Goal: Task Accomplishment & Management: Complete application form

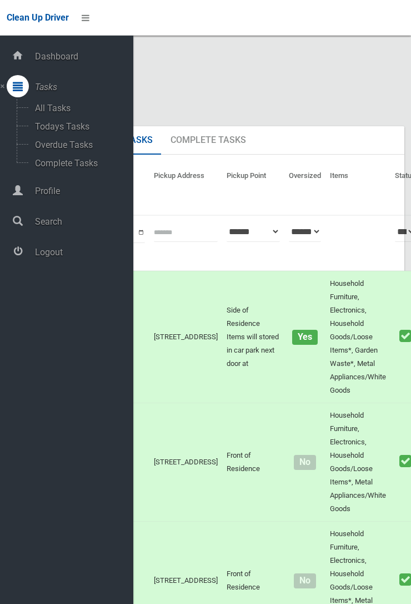
click at [63, 257] on span "Logout" at bounding box center [83, 252] width 102 height 11
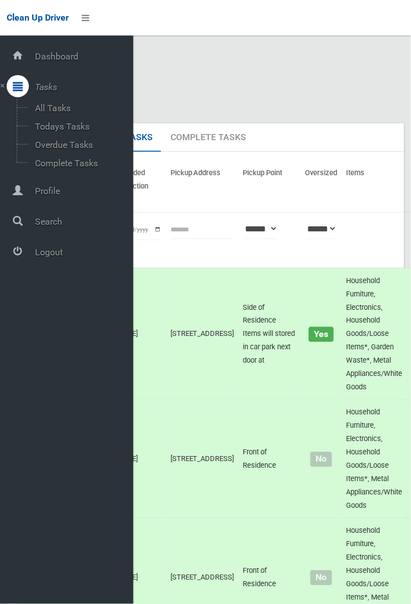
scroll to position [3, 0]
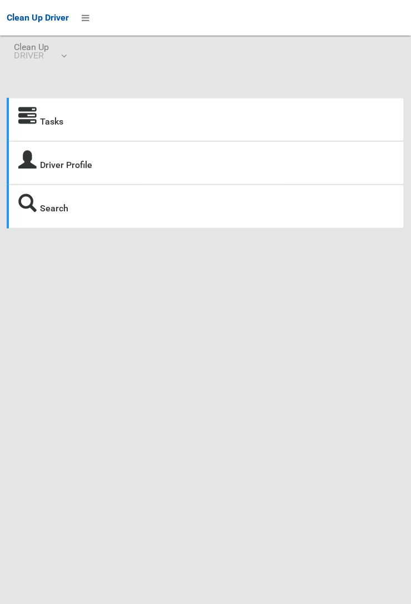
click at [31, 126] on icon at bounding box center [27, 116] width 18 height 18
click at [45, 121] on link "Tasks" at bounding box center [51, 121] width 23 height 11
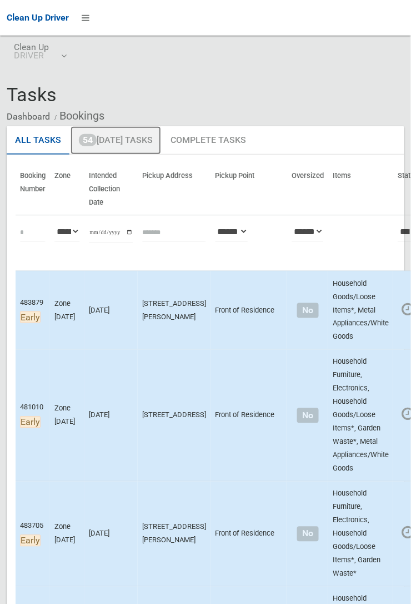
click at [130, 137] on link "54 [DATE] Tasks" at bounding box center [116, 140] width 91 height 29
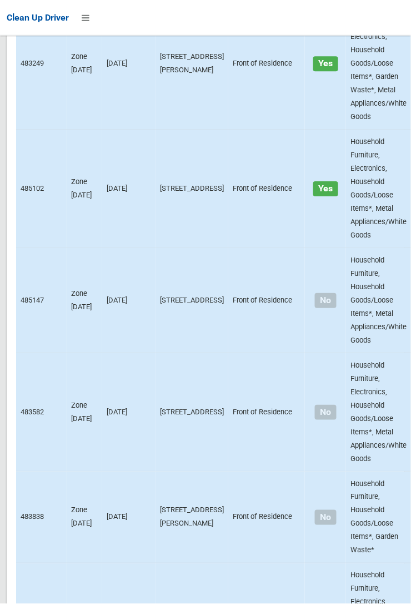
scroll to position [7727, 0]
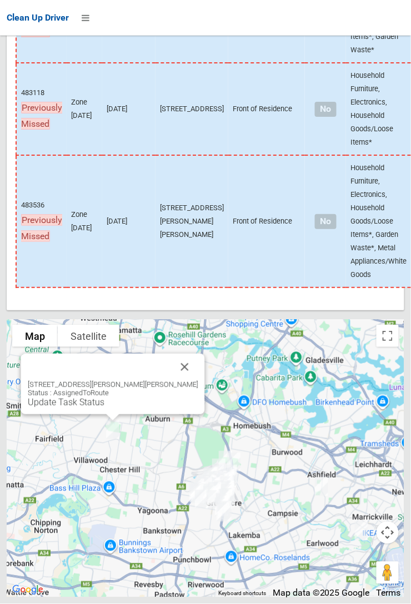
click at [178, 380] on button "Close" at bounding box center [185, 367] width 27 height 27
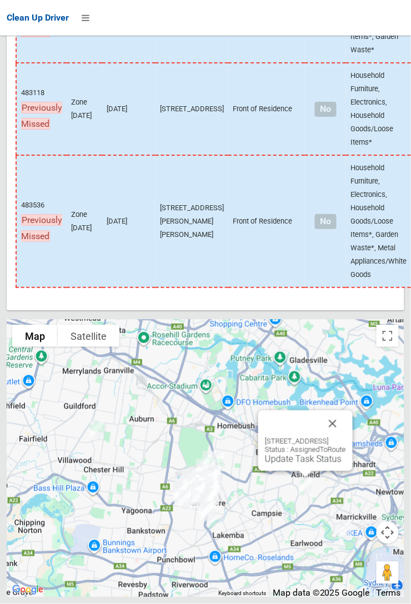
click at [346, 437] on button "Close" at bounding box center [333, 423] width 27 height 27
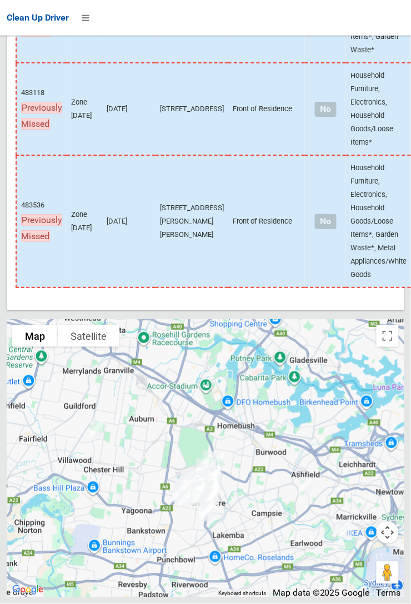
scroll to position [7615, 0]
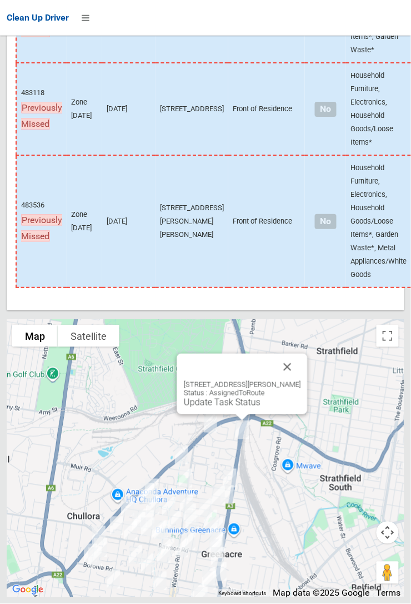
click at [300, 380] on button "Close" at bounding box center [288, 367] width 27 height 27
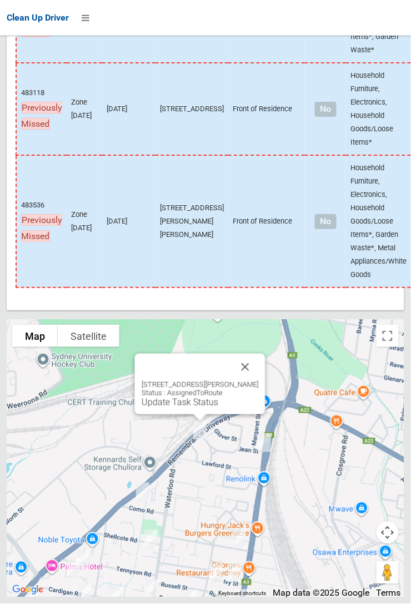
click at [259, 380] on button "Close" at bounding box center [245, 367] width 27 height 27
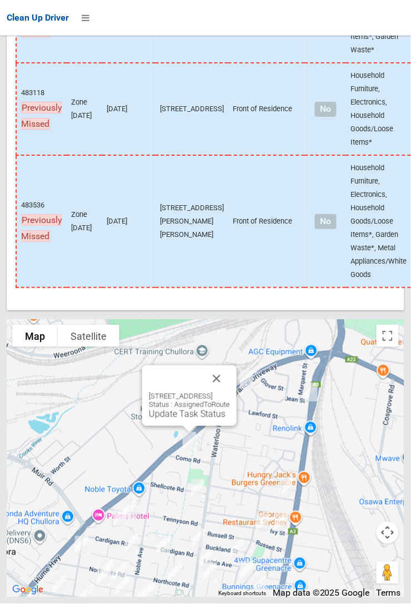
click at [230, 392] on button "Close" at bounding box center [216, 378] width 27 height 27
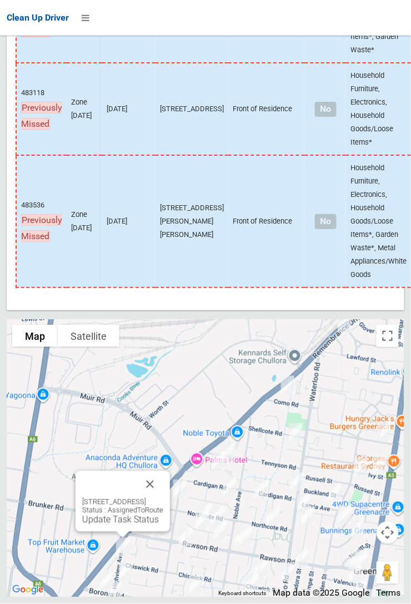
click at [163, 498] on button "Close" at bounding box center [150, 484] width 27 height 27
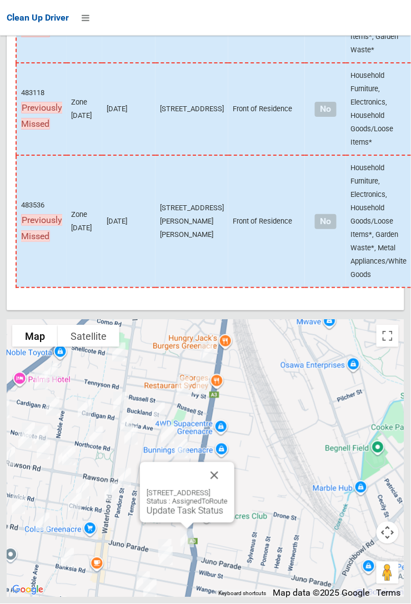
click at [228, 489] on button "Close" at bounding box center [214, 475] width 27 height 27
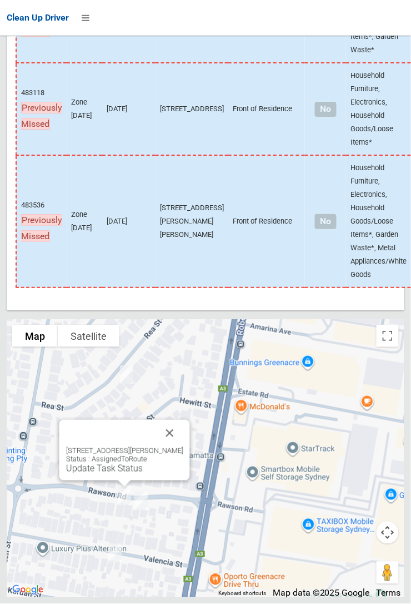
click at [183, 446] on button "Close" at bounding box center [170, 433] width 27 height 27
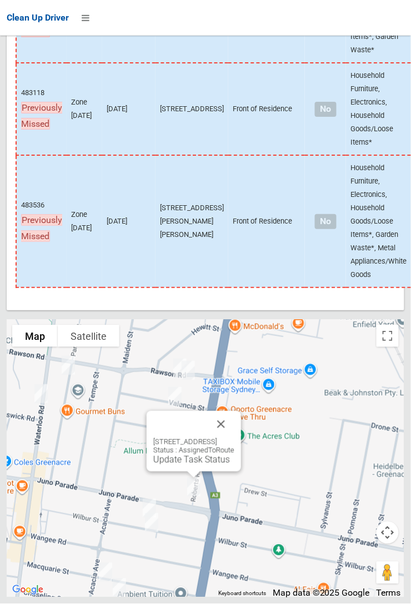
click at [235, 437] on button "Close" at bounding box center [221, 424] width 27 height 27
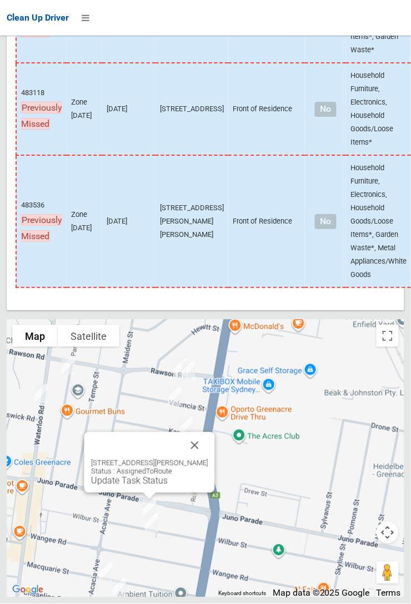
click at [208, 459] on button "Close" at bounding box center [195, 445] width 27 height 27
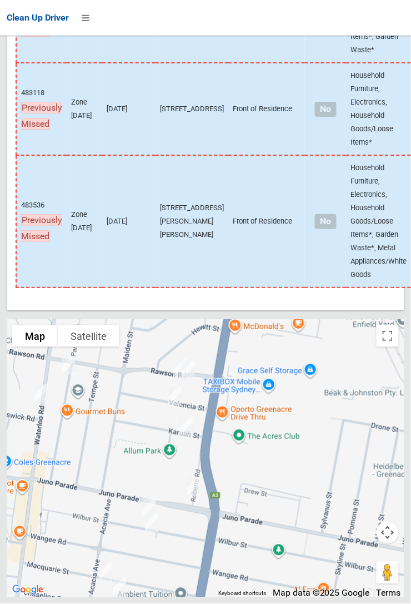
click at [21, 67] on td "483118 Previously Missed" at bounding box center [41, 109] width 51 height 92
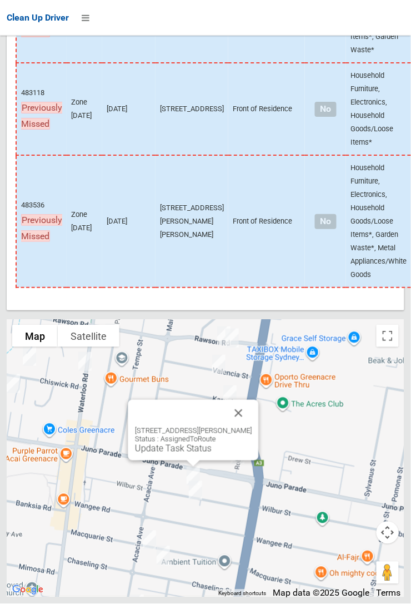
click at [259, 452] on div "154 Wilbur Street, GREENACRE NSW 2190 Status : AssignedToRoute Update Task Stat…" at bounding box center [193, 430] width 131 height 61
click at [259, 448] on div "154 Wilbur Street, GREENACRE NSW 2190 Status : AssignedToRoute Update Task Stat…" at bounding box center [193, 430] width 131 height 61
click at [248, 426] on button "Close" at bounding box center [239, 413] width 27 height 27
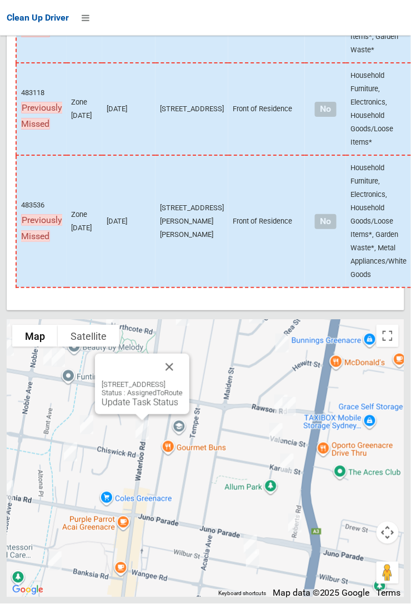
click at [183, 380] on button "Close" at bounding box center [169, 367] width 27 height 27
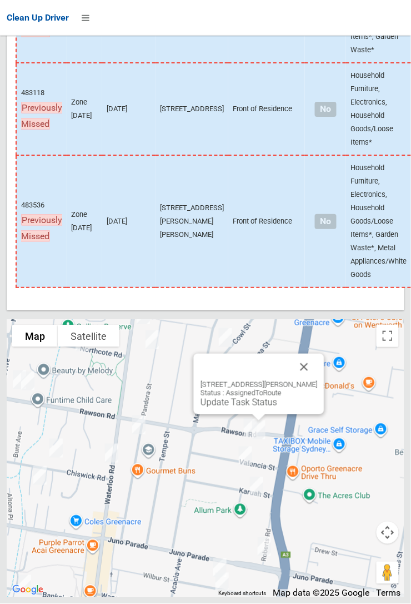
click at [317, 380] on button "Close" at bounding box center [304, 367] width 27 height 27
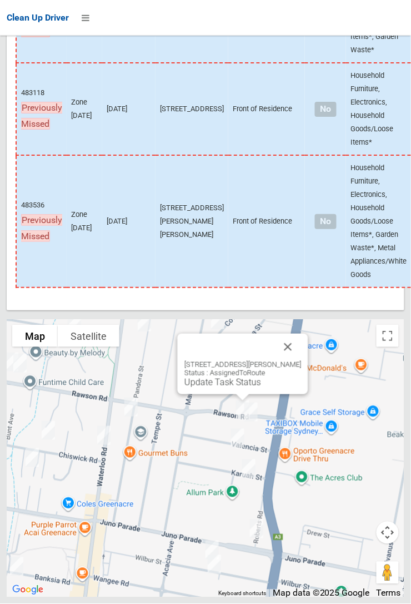
click at [302, 360] on button "Close" at bounding box center [288, 347] width 27 height 27
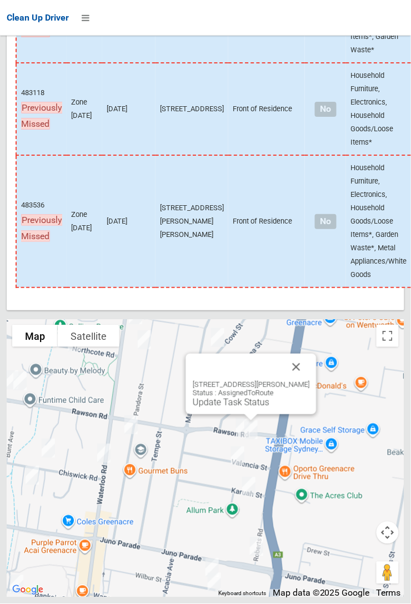
click at [252, 407] on link "Update Task Status" at bounding box center [231, 402] width 77 height 11
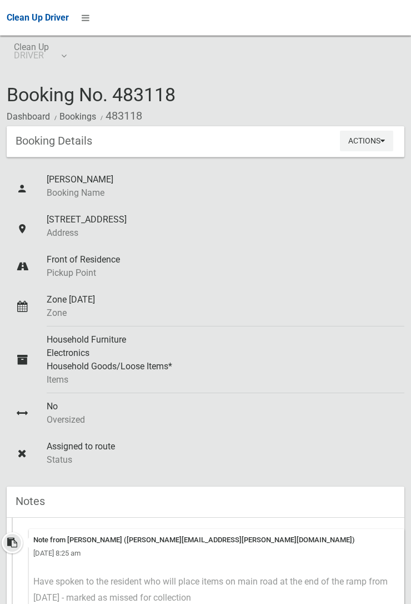
scroll to position [350, 0]
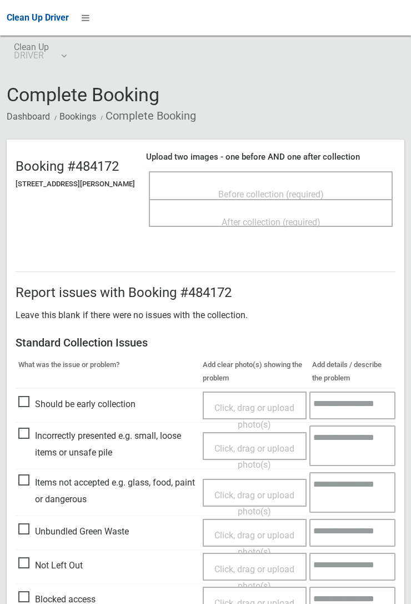
click at [261, 183] on div "Before collection (required)" at bounding box center [271, 193] width 220 height 21
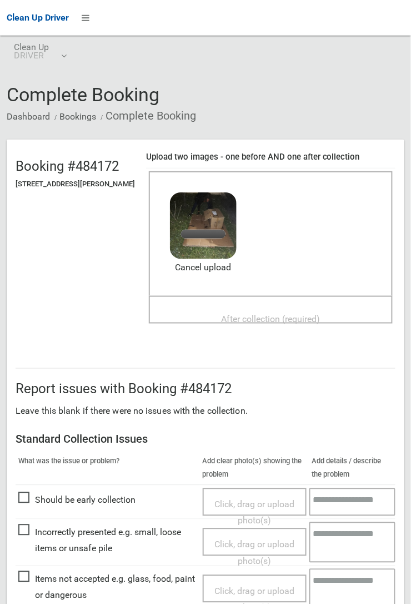
click at [226, 314] on span "After collection (required)" at bounding box center [271, 319] width 99 height 11
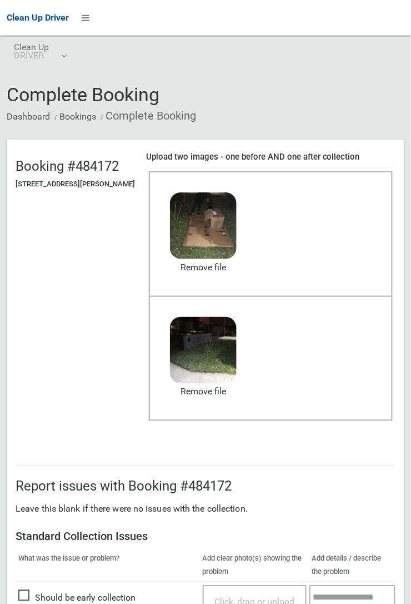
scroll to position [610, 0]
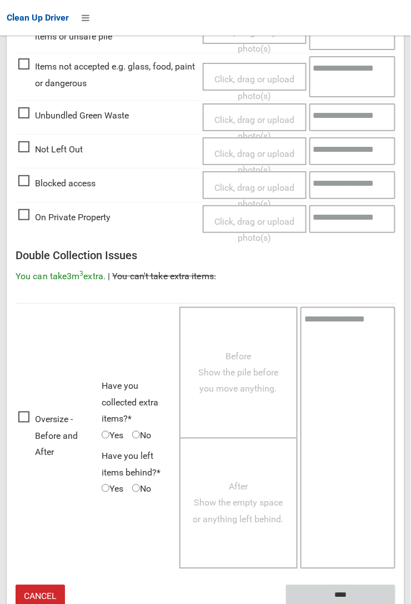
click at [344, 591] on input "****" at bounding box center [341, 595] width 110 height 21
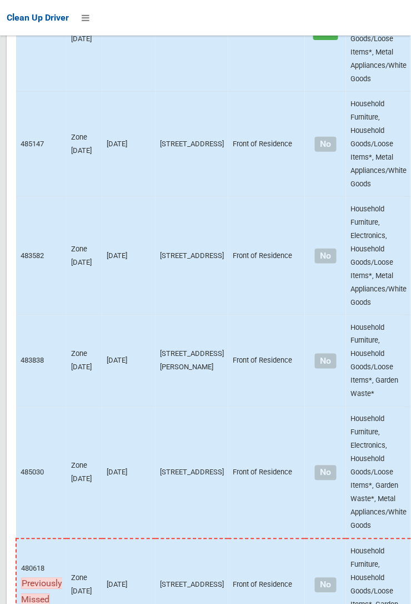
scroll to position [7727, 0]
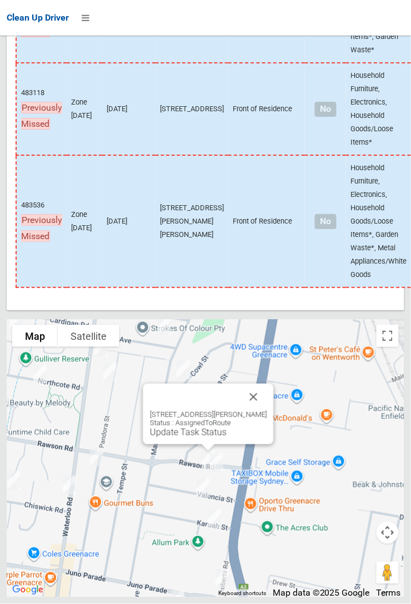
click at [191, 437] on link "Update Task Status" at bounding box center [188, 432] width 77 height 11
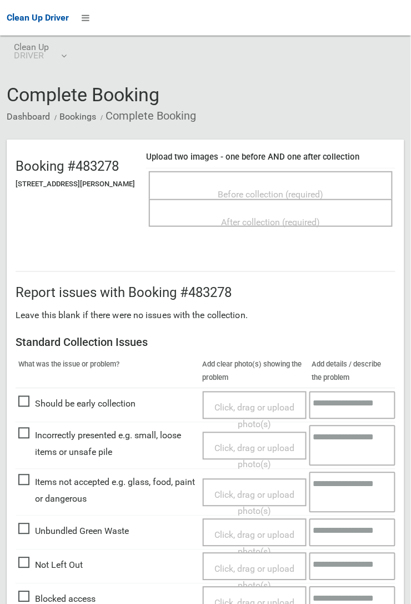
click at [287, 189] on span "Before collection (required)" at bounding box center [271, 194] width 106 height 11
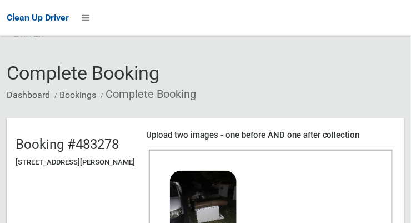
scroll to position [83, 0]
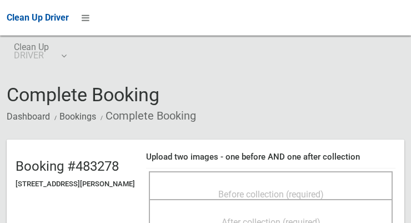
scroll to position [87, 0]
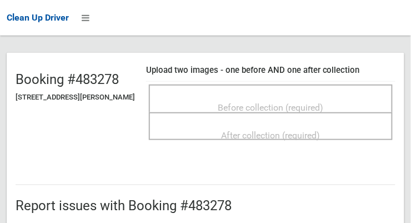
click at [279, 111] on span "Before collection (required)" at bounding box center [271, 107] width 106 height 11
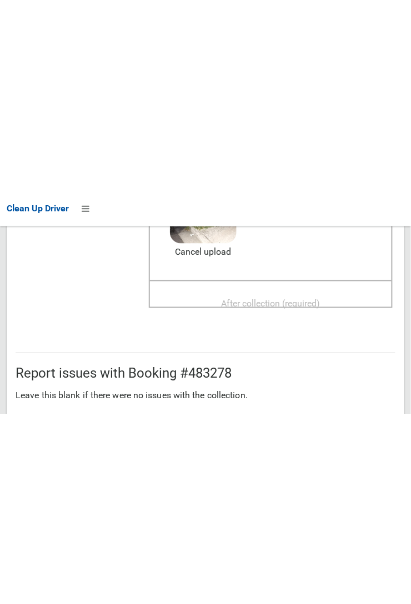
scroll to position [205, 0]
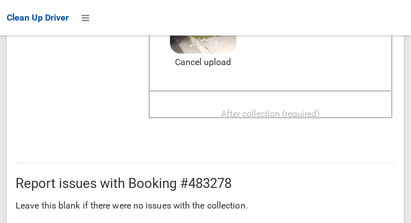
click at [296, 112] on span "After collection (required)" at bounding box center [271, 113] width 99 height 11
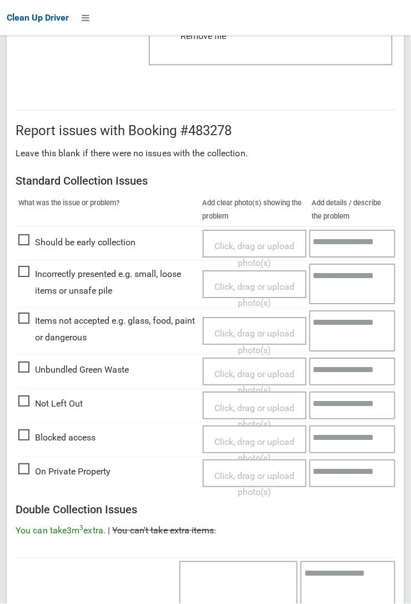
scroll to position [610, 0]
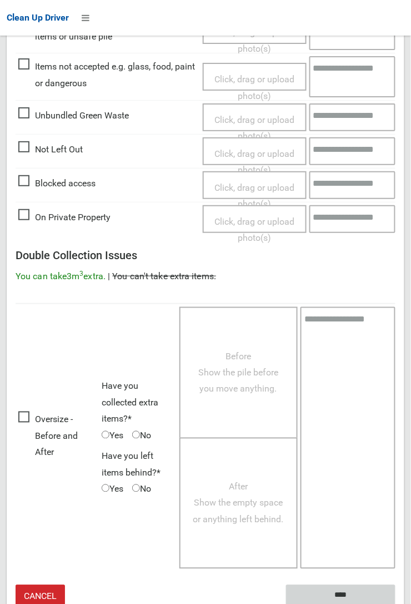
click at [396, 222] on input "****" at bounding box center [341, 595] width 110 height 21
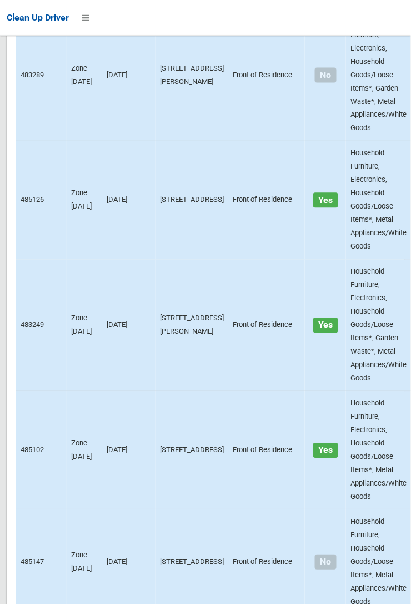
scroll to position [7727, 0]
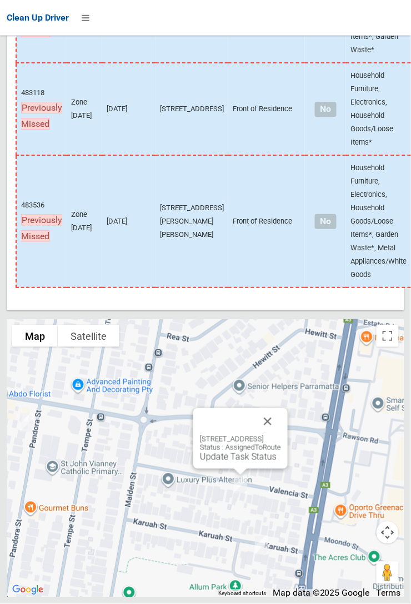
click at [228, 462] on link "Update Task Status" at bounding box center [238, 456] width 77 height 11
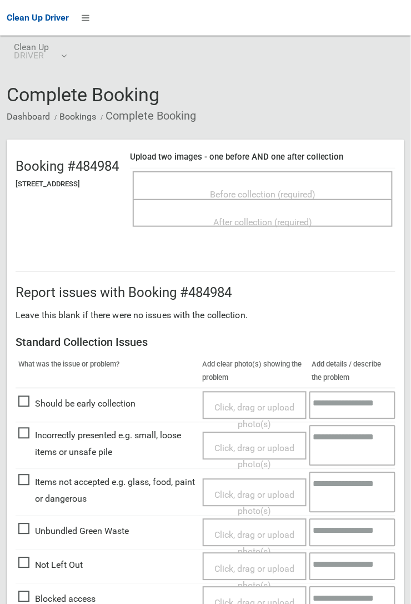
click at [242, 190] on span "Before collection (required)" at bounding box center [263, 194] width 106 height 11
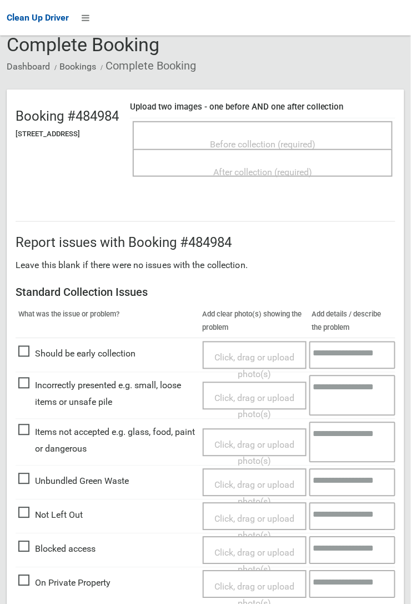
scroll to position [16, 0]
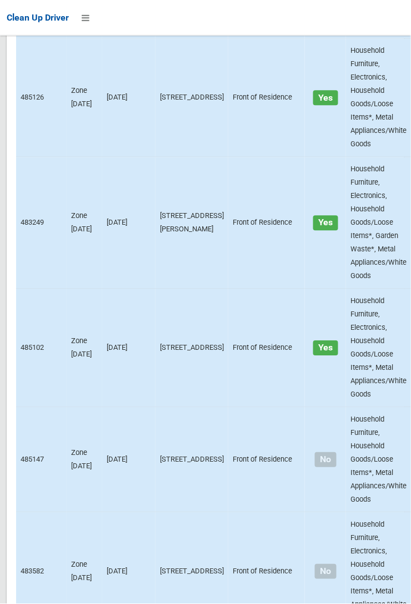
scroll to position [4863, 0]
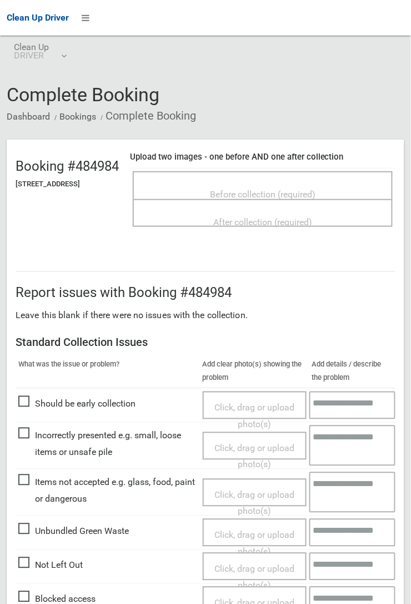
click at [274, 189] on span "Before collection (required)" at bounding box center [263, 194] width 106 height 11
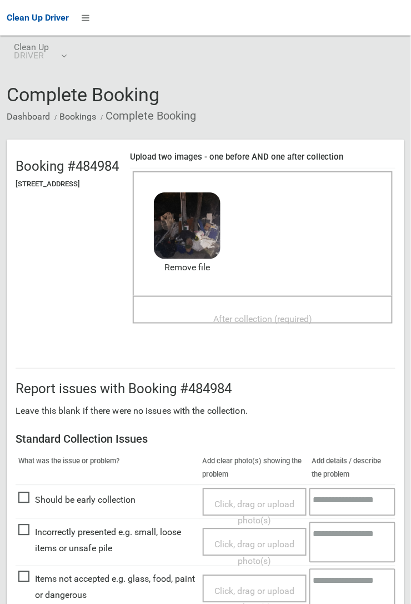
click at [242, 315] on span "After collection (required)" at bounding box center [262, 319] width 99 height 11
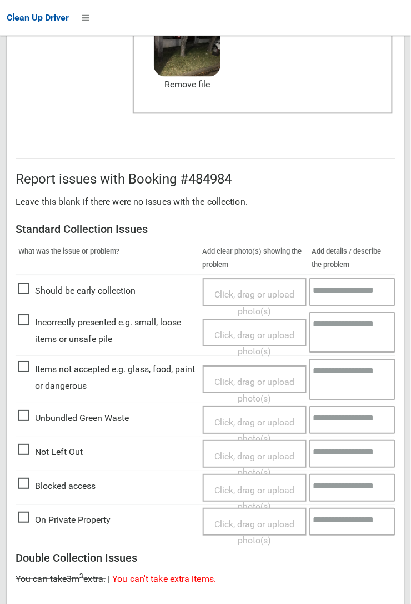
scroll to position [610, 0]
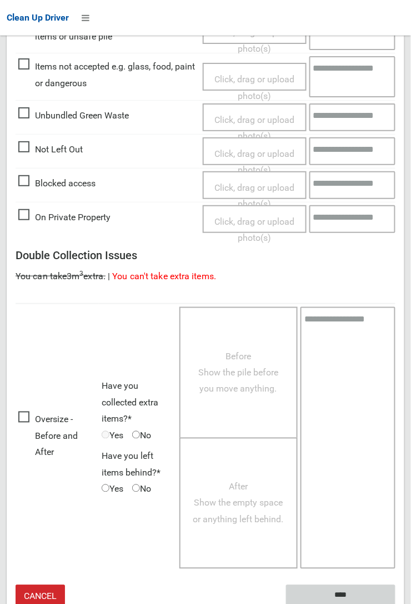
click at [332, 596] on input "****" at bounding box center [341, 595] width 110 height 21
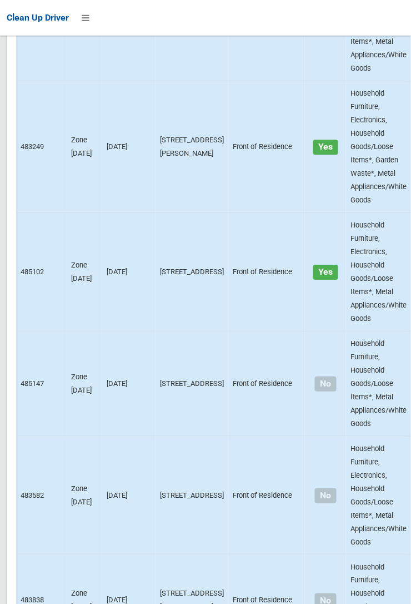
scroll to position [7727, 0]
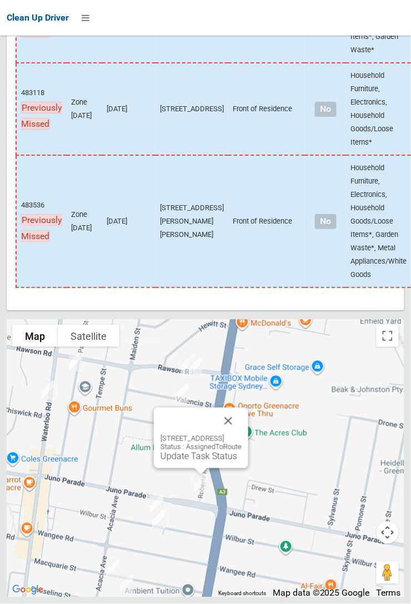
click at [191, 461] on link "Update Task Status" at bounding box center [199, 456] width 77 height 11
click at [181, 461] on link "Update Task Status" at bounding box center [199, 456] width 77 height 11
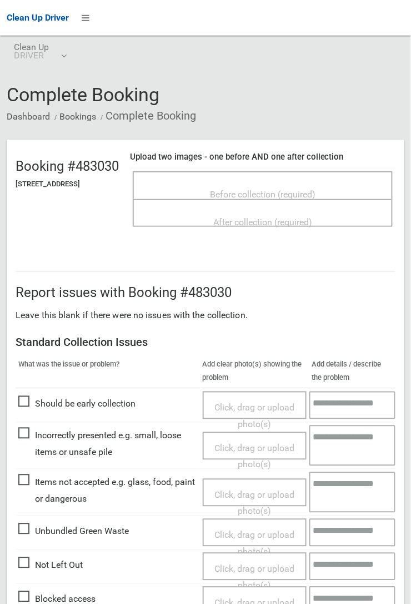
click at [241, 189] on span "Before collection (required)" at bounding box center [263, 194] width 106 height 11
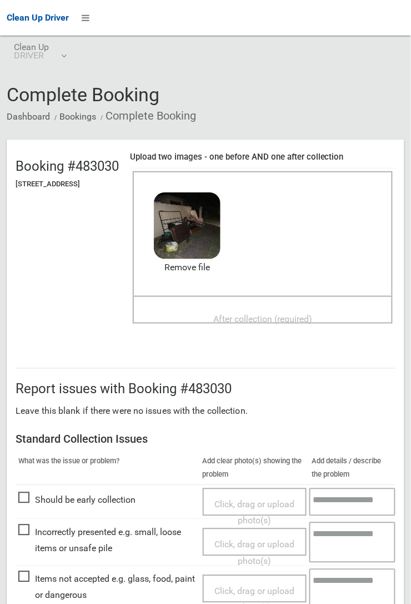
click at [255, 314] on span "After collection (required)" at bounding box center [262, 319] width 99 height 11
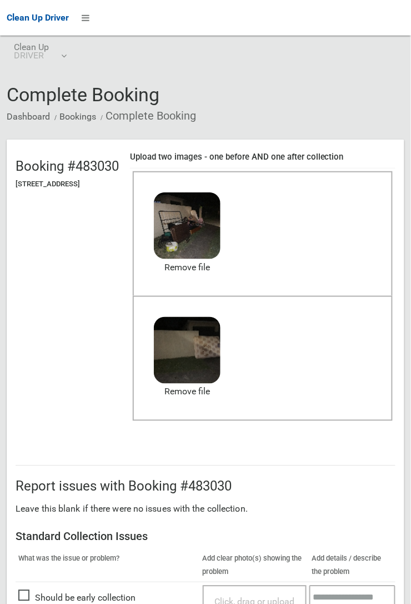
scroll to position [610, 0]
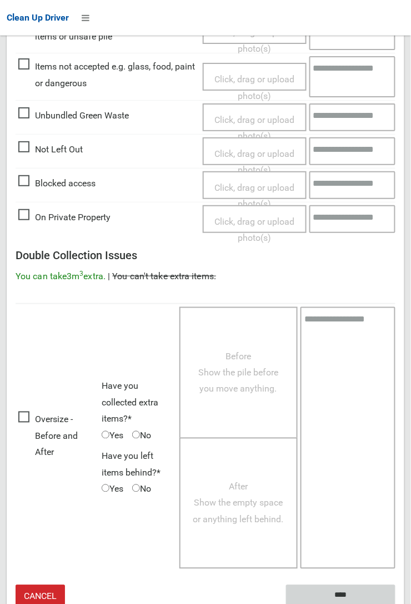
click at [396, 603] on input "****" at bounding box center [341, 595] width 110 height 21
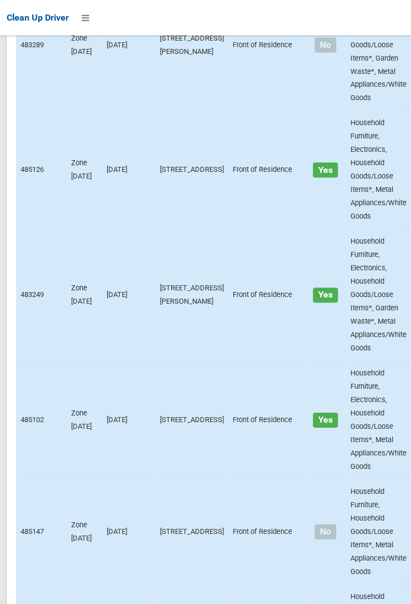
scroll to position [7727, 0]
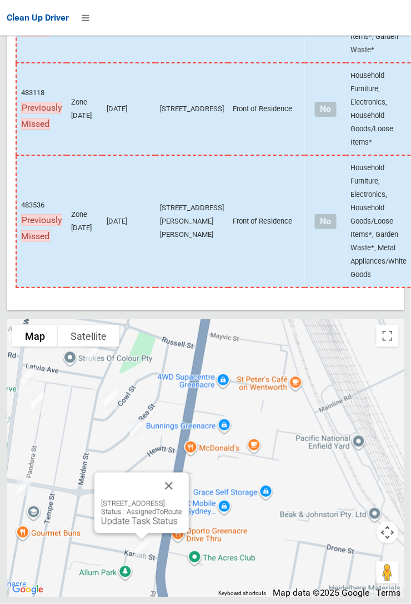
click at [127, 533] on div "5 Karuah Street, GREENACRE NSW 2190 Status : AssignedToRoute Update Task Status" at bounding box center [142, 503] width 95 height 61
click at [118, 526] on link "Update Task Status" at bounding box center [139, 521] width 77 height 11
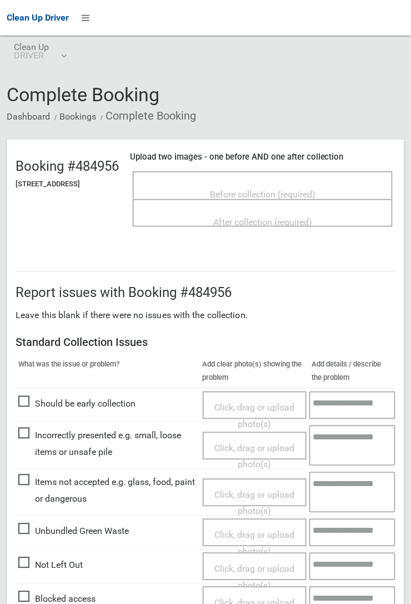
click at [237, 189] on span "Before collection (required)" at bounding box center [263, 194] width 106 height 11
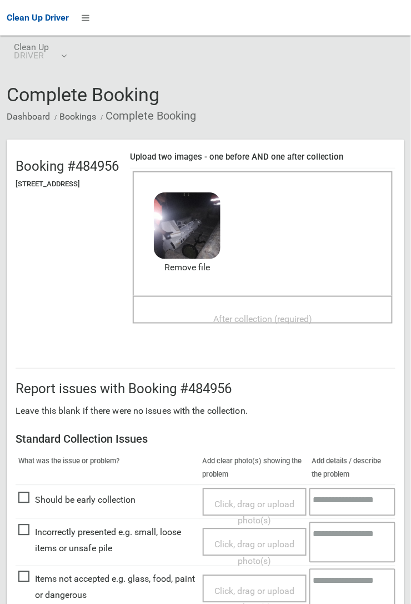
click at [260, 314] on span "After collection (required)" at bounding box center [262, 319] width 99 height 11
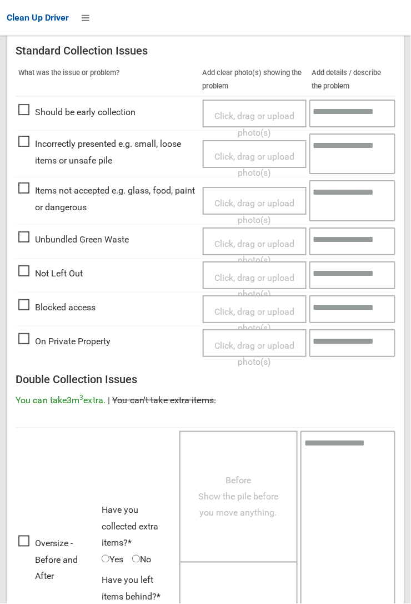
scroll to position [610, 0]
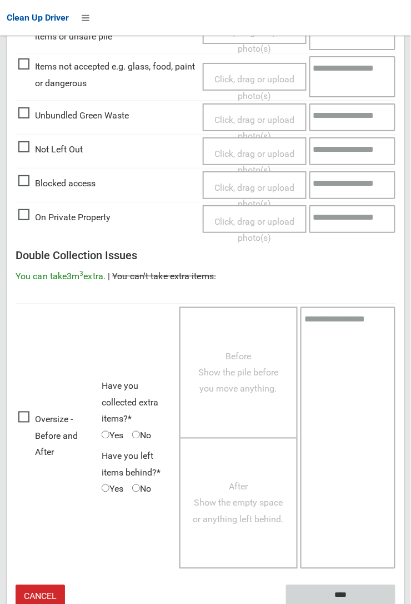
click at [396, 603] on input "****" at bounding box center [341, 595] width 110 height 21
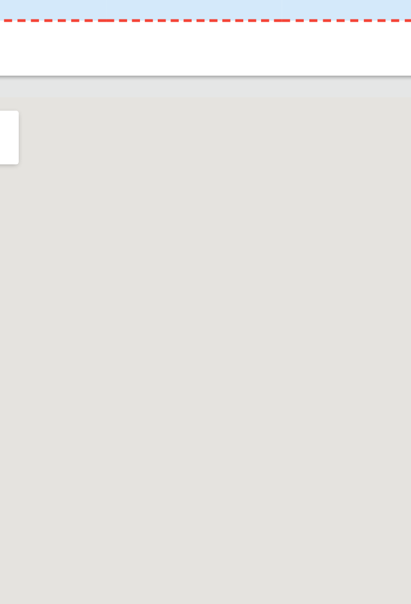
scroll to position [7727, 0]
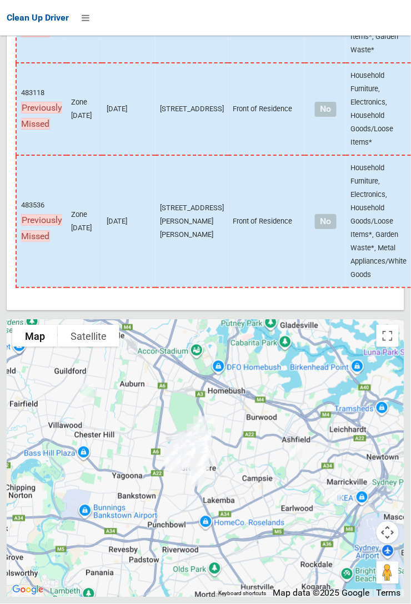
scroll to position [7727, 0]
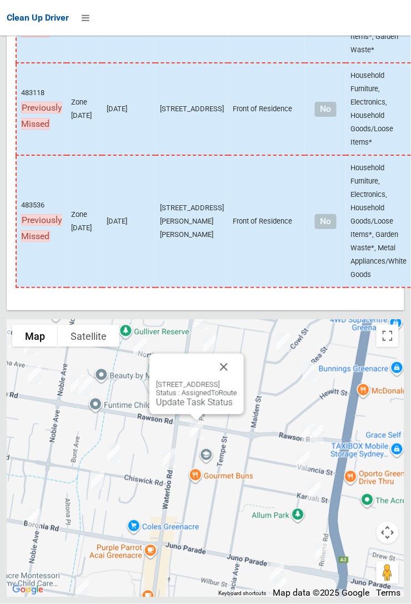
click at [237, 380] on button "Close" at bounding box center [224, 367] width 27 height 27
click at [183, 407] on link "Update Task Status" at bounding box center [194, 402] width 77 height 11
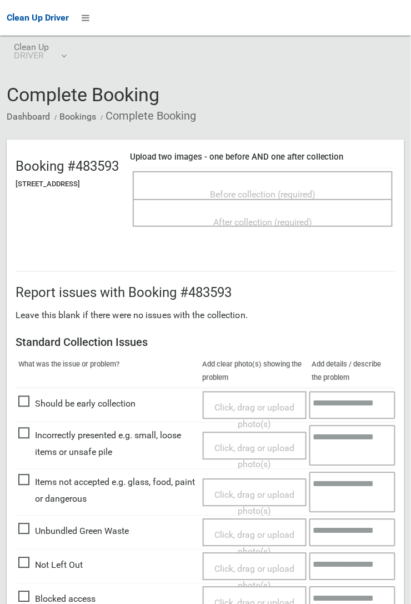
click at [245, 189] on span "Before collection (required)" at bounding box center [263, 194] width 106 height 11
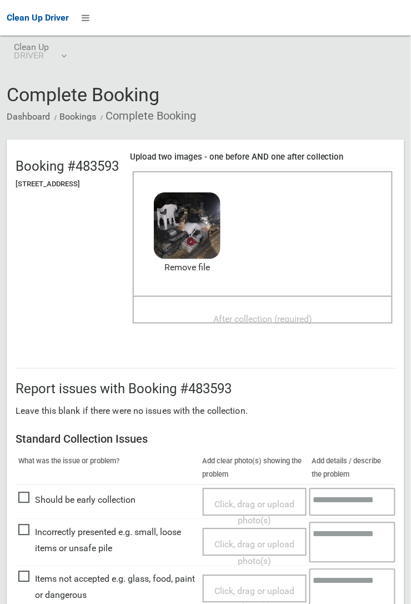
click at [242, 314] on span "After collection (required)" at bounding box center [262, 319] width 99 height 11
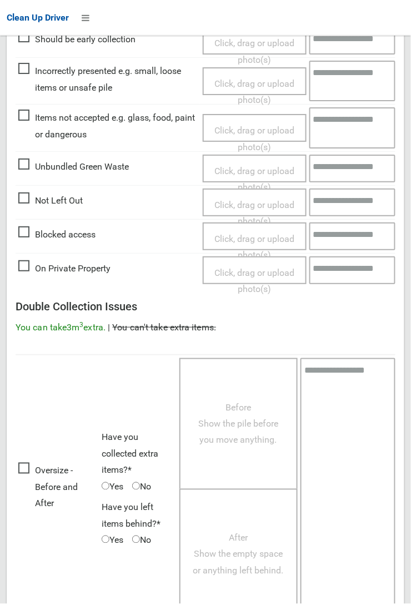
scroll to position [610, 0]
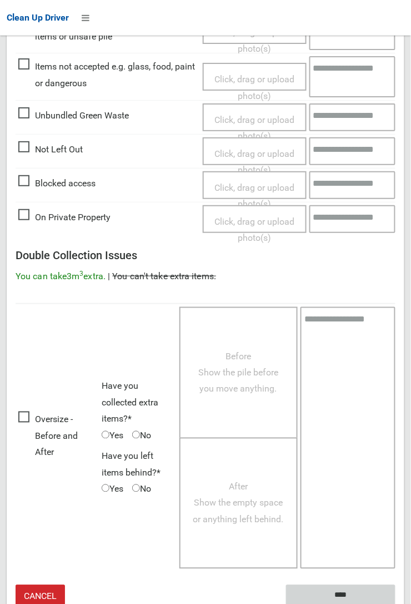
click at [338, 590] on input "****" at bounding box center [341, 595] width 110 height 21
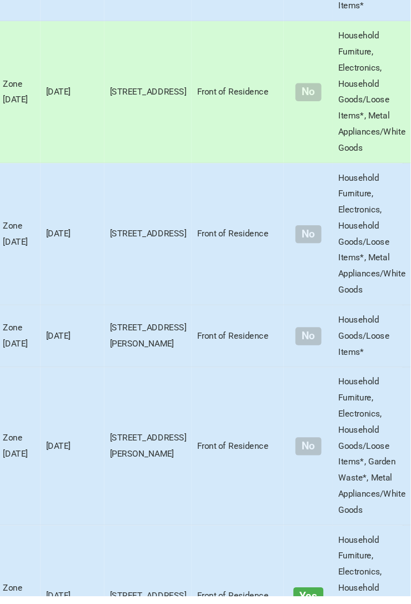
scroll to position [7727, 0]
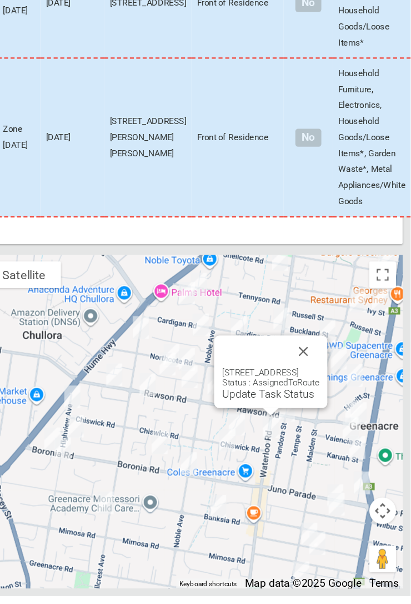
click at [261, 440] on link "Update Task Status" at bounding box center [292, 435] width 77 height 11
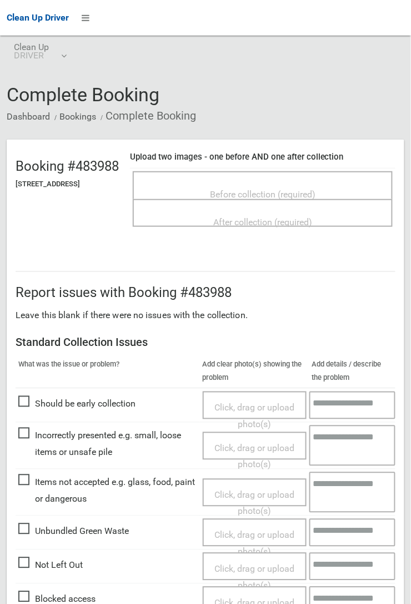
click at [261, 192] on span "Before collection (required)" at bounding box center [263, 194] width 106 height 11
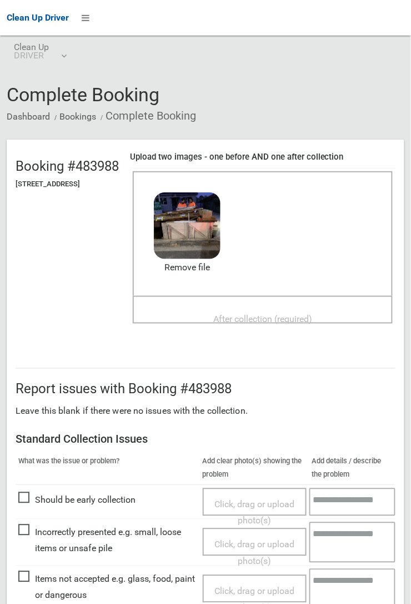
click at [240, 314] on span "After collection (required)" at bounding box center [262, 319] width 99 height 11
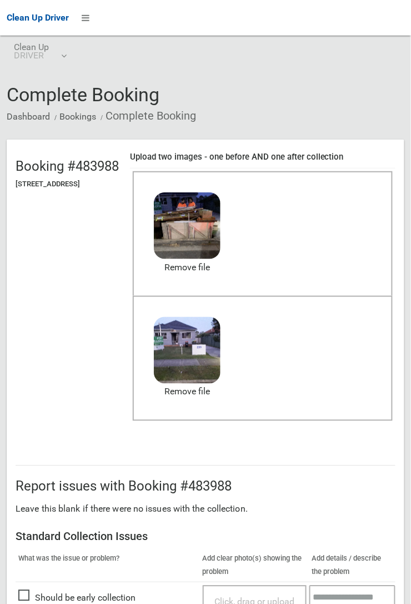
scroll to position [610, 0]
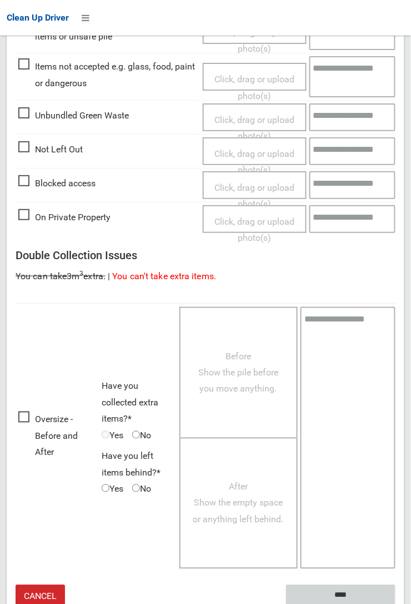
click at [342, 593] on input "****" at bounding box center [341, 595] width 110 height 21
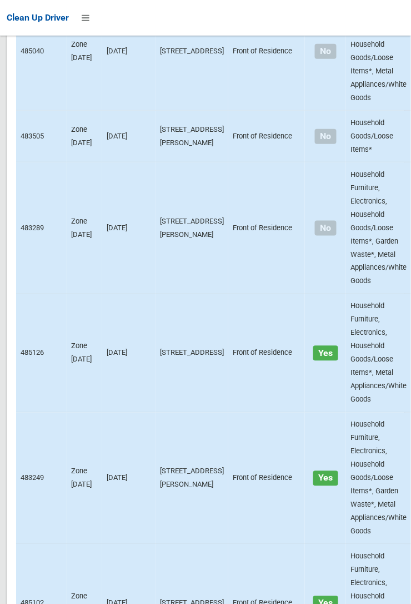
scroll to position [7727, 0]
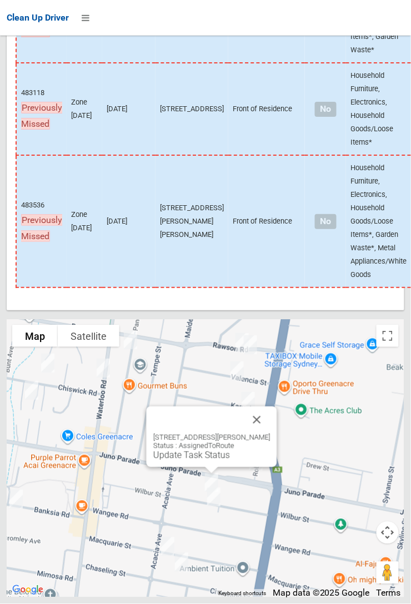
click at [271, 433] on button "Close" at bounding box center [257, 419] width 27 height 27
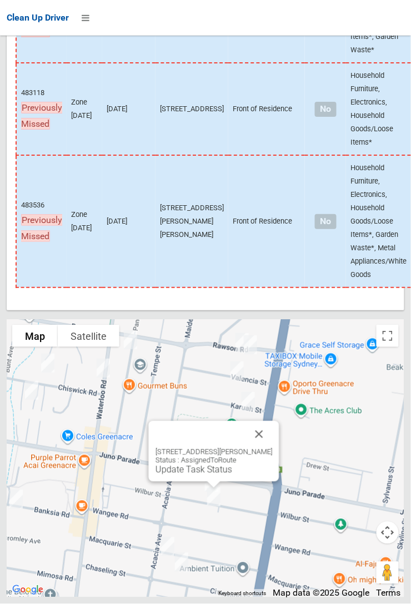
click at [273, 448] on button "Close" at bounding box center [259, 434] width 27 height 27
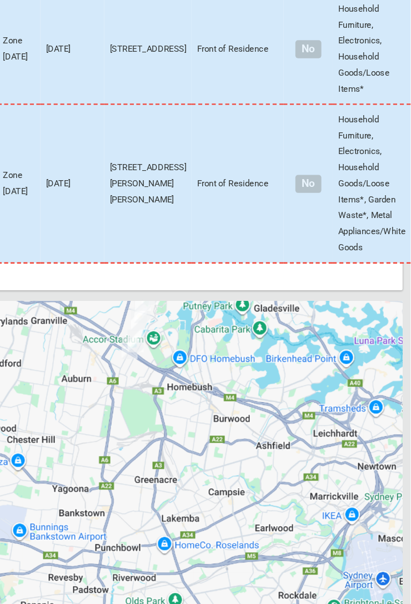
scroll to position [7766, 0]
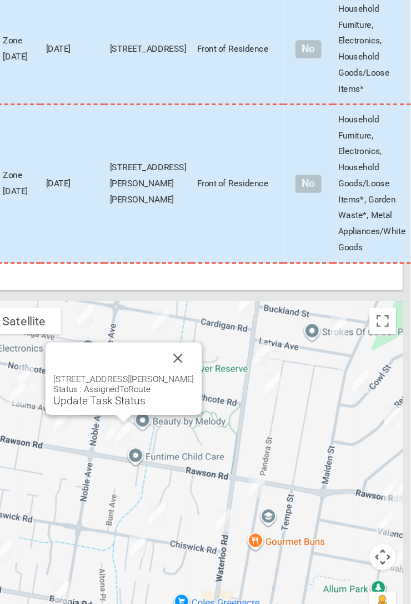
click at [231, 363] on button "Close" at bounding box center [217, 367] width 27 height 27
click at [218, 368] on button "Close" at bounding box center [217, 367] width 27 height 27
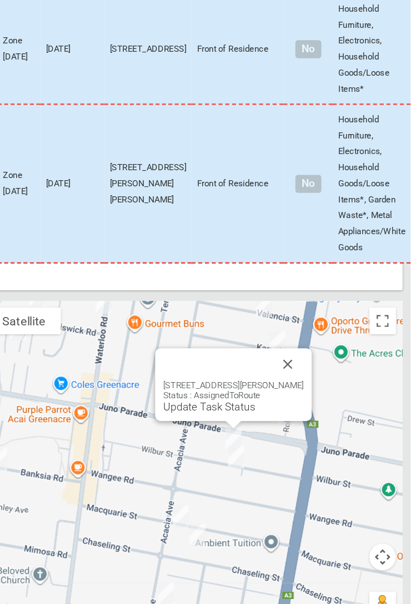
click at [252, 409] on link "Update Task Status" at bounding box center [243, 407] width 77 height 11
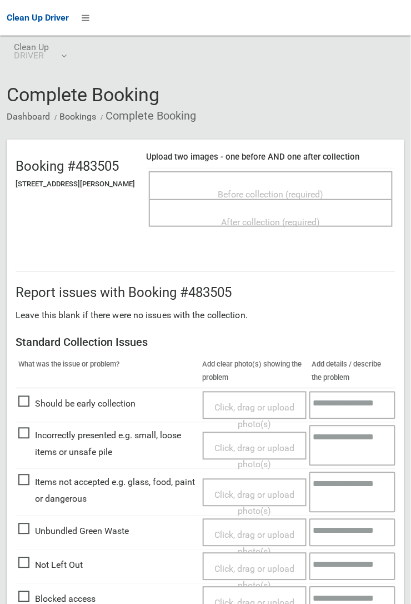
click at [28, 557] on span "Not Left Out" at bounding box center [50, 565] width 64 height 17
click at [247, 564] on span "Click, drag or upload photo(s)" at bounding box center [255, 577] width 80 height 27
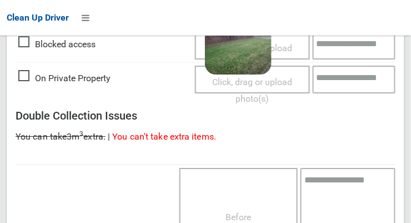
scroll to position [812, 0]
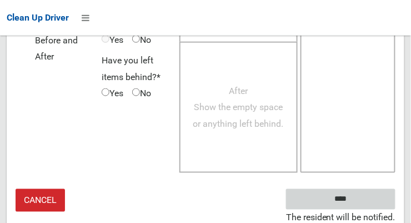
click at [348, 195] on input "****" at bounding box center [341, 199] width 110 height 21
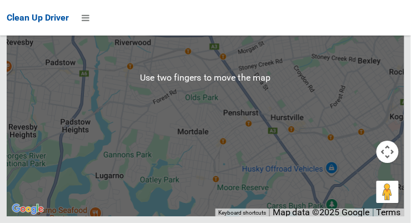
scroll to position [8122, 0]
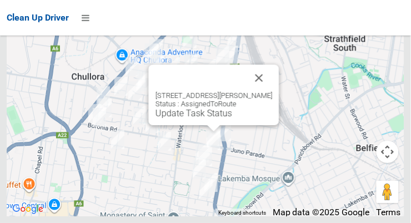
click at [214, 125] on div "[STREET_ADDRESS][PERSON_NAME] Status : AssignedToRoute Update Task Status" at bounding box center [214, 94] width 131 height 61
click at [202, 118] on link "Update Task Status" at bounding box center [194, 113] width 77 height 11
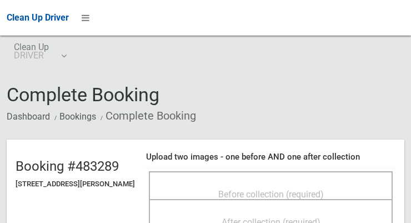
click at [242, 189] on span "Before collection (required)" at bounding box center [271, 194] width 106 height 11
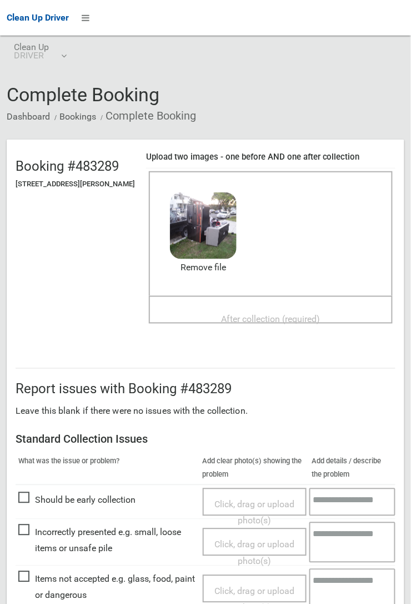
click at [262, 222] on span "After collection (required)" at bounding box center [271, 319] width 99 height 11
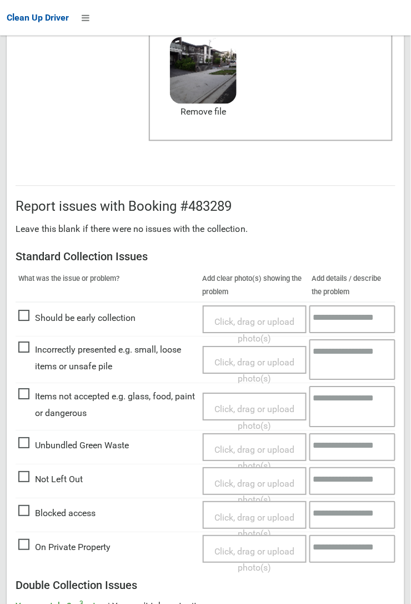
scroll to position [610, 0]
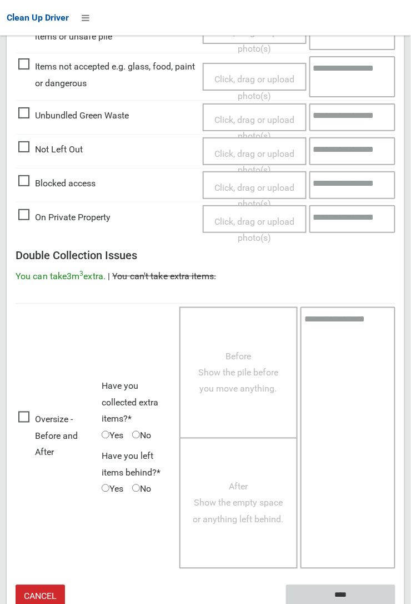
click at [396, 222] on input "****" at bounding box center [341, 595] width 110 height 21
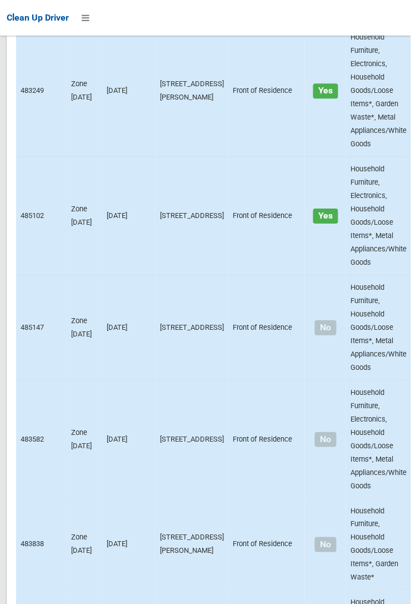
scroll to position [7727, 0]
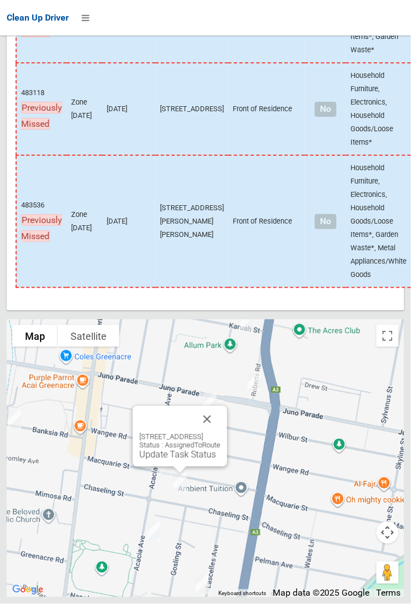
click at [221, 432] on button "Close" at bounding box center [207, 419] width 27 height 27
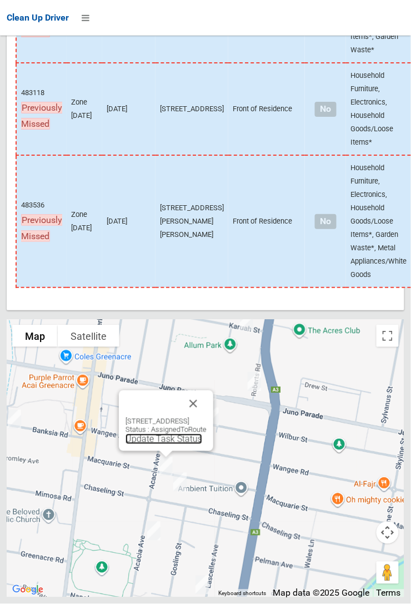
click at [156, 444] on link "Update Task Status" at bounding box center [164, 439] width 77 height 11
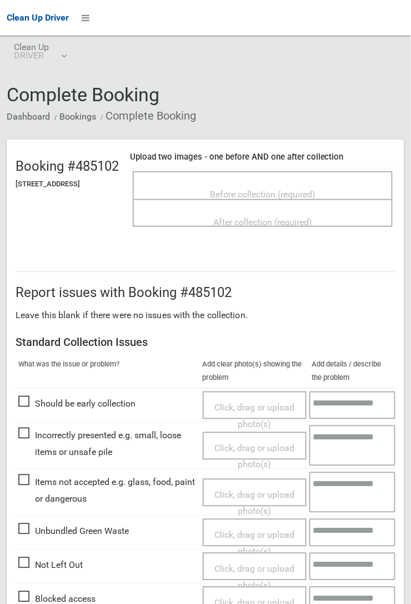
click at [273, 189] on span "Before collection (required)" at bounding box center [263, 194] width 106 height 11
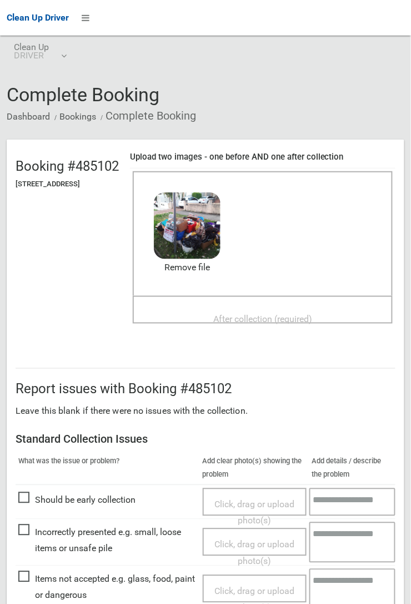
click at [272, 314] on span "After collection (required)" at bounding box center [262, 319] width 99 height 11
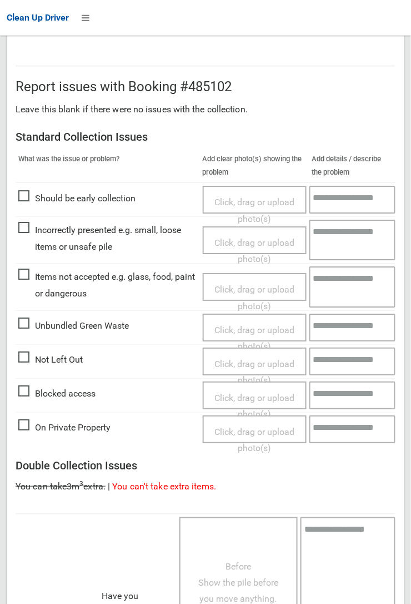
scroll to position [610, 0]
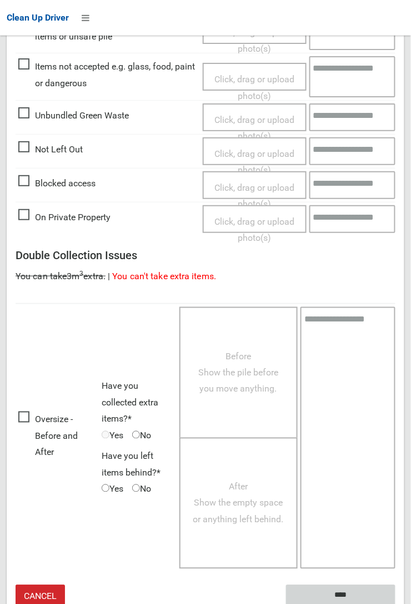
click at [335, 590] on input "****" at bounding box center [341, 595] width 110 height 21
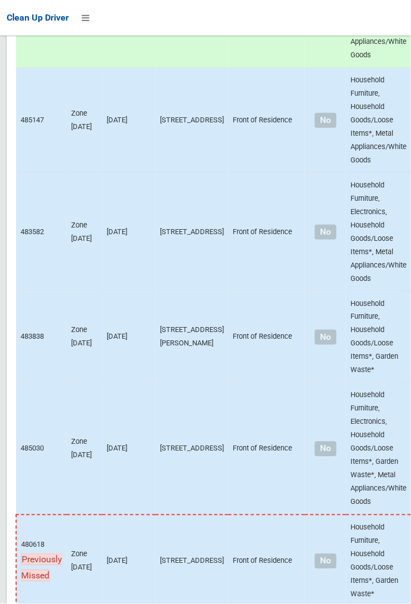
scroll to position [7727, 0]
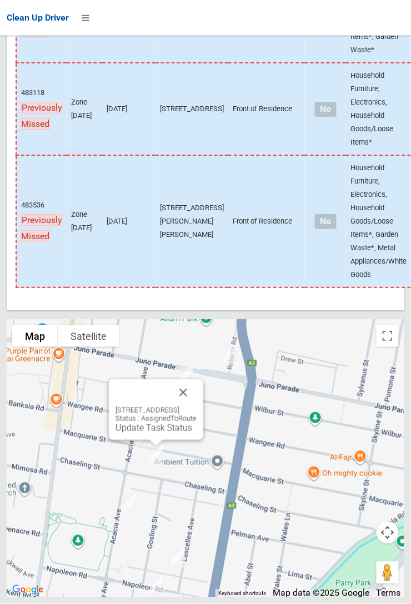
click at [155, 433] on link "Update Task Status" at bounding box center [154, 427] width 77 height 11
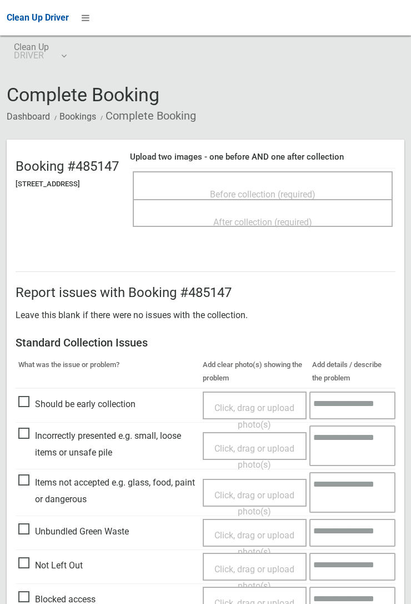
click at [260, 189] on span "Before collection (required)" at bounding box center [263, 194] width 106 height 11
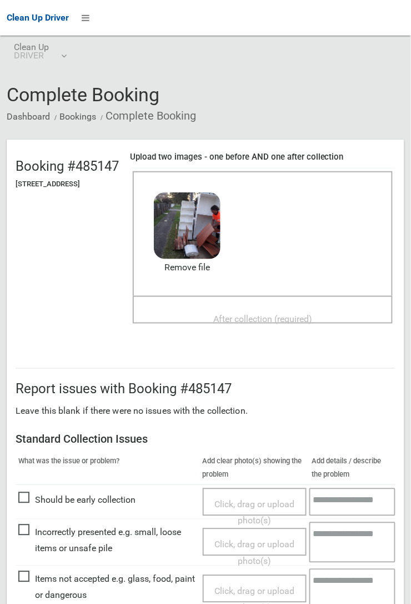
click at [264, 314] on span "After collection (required)" at bounding box center [262, 319] width 99 height 11
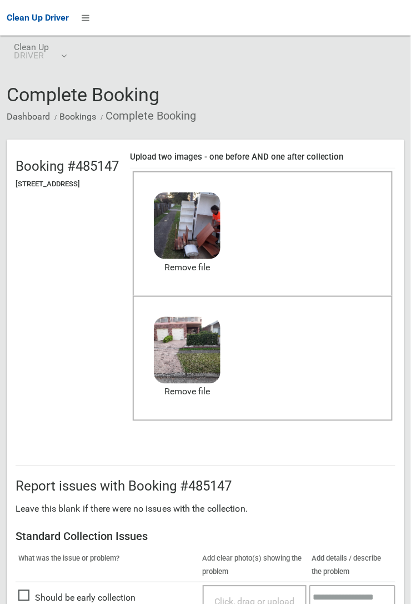
scroll to position [610, 0]
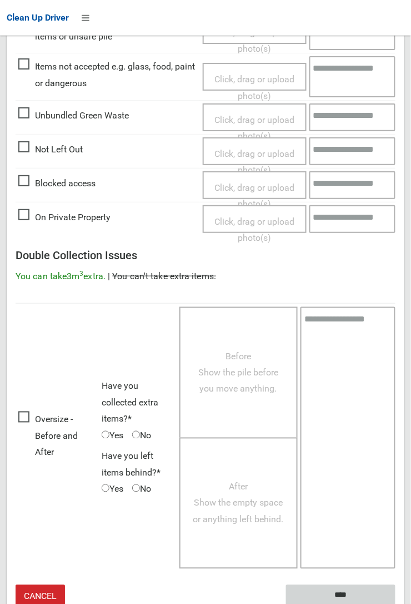
click at [396, 603] on input "****" at bounding box center [341, 595] width 110 height 21
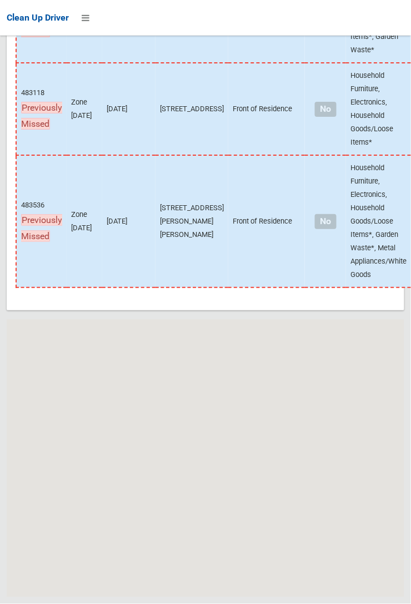
scroll to position [7727, 0]
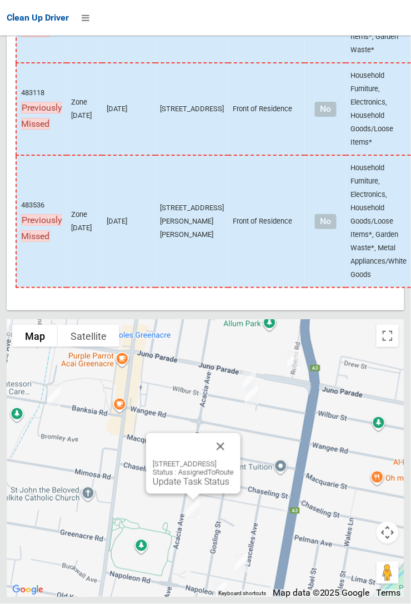
click at [234, 460] on button "Close" at bounding box center [220, 446] width 27 height 27
click at [170, 487] on link "Update Task Status" at bounding box center [191, 481] width 77 height 11
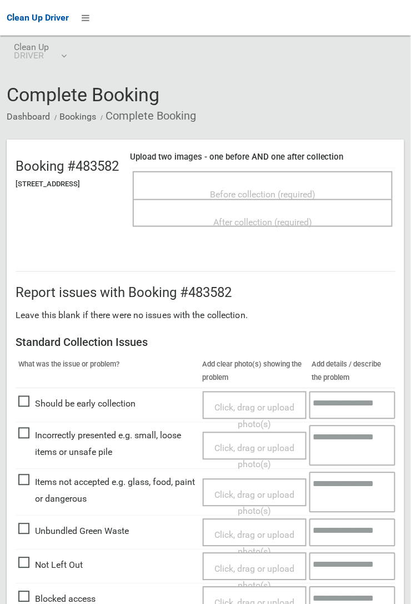
click at [250, 191] on span "Before collection (required)" at bounding box center [263, 194] width 106 height 11
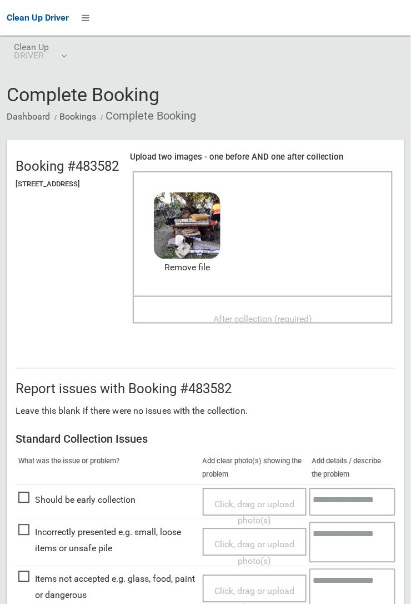
click at [256, 314] on span "After collection (required)" at bounding box center [262, 319] width 99 height 11
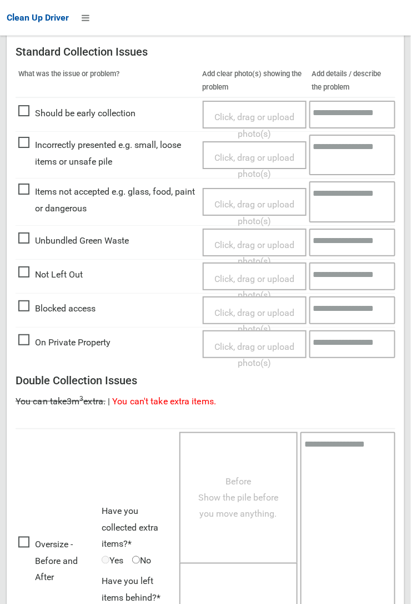
scroll to position [610, 0]
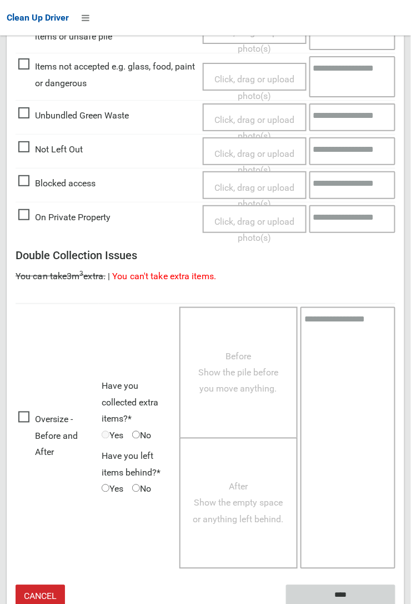
click at [337, 592] on input "****" at bounding box center [341, 595] width 110 height 21
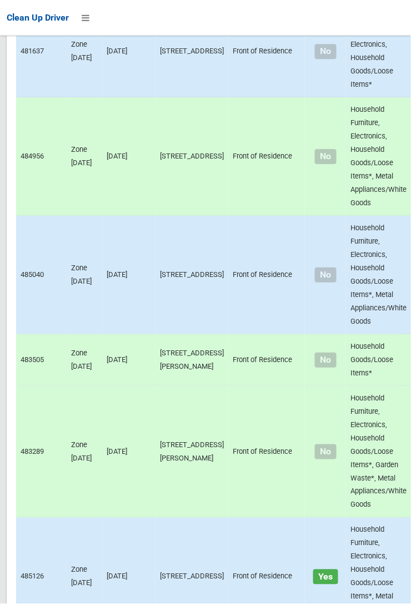
scroll to position [7727, 0]
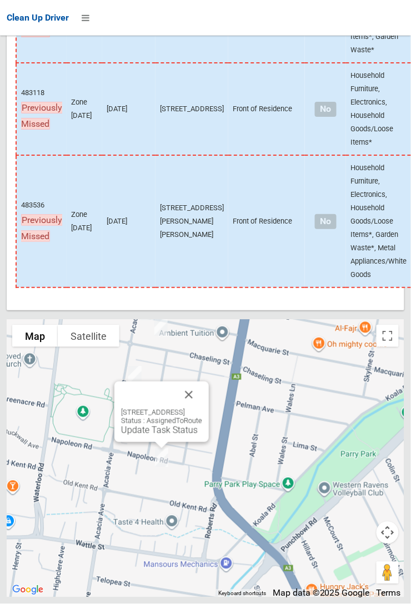
click at [202, 408] on button "Close" at bounding box center [189, 394] width 27 height 27
click at [147, 436] on link "Update Task Status" at bounding box center [159, 430] width 77 height 11
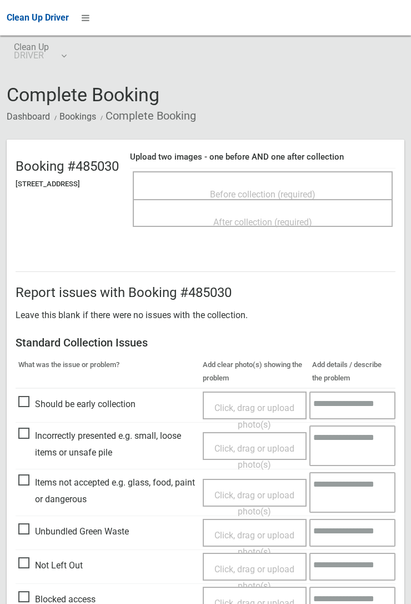
click at [259, 189] on span "Before collection (required)" at bounding box center [263, 194] width 106 height 11
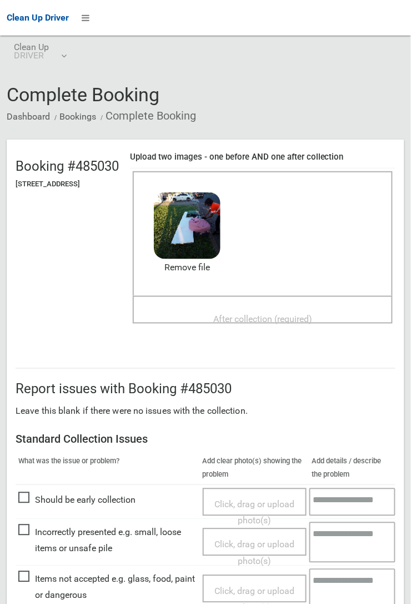
click at [253, 308] on div "After collection (required)" at bounding box center [263, 318] width 236 height 21
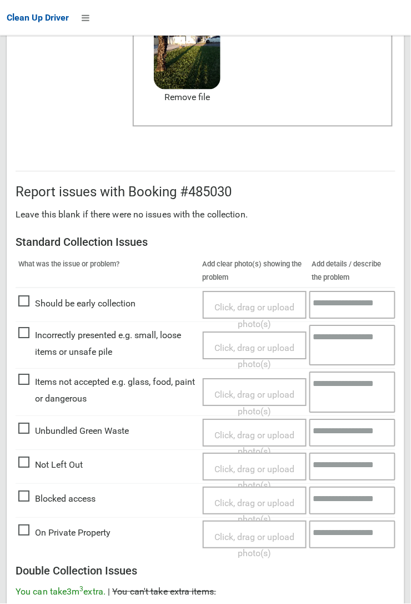
scroll to position [610, 0]
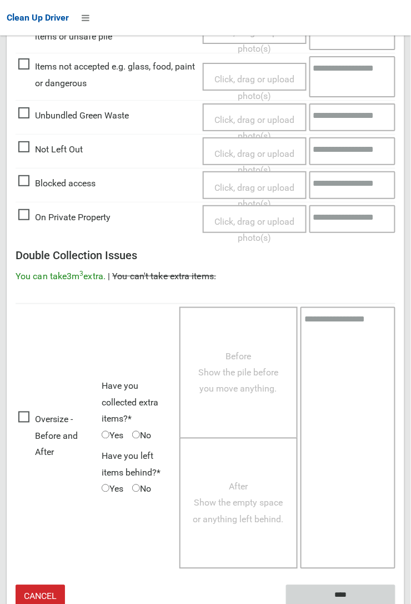
click at [396, 603] on input "****" at bounding box center [341, 595] width 110 height 21
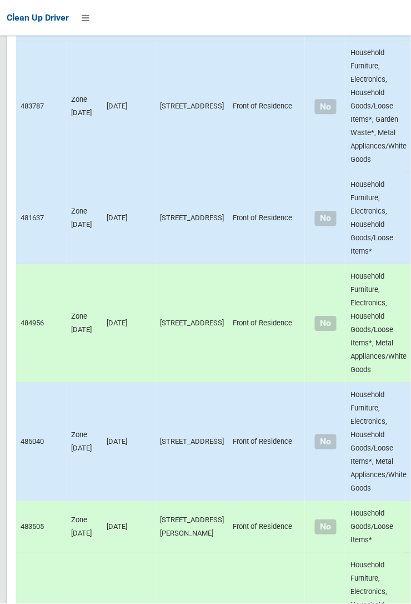
scroll to position [7727, 0]
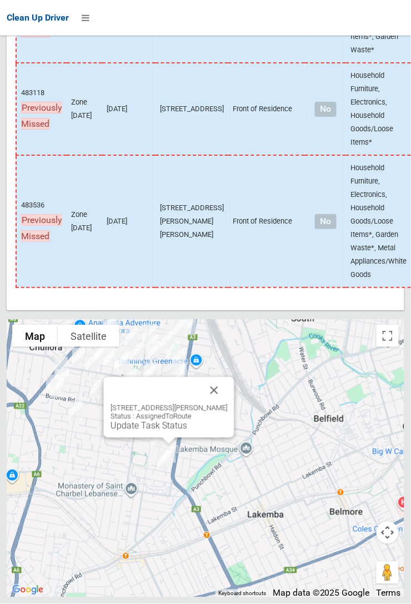
click at [146, 431] on link "Update Task Status" at bounding box center [149, 425] width 77 height 11
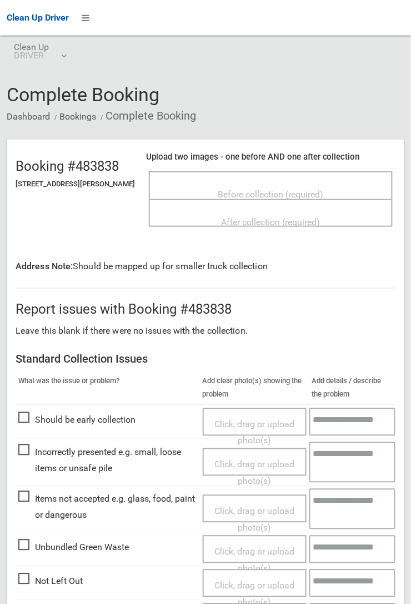
click at [250, 189] on span "Before collection (required)" at bounding box center [271, 194] width 106 height 11
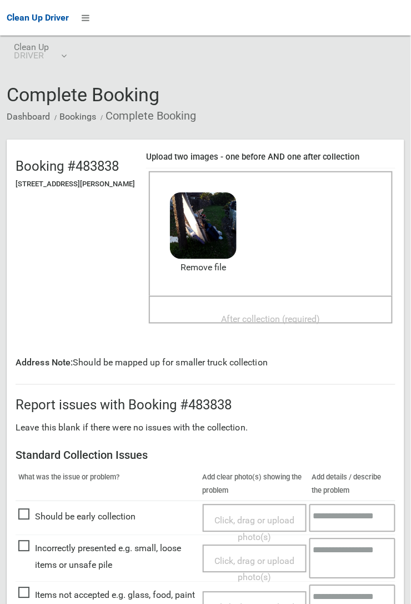
click at [261, 314] on span "After collection (required)" at bounding box center [271, 319] width 99 height 11
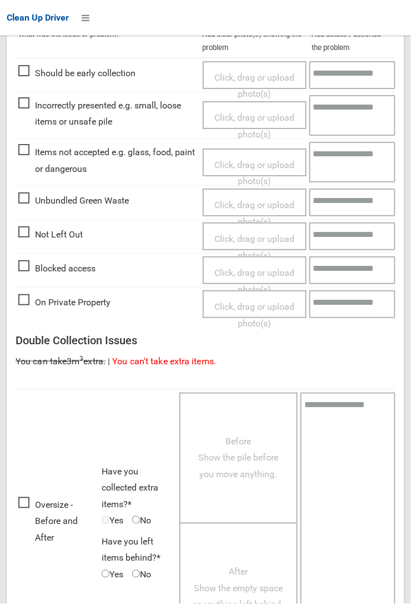
scroll to position [626, 0]
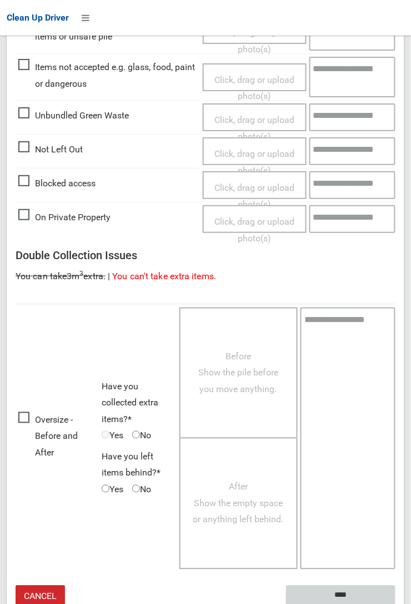
click at [396, 603] on input "****" at bounding box center [341, 595] width 110 height 21
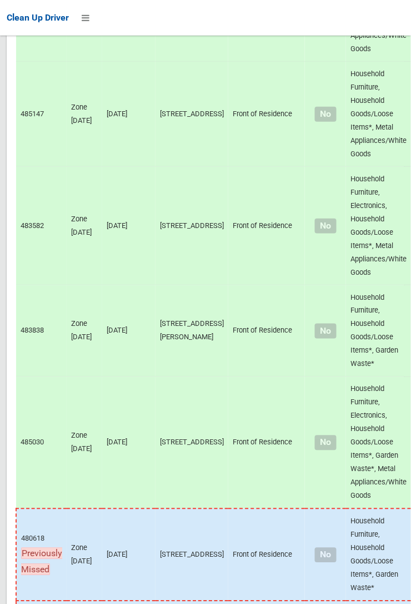
scroll to position [7727, 0]
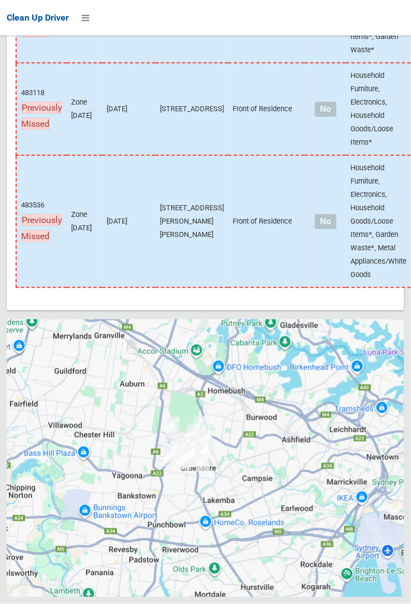
scroll to position [7727, 0]
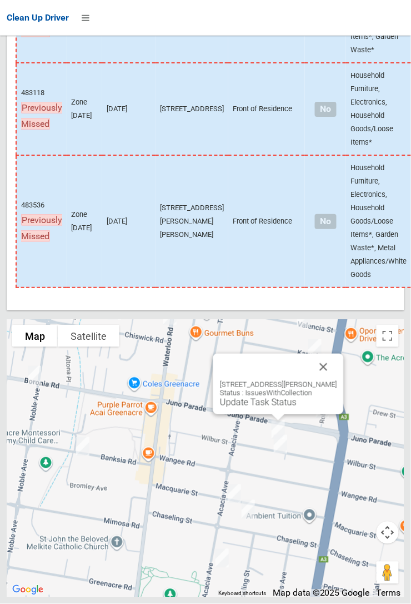
click at [274, 407] on link "Update Task Status" at bounding box center [258, 402] width 77 height 11
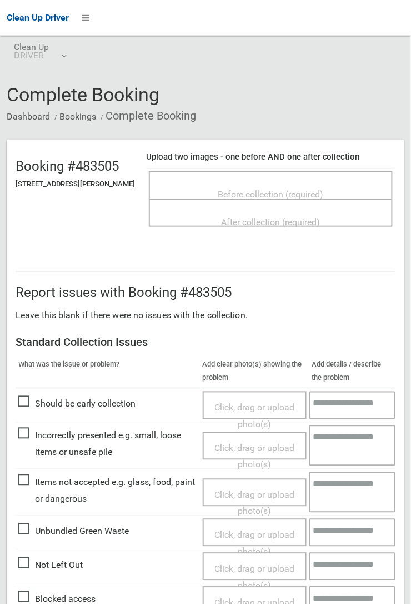
click at [288, 189] on span "Before collection (required)" at bounding box center [271, 194] width 106 height 11
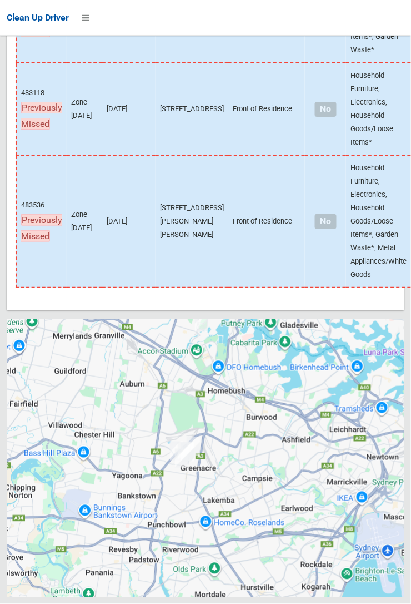
scroll to position [7727, 0]
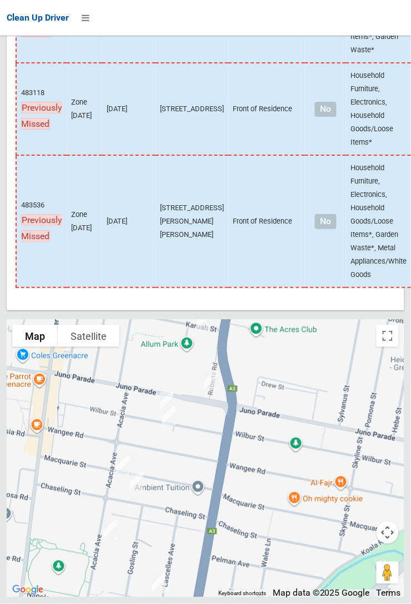
click at [148, 495] on img at bounding box center [137, 481] width 22 height 28
click at [175, 431] on button "Close" at bounding box center [161, 418] width 27 height 27
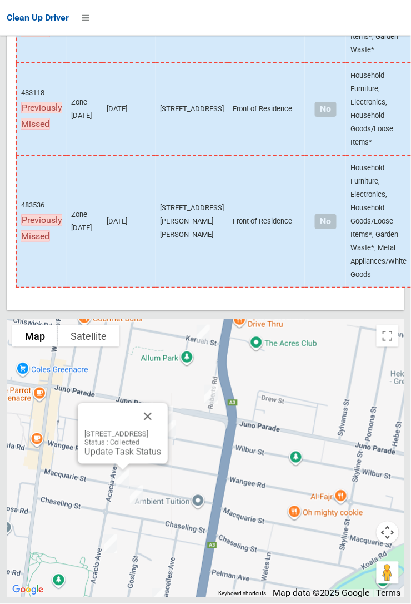
click at [161, 430] on button "Close" at bounding box center [148, 416] width 27 height 27
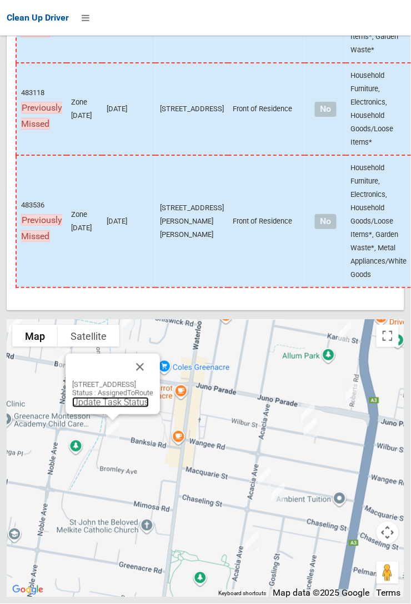
click at [101, 407] on link "Update Task Status" at bounding box center [110, 402] width 77 height 11
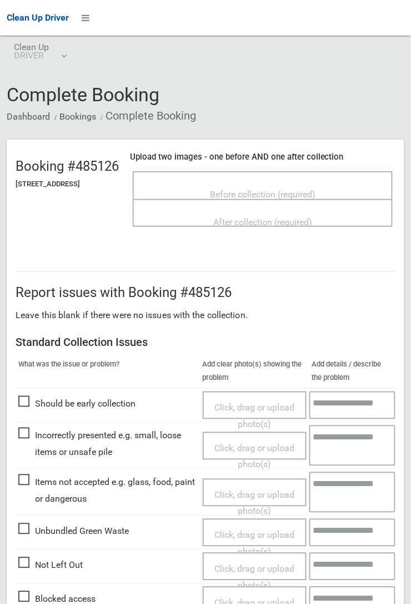
click at [249, 189] on span "Before collection (required)" at bounding box center [263, 194] width 106 height 11
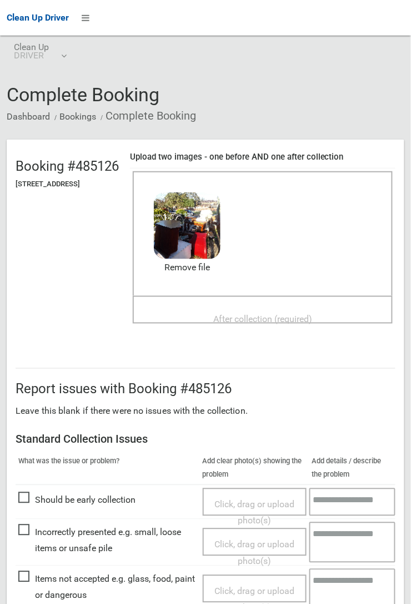
click at [282, 315] on span "After collection (required)" at bounding box center [262, 319] width 99 height 11
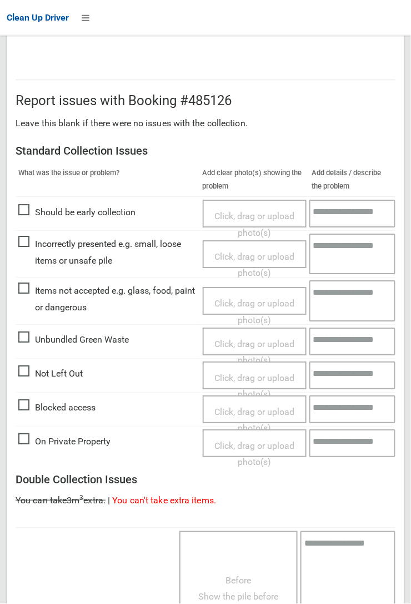
scroll to position [610, 0]
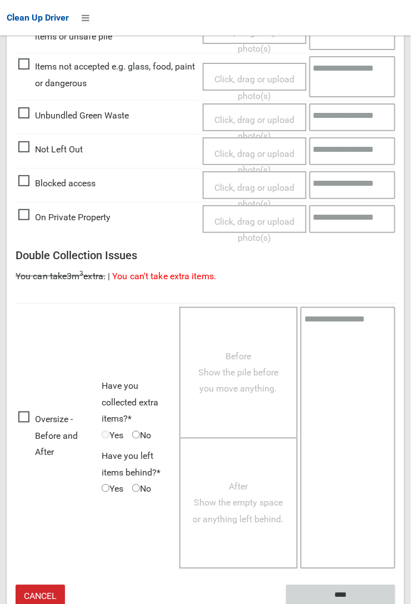
click at [396, 603] on input "****" at bounding box center [341, 595] width 110 height 21
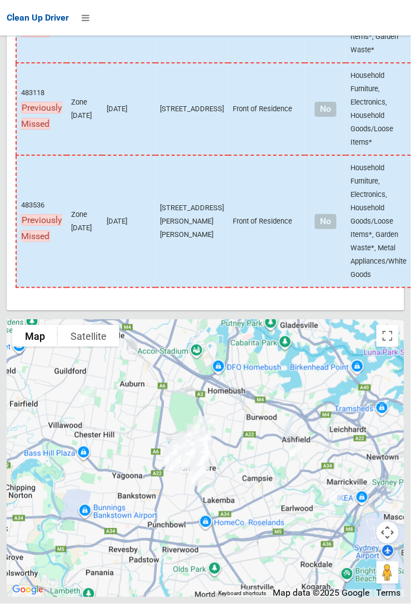
scroll to position [7727, 0]
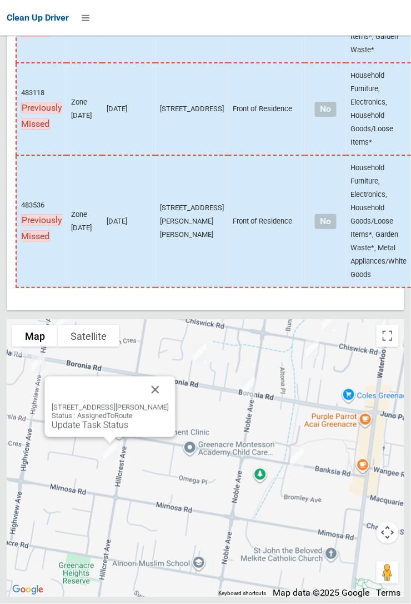
click at [169, 403] on button "Close" at bounding box center [155, 389] width 27 height 27
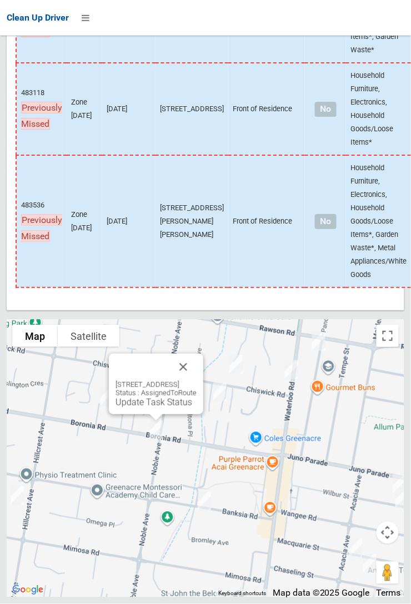
click at [197, 380] on button "Close" at bounding box center [183, 367] width 27 height 27
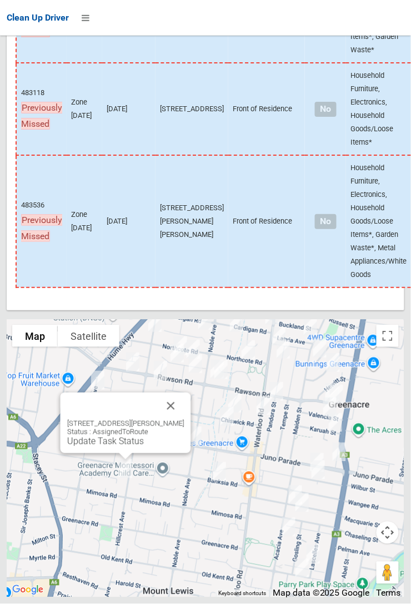
click at [185, 419] on button "Close" at bounding box center [171, 405] width 27 height 27
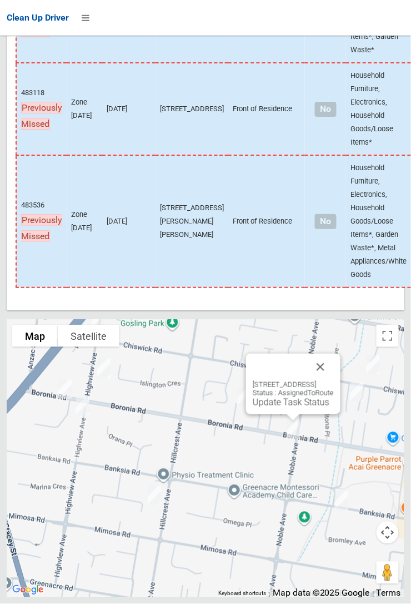
click at [276, 407] on link "Update Task Status" at bounding box center [291, 402] width 77 height 11
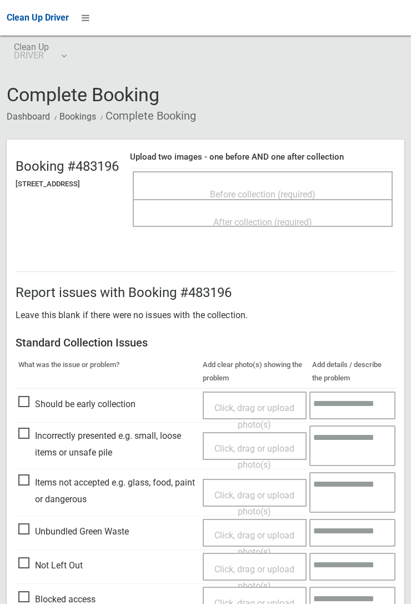
click at [274, 189] on span "Before collection (required)" at bounding box center [263, 194] width 106 height 11
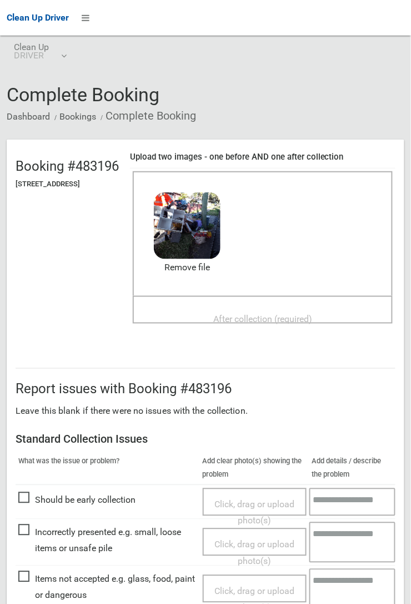
click at [243, 314] on span "After collection (required)" at bounding box center [262, 319] width 99 height 11
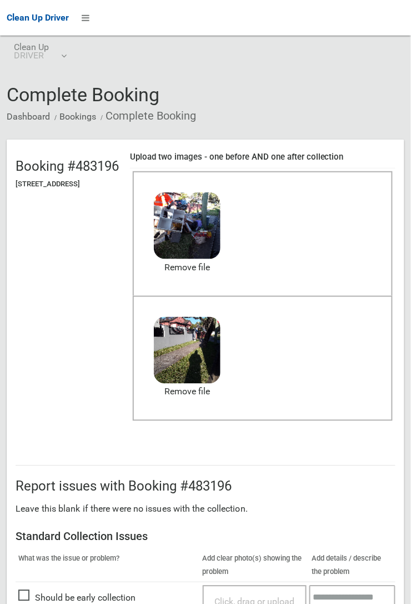
scroll to position [610, 0]
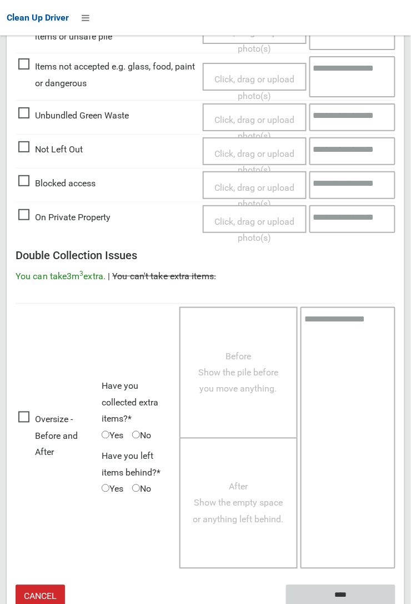
click at [336, 595] on input "****" at bounding box center [341, 595] width 110 height 21
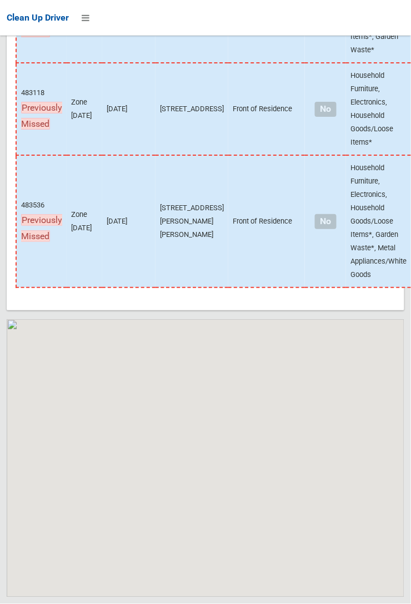
scroll to position [7727, 0]
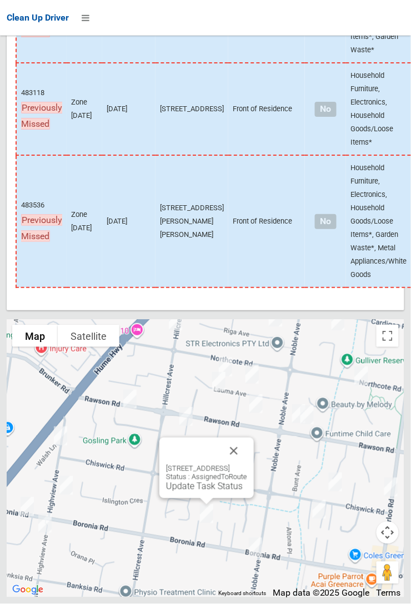
click at [247, 491] on div "[STREET_ADDRESS] Status : AssignedToRoute Update Task Status" at bounding box center [206, 477] width 81 height 27
click at [247, 464] on button "Close" at bounding box center [234, 450] width 27 height 27
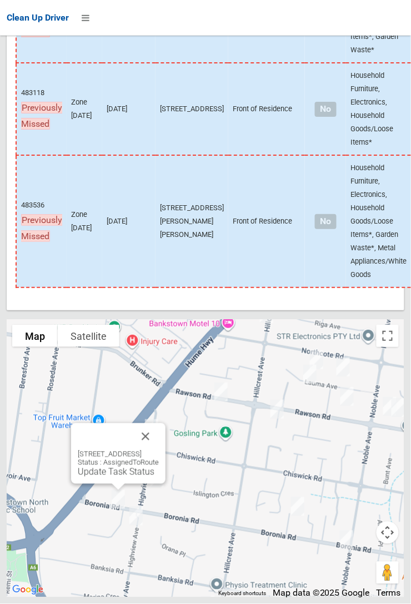
click at [159, 450] on button "Close" at bounding box center [145, 436] width 27 height 27
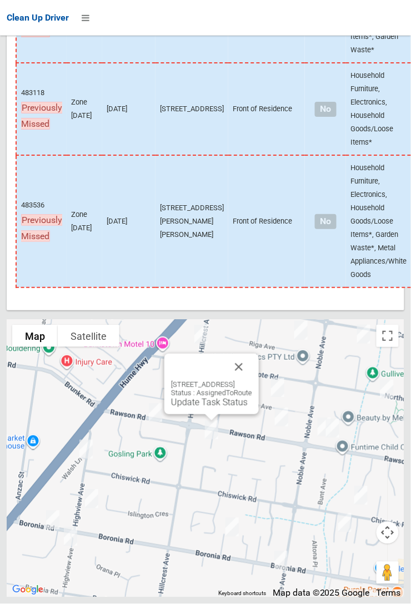
click at [252, 380] on button "Close" at bounding box center [239, 367] width 27 height 27
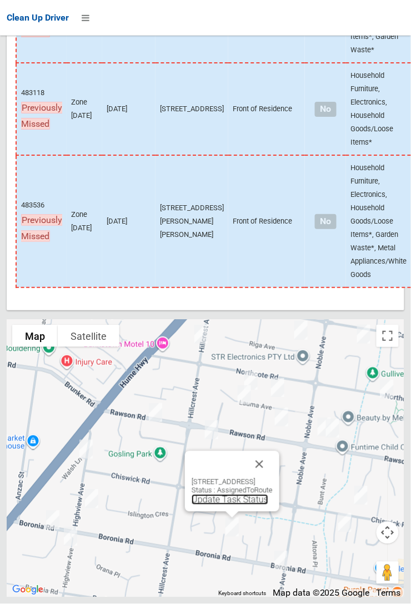
click at [213, 505] on link "Update Task Status" at bounding box center [230, 499] width 77 height 11
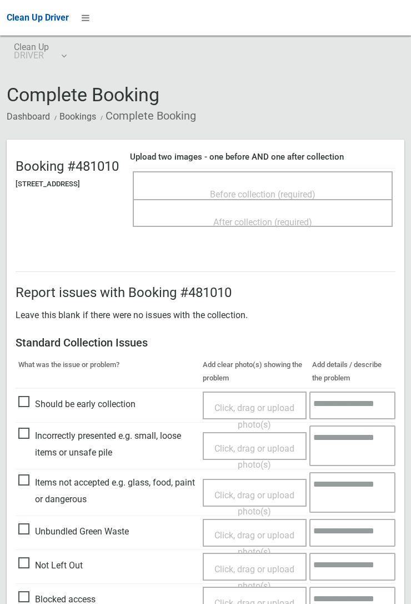
click at [242, 189] on span "Before collection (required)" at bounding box center [263, 194] width 106 height 11
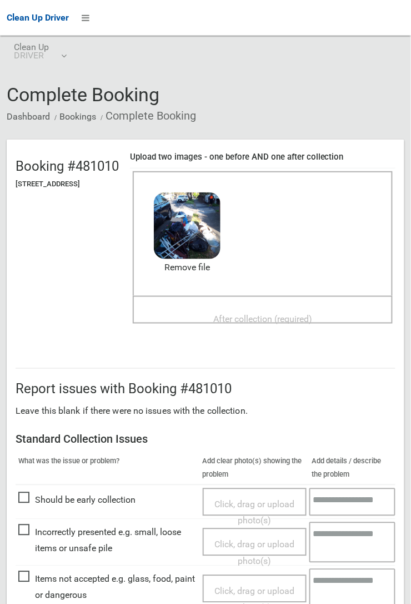
click at [267, 314] on span "After collection (required)" at bounding box center [262, 319] width 99 height 11
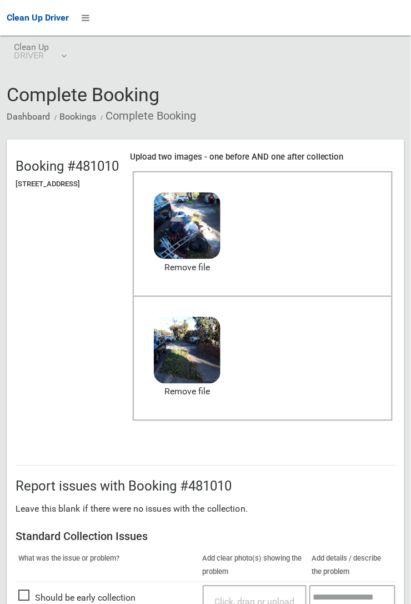
scroll to position [610, 0]
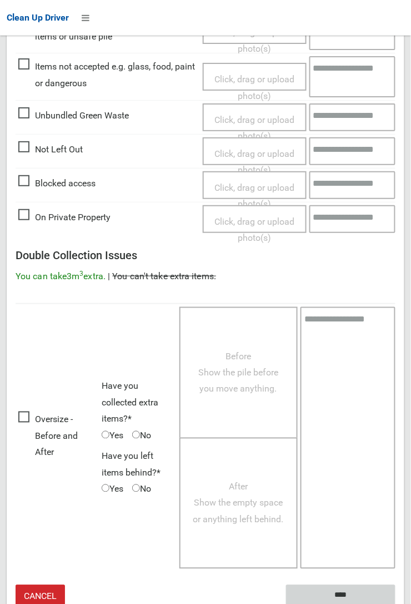
click at [344, 593] on input "****" at bounding box center [341, 595] width 110 height 21
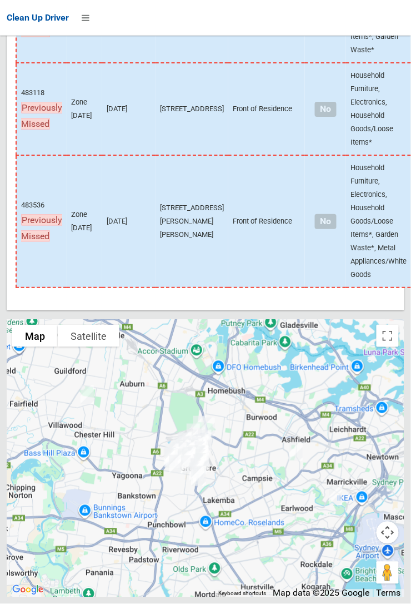
scroll to position [7724, 0]
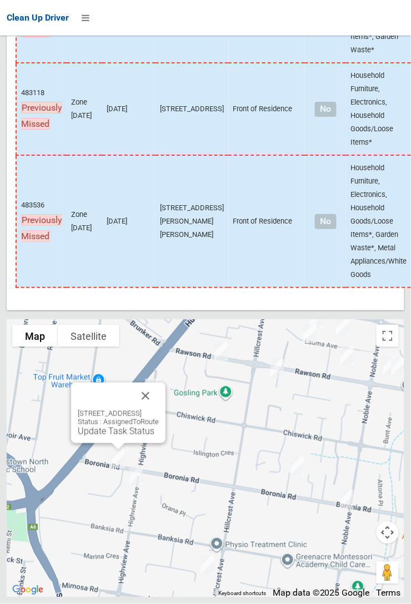
click at [109, 436] on link "Update Task Status" at bounding box center [116, 431] width 77 height 11
click at [159, 409] on button "Close" at bounding box center [145, 395] width 27 height 27
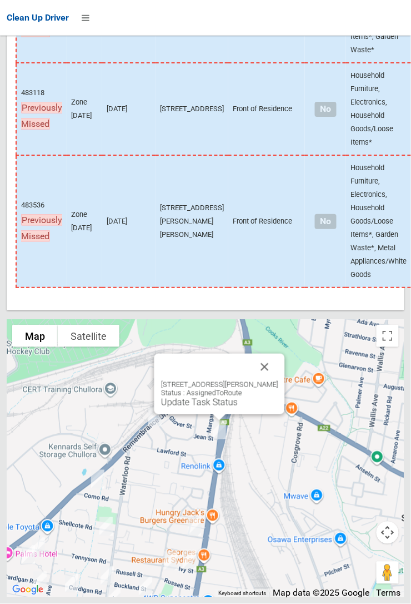
click at [275, 380] on button "Close" at bounding box center [265, 367] width 27 height 27
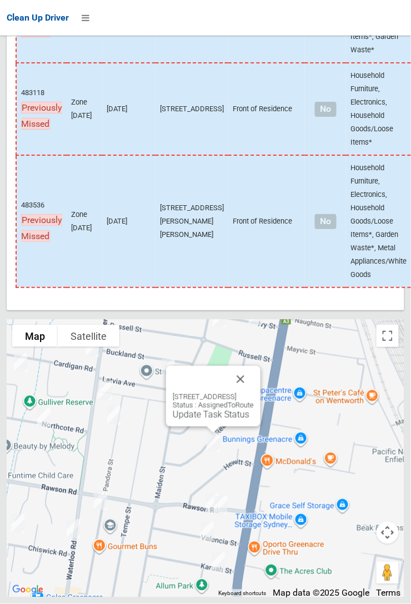
click at [254, 392] on button "Close" at bounding box center [240, 379] width 27 height 27
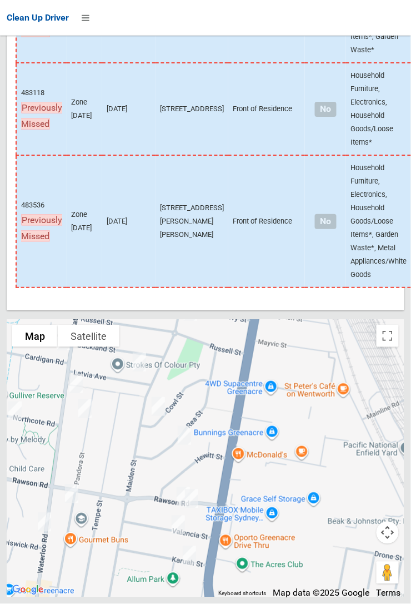
scroll to position [7722, 0]
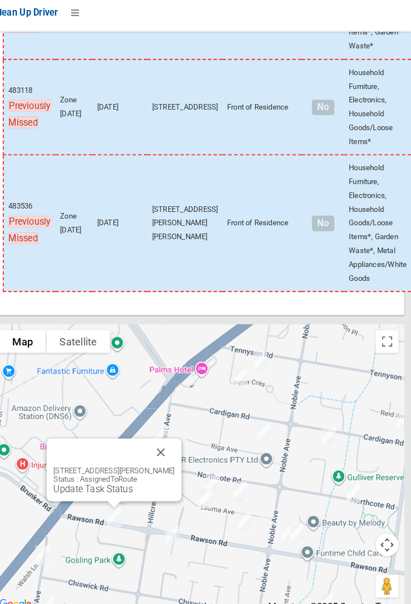
click at [182, 456] on button "Close" at bounding box center [169, 443] width 27 height 27
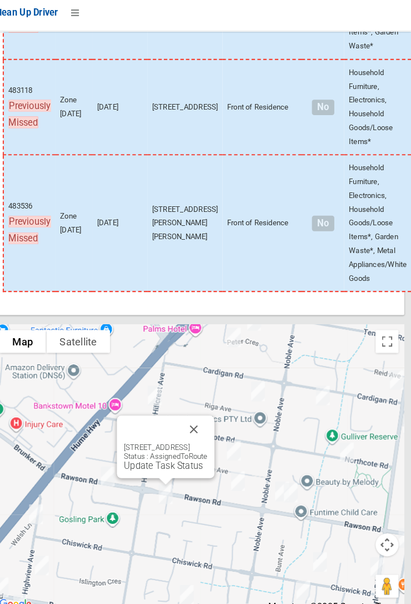
click at [214, 434] on button "Close" at bounding box center [200, 420] width 27 height 27
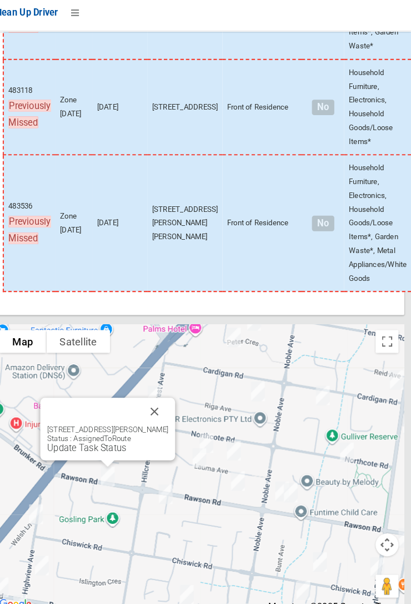
click at [117, 451] on div "137B Rawson Road, GREENACRE NSW 2190 Status : AssignedToRoute Update Task Status" at bounding box center [117, 420] width 131 height 61
click at [98, 444] on link "Update Task Status" at bounding box center [97, 439] width 77 height 11
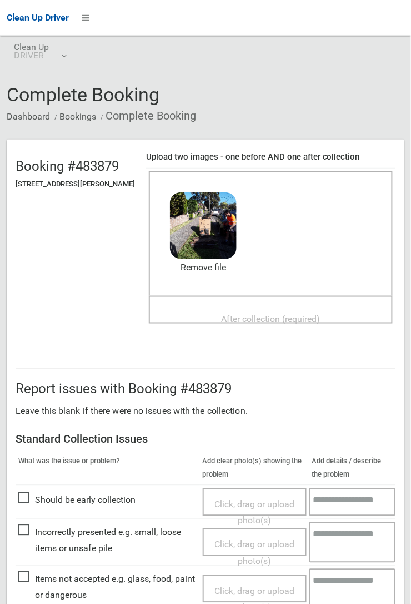
click at [248, 308] on div "After collection (required)" at bounding box center [271, 318] width 220 height 21
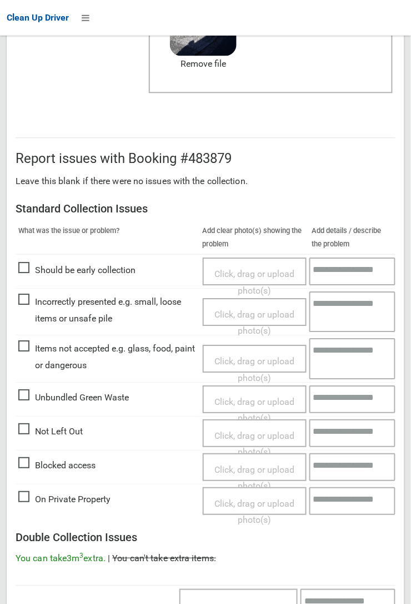
scroll to position [610, 0]
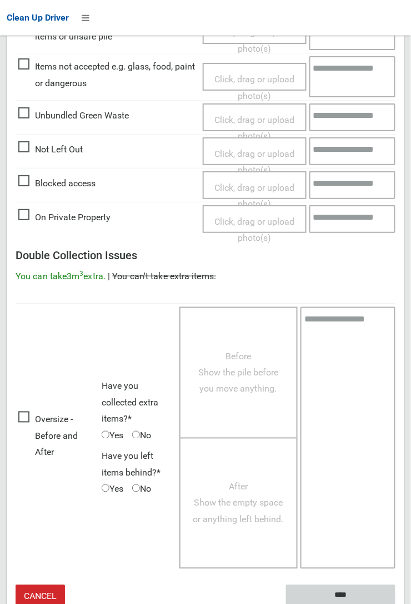
click at [396, 603] on input "****" at bounding box center [341, 595] width 110 height 21
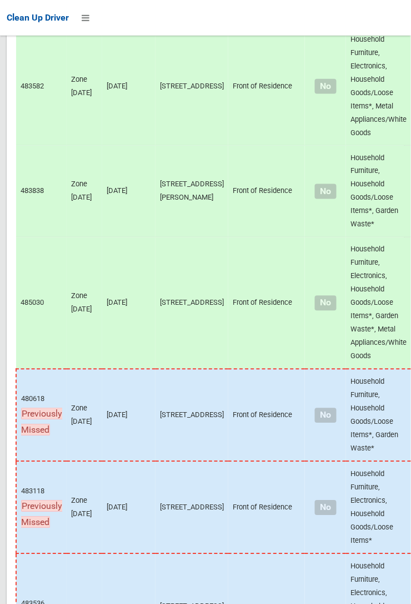
scroll to position [7727, 0]
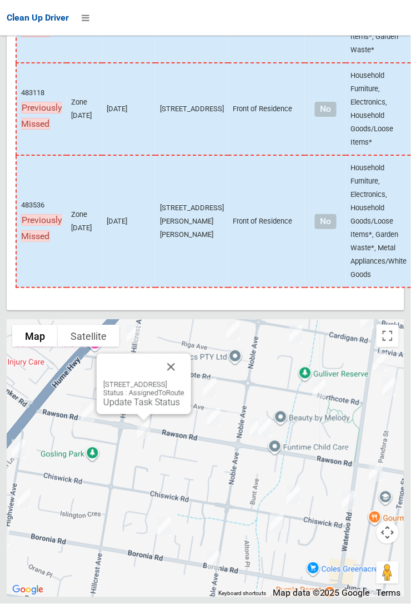
click at [185, 380] on button "Close" at bounding box center [171, 367] width 27 height 27
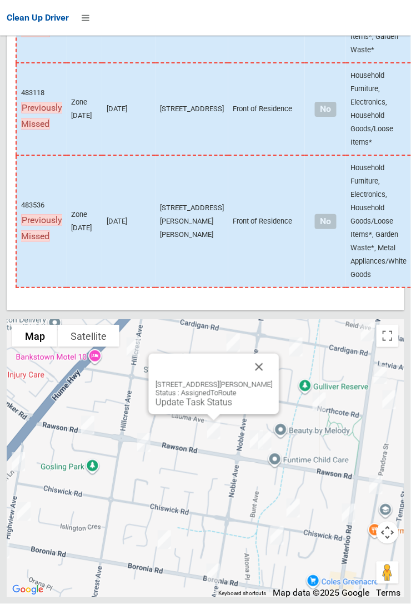
click at [273, 380] on button "Close" at bounding box center [259, 367] width 27 height 27
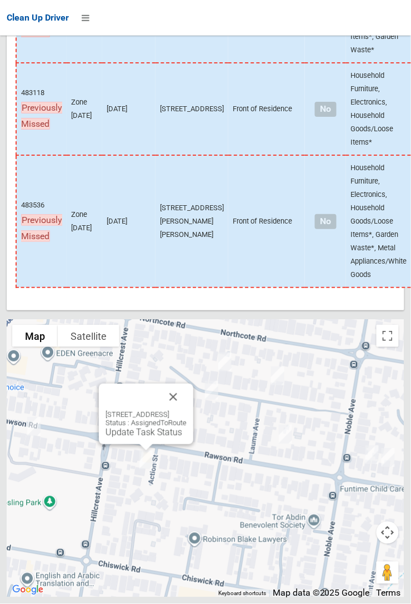
click at [138, 437] on link "Update Task Status" at bounding box center [144, 432] width 77 height 11
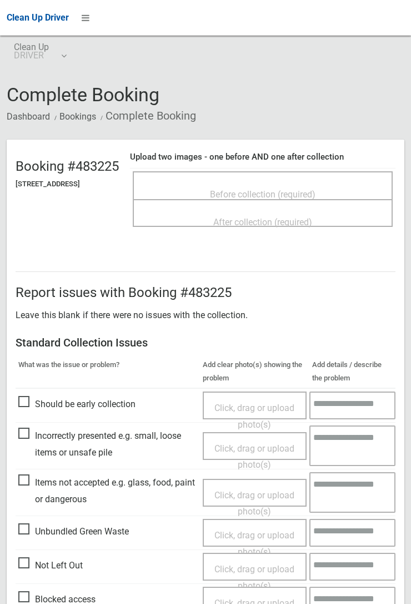
click at [255, 189] on span "Before collection (required)" at bounding box center [263, 194] width 106 height 11
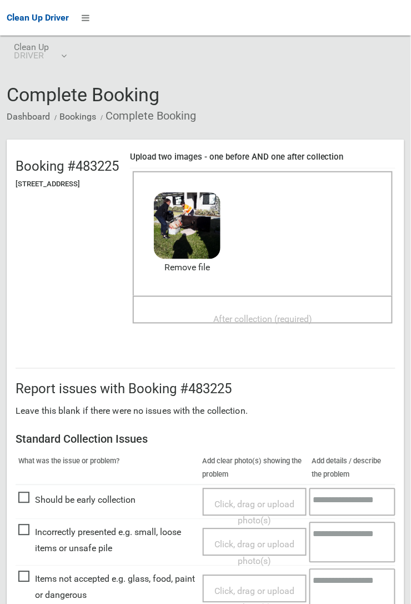
click at [274, 316] on span "After collection (required)" at bounding box center [262, 319] width 99 height 11
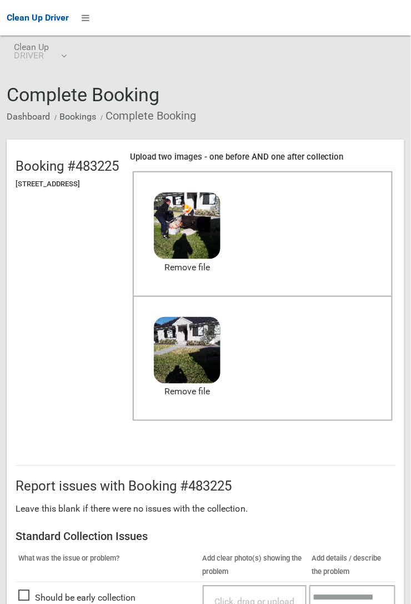
scroll to position [610, 0]
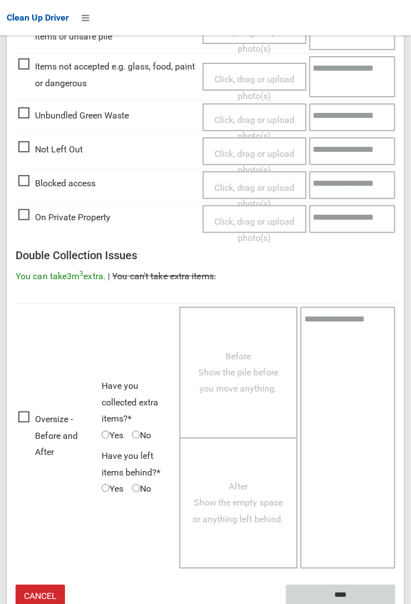
click at [396, 603] on input "****" at bounding box center [341, 595] width 110 height 21
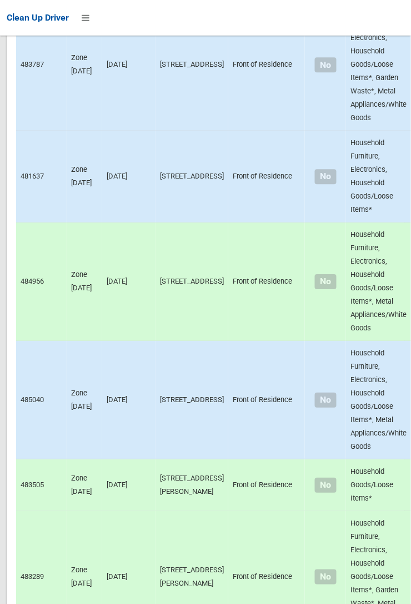
scroll to position [7727, 0]
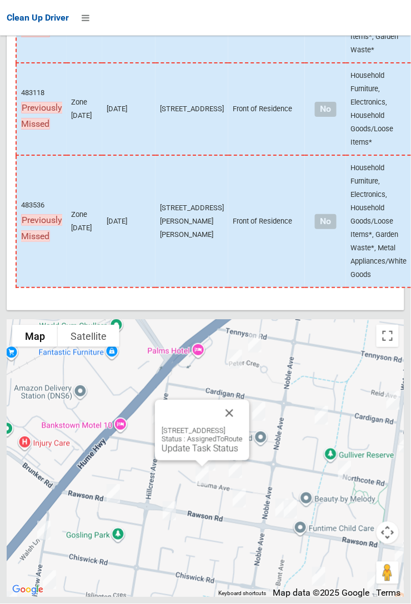
click at [243, 426] on button "Close" at bounding box center [229, 413] width 27 height 27
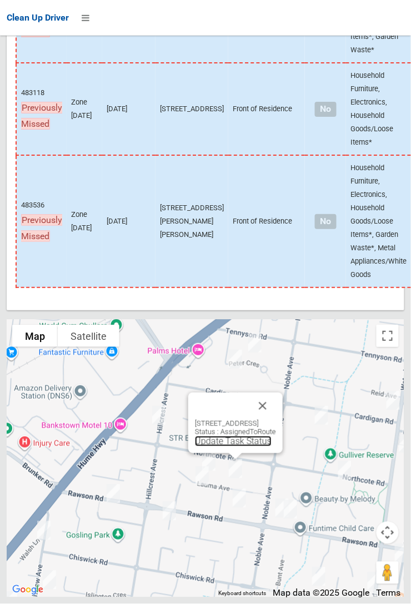
click at [228, 446] on link "Update Task Status" at bounding box center [233, 441] width 77 height 11
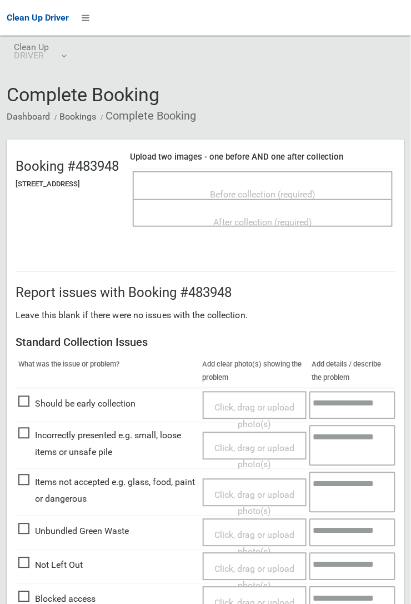
click at [271, 189] on span "Before collection (required)" at bounding box center [263, 194] width 106 height 11
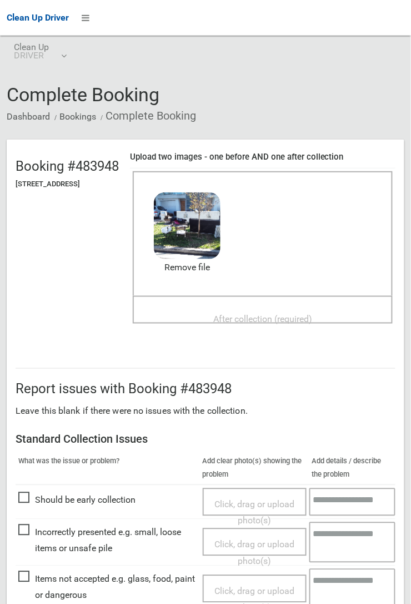
click at [282, 314] on span "After collection (required)" at bounding box center [262, 319] width 99 height 11
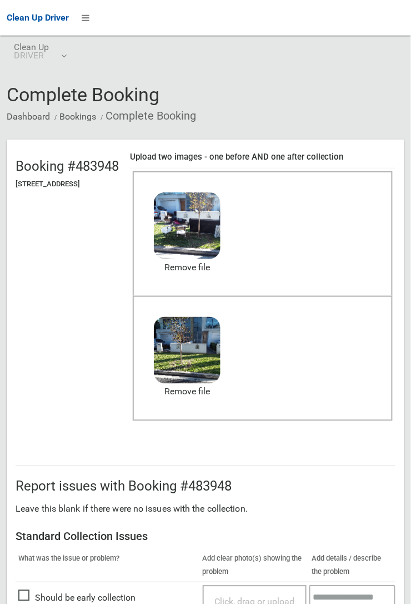
scroll to position [610, 0]
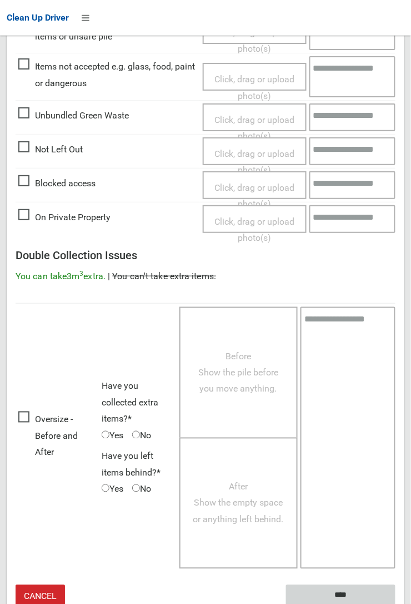
click at [334, 593] on input "****" at bounding box center [341, 595] width 110 height 21
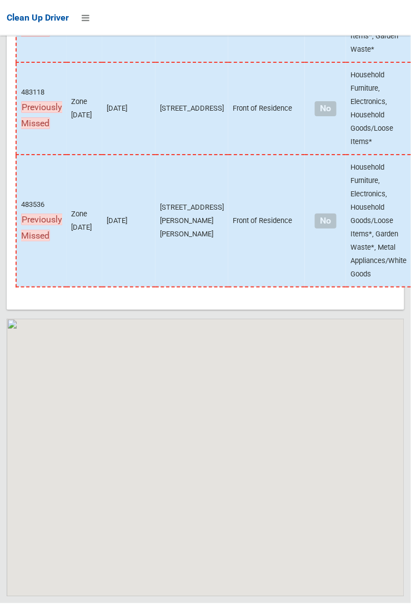
scroll to position [7727, 0]
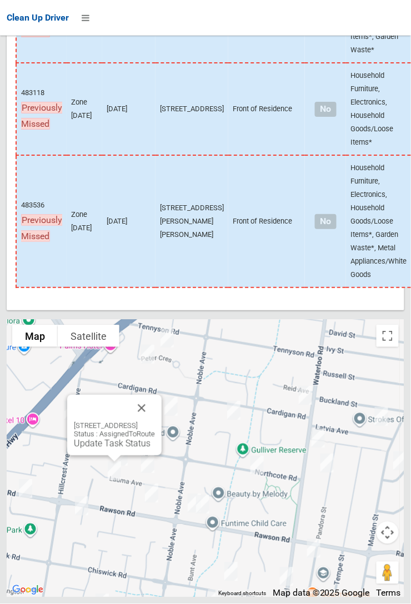
click at [92, 449] on link "Update Task Status" at bounding box center [112, 443] width 77 height 11
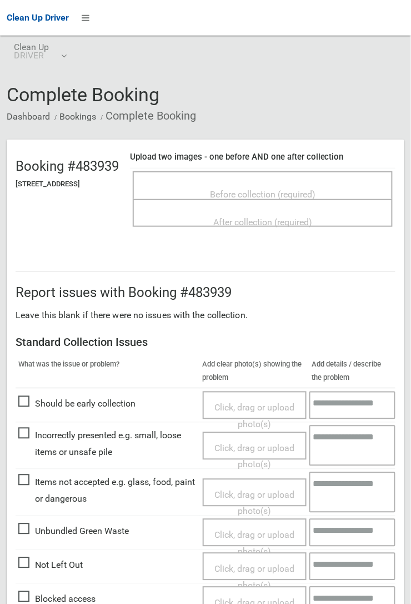
click at [270, 189] on span "Before collection (required)" at bounding box center [263, 194] width 106 height 11
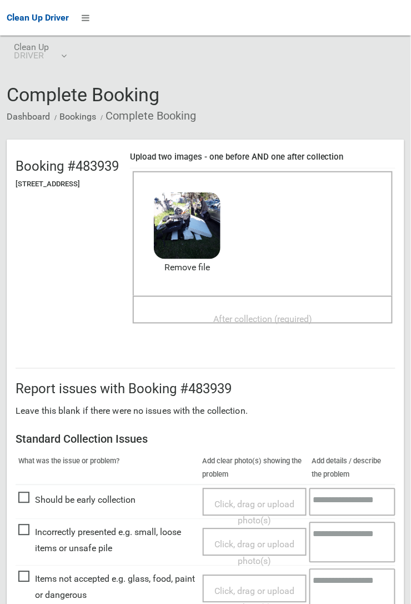
click at [271, 314] on span "After collection (required)" at bounding box center [262, 319] width 99 height 11
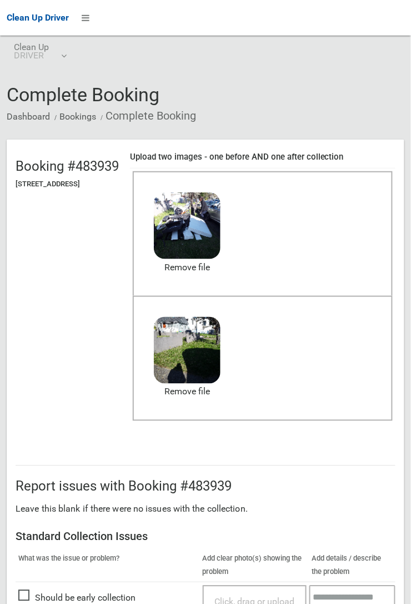
scroll to position [610, 0]
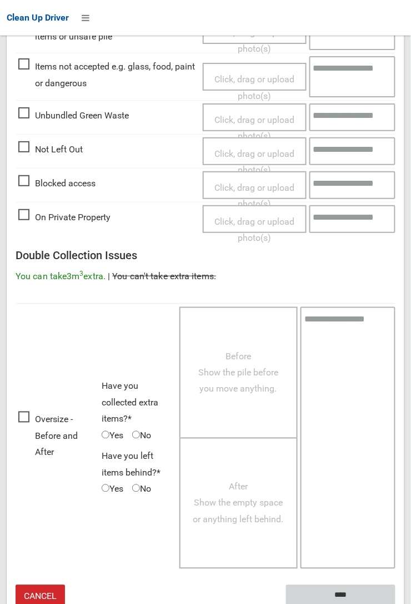
click at [341, 593] on input "****" at bounding box center [341, 595] width 110 height 21
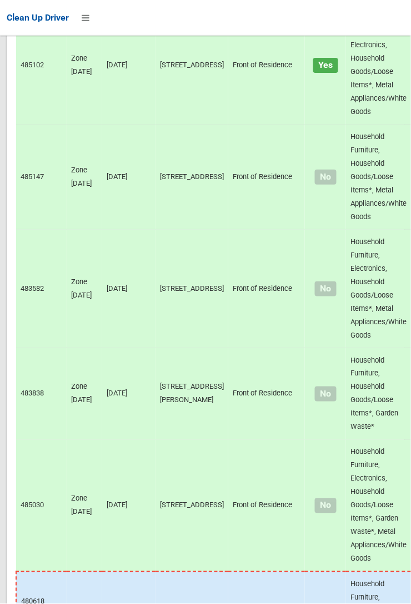
scroll to position [7727, 0]
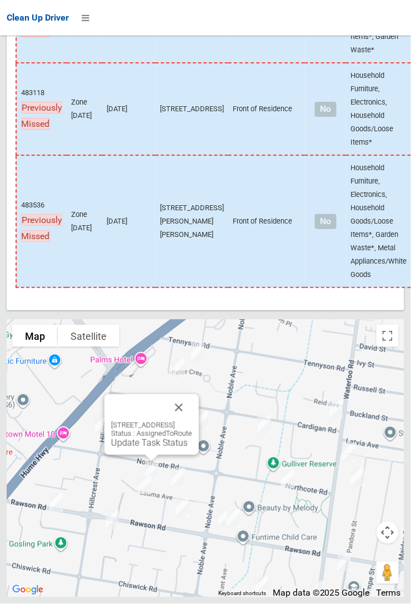
click at [154, 448] on link "Update Task Status" at bounding box center [149, 442] width 77 height 11
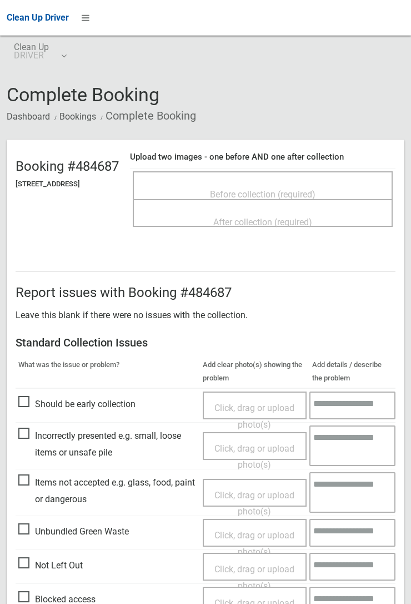
click at [275, 189] on span "Before collection (required)" at bounding box center [263, 194] width 106 height 11
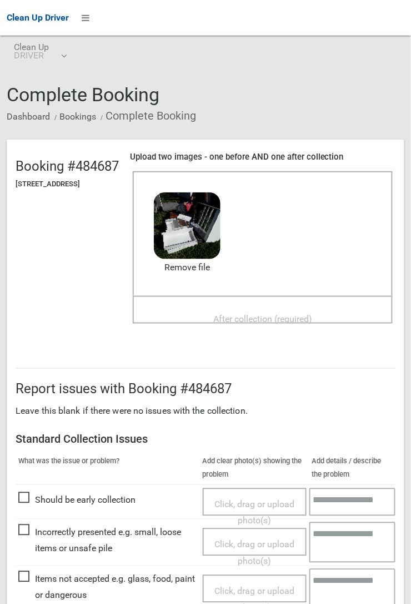
click at [272, 314] on span "After collection (required)" at bounding box center [262, 319] width 99 height 11
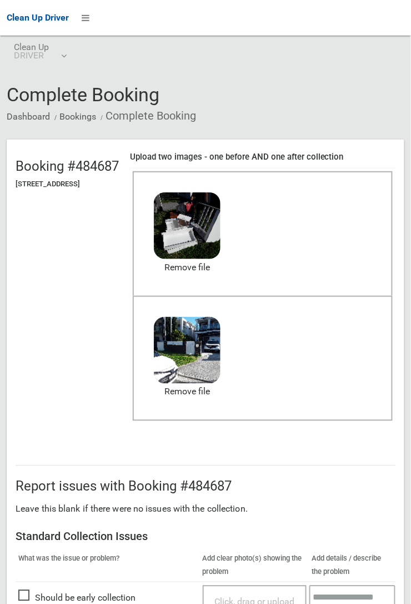
scroll to position [610, 0]
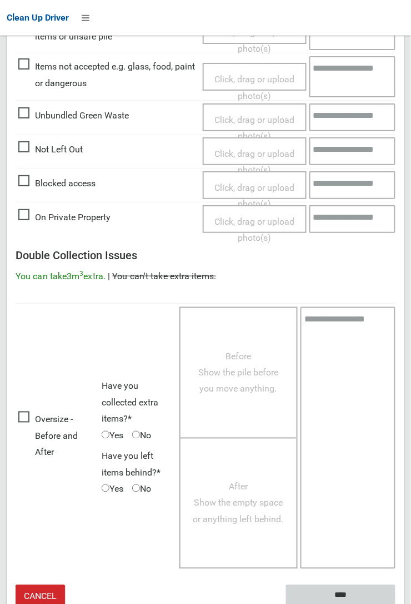
click at [333, 591] on input "****" at bounding box center [341, 595] width 110 height 21
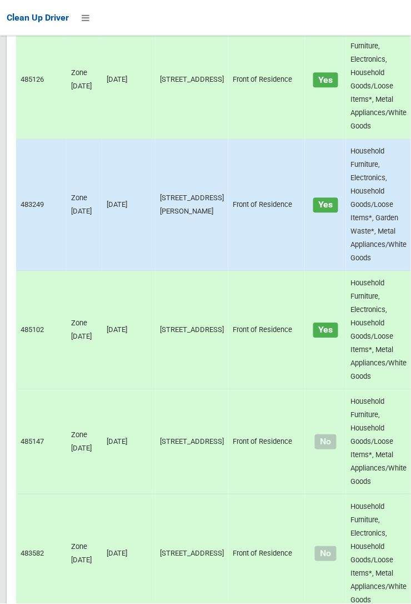
scroll to position [7727, 0]
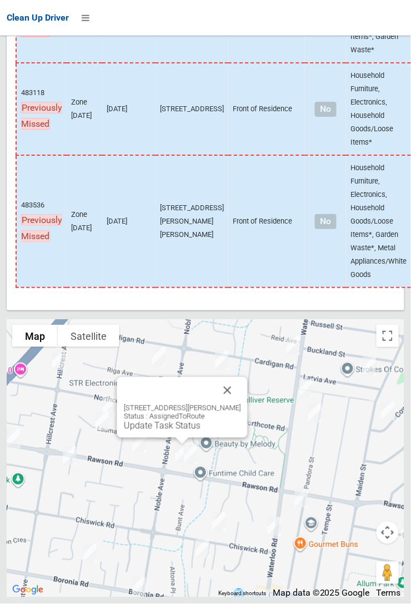
click at [241, 404] on button "Close" at bounding box center [228, 390] width 27 height 27
click at [237, 404] on button "Close" at bounding box center [228, 390] width 27 height 27
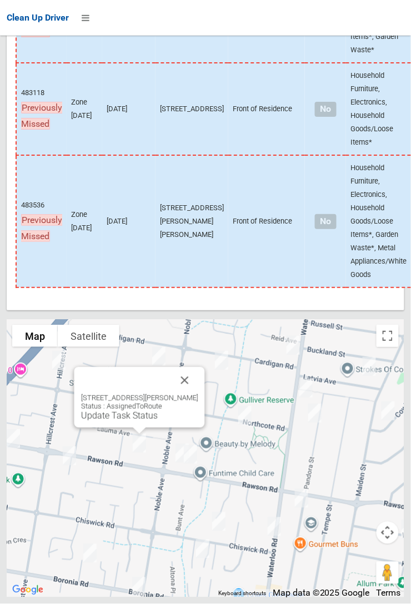
click at [141, 421] on link "Update Task Status" at bounding box center [119, 415] width 77 height 11
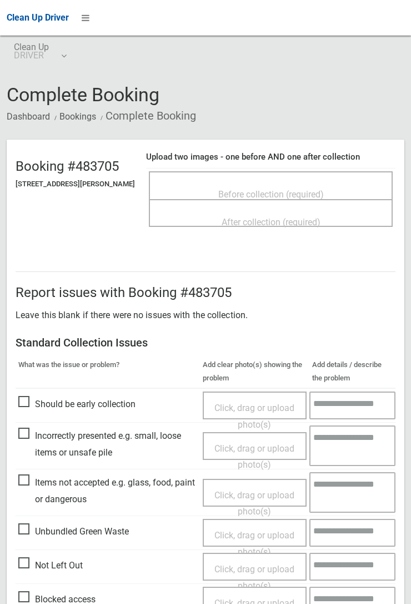
click at [270, 194] on span "Before collection (required)" at bounding box center [271, 194] width 106 height 11
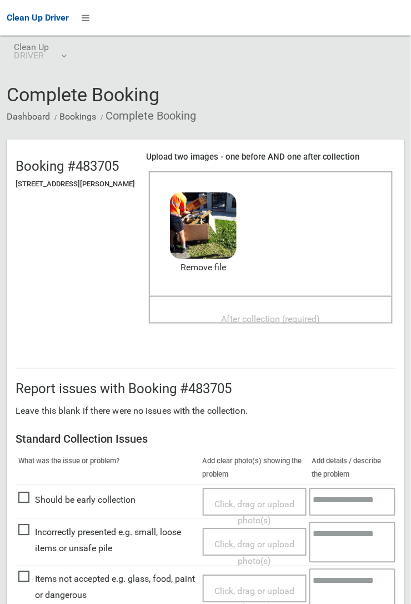
click at [245, 308] on div "After collection (required)" at bounding box center [271, 318] width 220 height 21
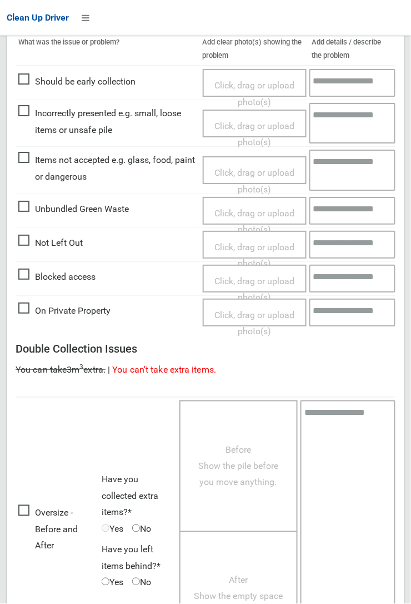
scroll to position [610, 0]
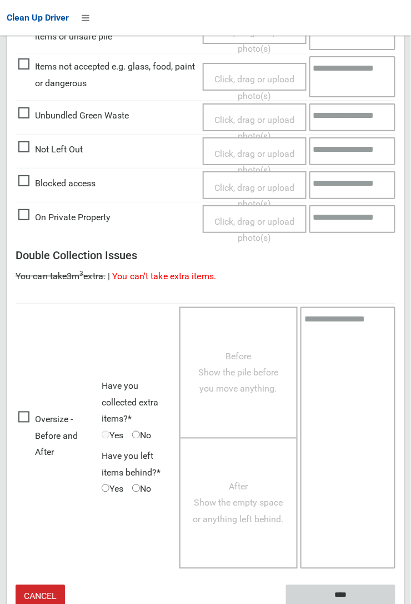
click at [336, 594] on input "****" at bounding box center [341, 595] width 110 height 21
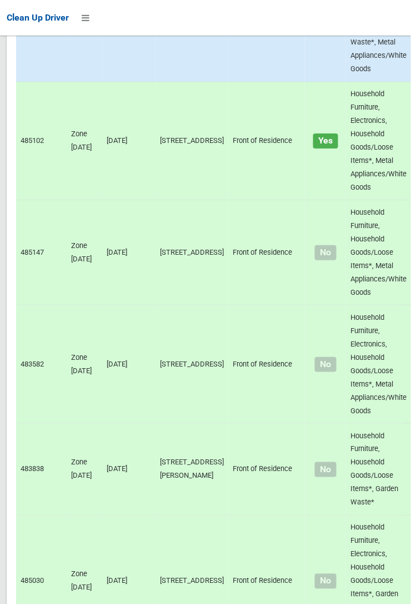
scroll to position [7727, 0]
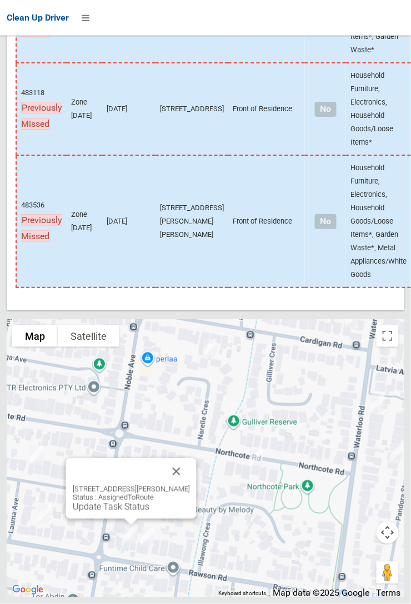
click at [130, 512] on link "Update Task Status" at bounding box center [111, 506] width 77 height 11
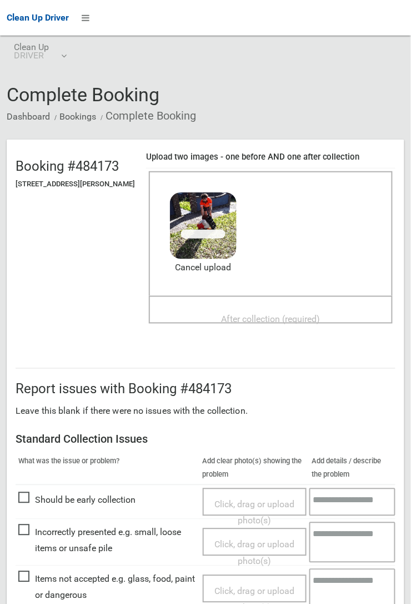
click at [274, 314] on span "After collection (required)" at bounding box center [271, 319] width 99 height 11
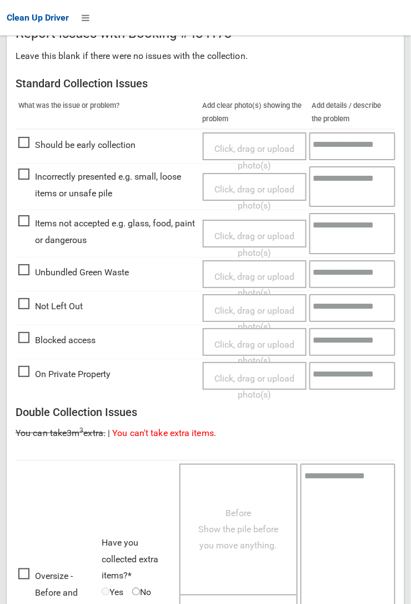
scroll to position [610, 0]
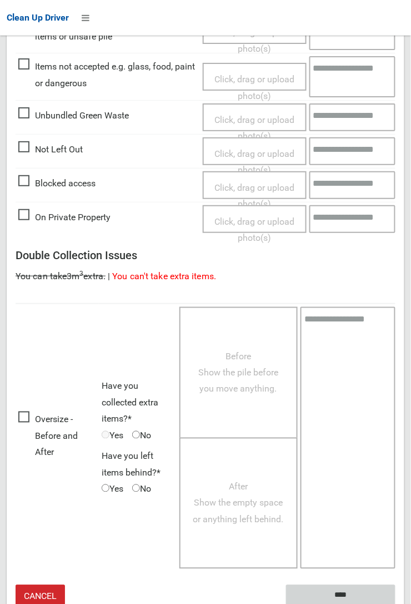
click at [344, 593] on input "****" at bounding box center [341, 595] width 110 height 21
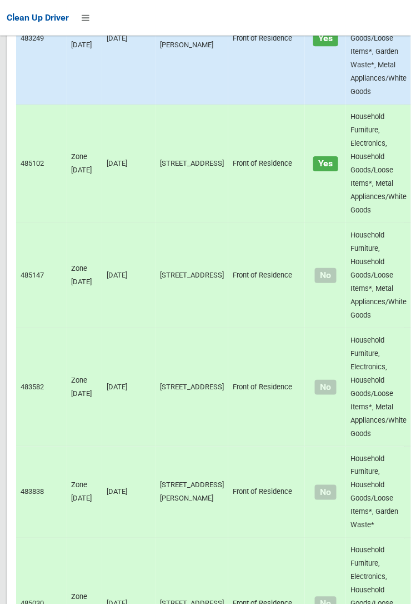
scroll to position [7727, 0]
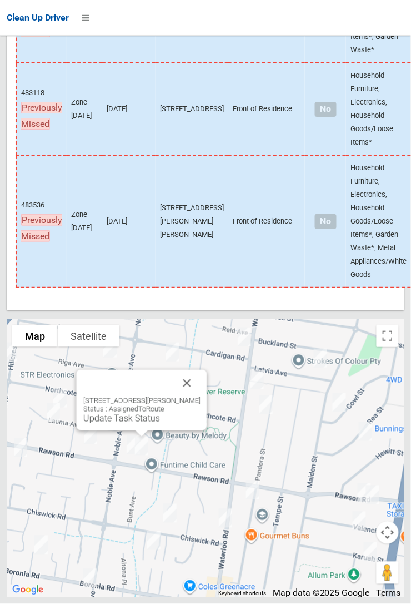
click at [141, 424] on link "Update Task Status" at bounding box center [121, 418] width 77 height 11
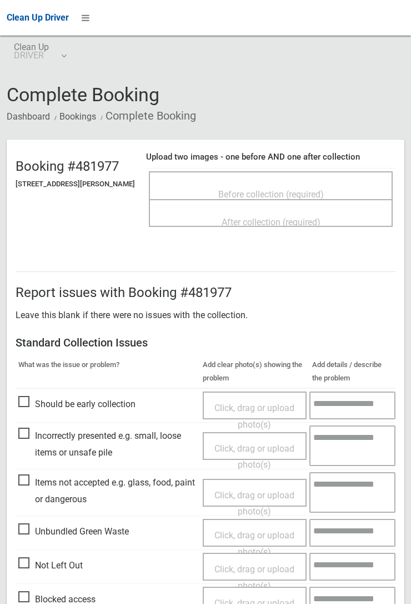
click at [265, 191] on span "Before collection (required)" at bounding box center [271, 194] width 106 height 11
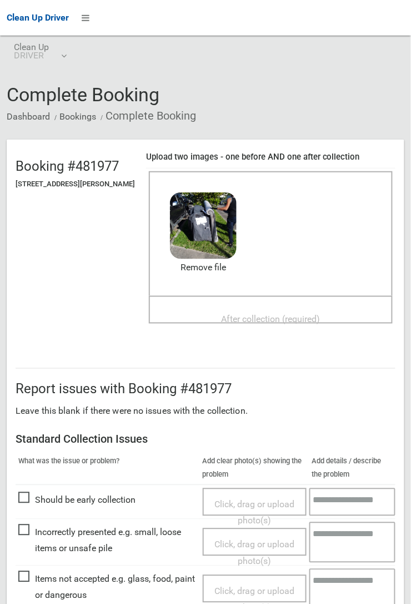
click at [274, 314] on span "After collection (required)" at bounding box center [271, 319] width 99 height 11
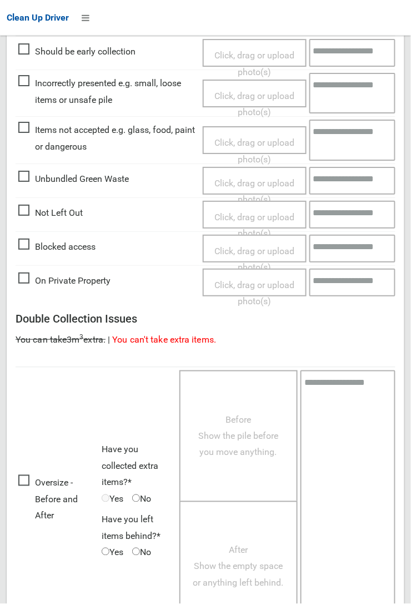
scroll to position [610, 0]
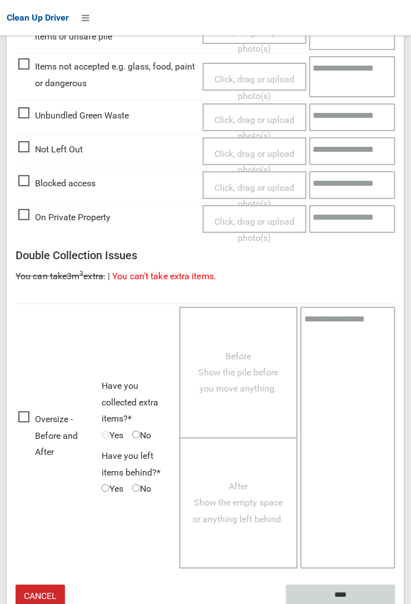
click at [339, 589] on input "****" at bounding box center [341, 595] width 110 height 21
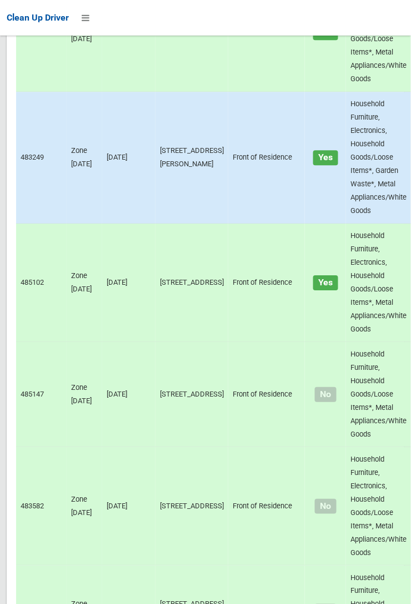
scroll to position [7727, 0]
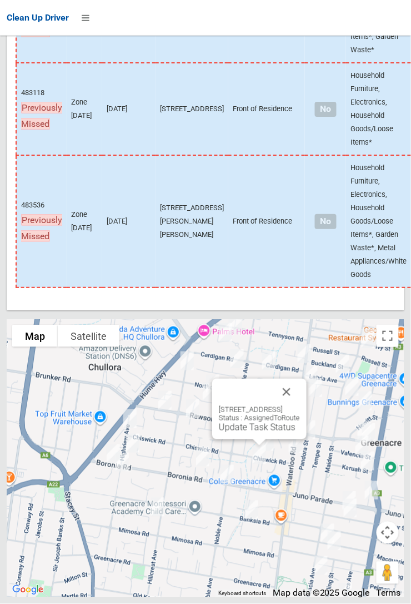
click at [300, 405] on button "Close" at bounding box center [287, 392] width 27 height 27
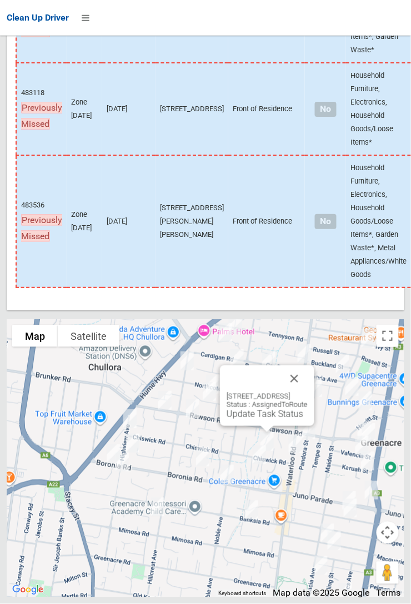
click at [308, 392] on button "Close" at bounding box center [294, 378] width 27 height 27
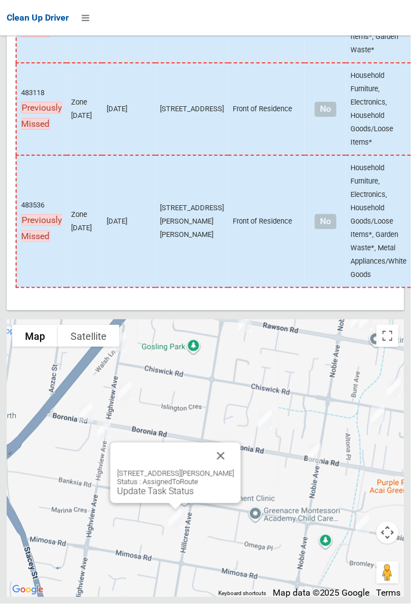
click at [232, 469] on button "Close" at bounding box center [221, 456] width 27 height 27
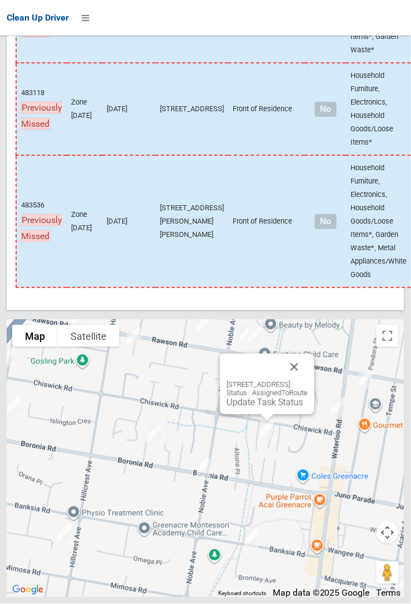
click at [308, 380] on button "Close" at bounding box center [294, 367] width 27 height 27
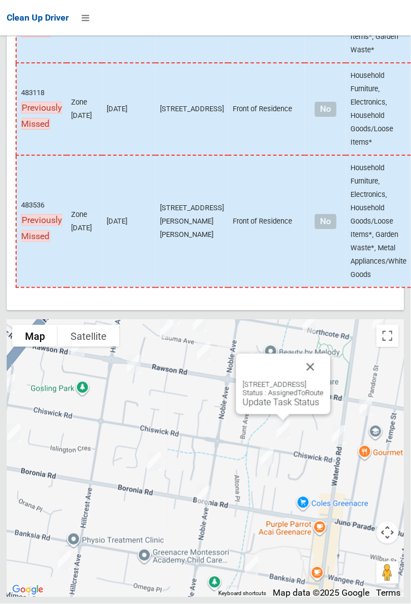
scroll to position [7712, 0]
click at [266, 407] on link "Update Task Status" at bounding box center [281, 402] width 77 height 11
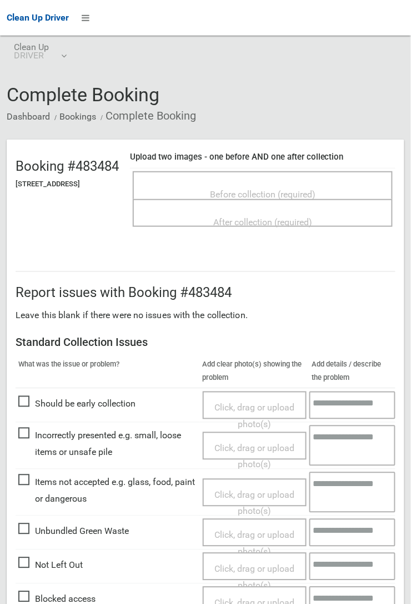
click at [258, 190] on span "Before collection (required)" at bounding box center [263, 194] width 106 height 11
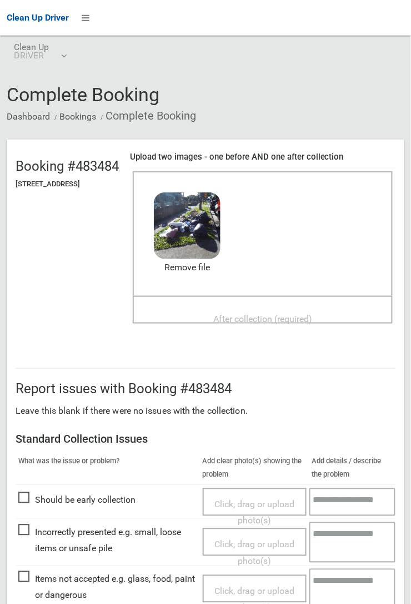
click at [270, 314] on span "After collection (required)" at bounding box center [262, 319] width 99 height 11
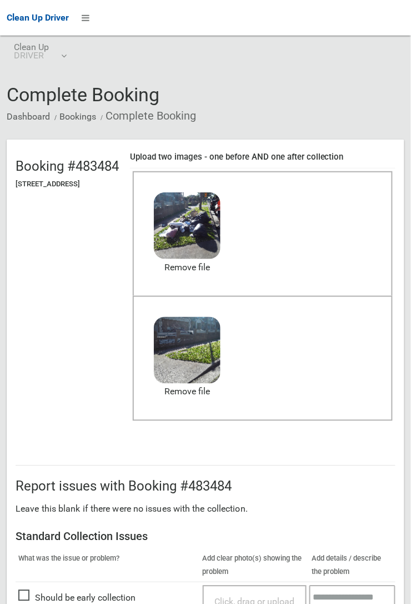
scroll to position [275, 0]
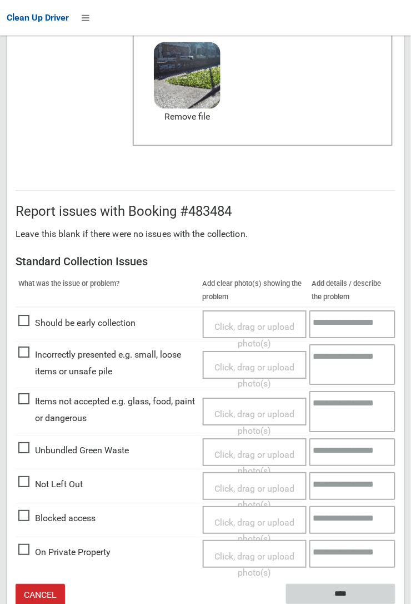
click at [396, 603] on input "****" at bounding box center [341, 594] width 110 height 21
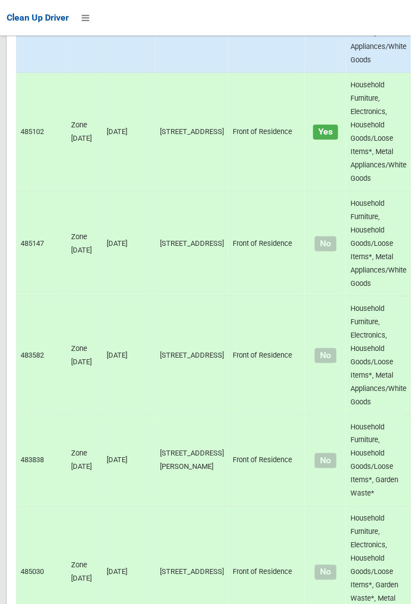
scroll to position [7727, 0]
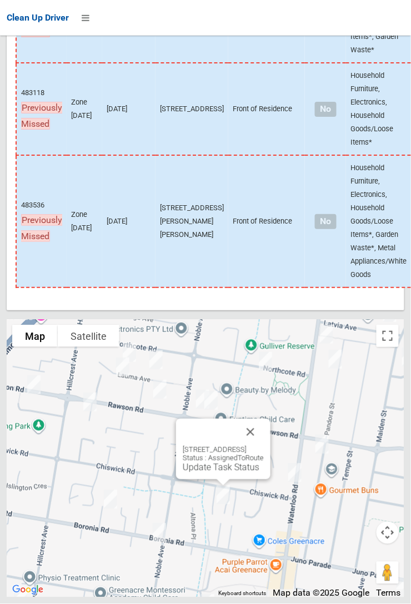
click at [212, 473] on link "Update Task Status" at bounding box center [221, 467] width 77 height 11
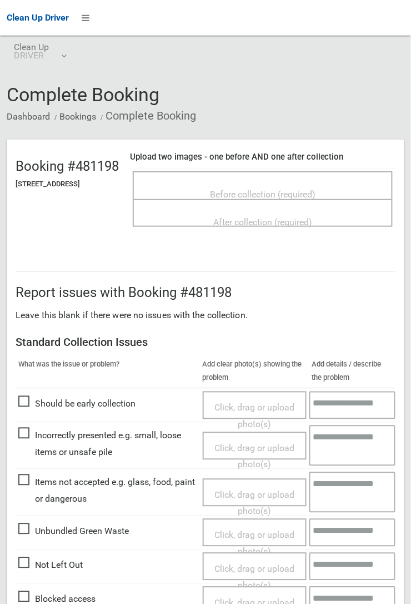
click at [253, 191] on span "Before collection (required)" at bounding box center [263, 194] width 106 height 11
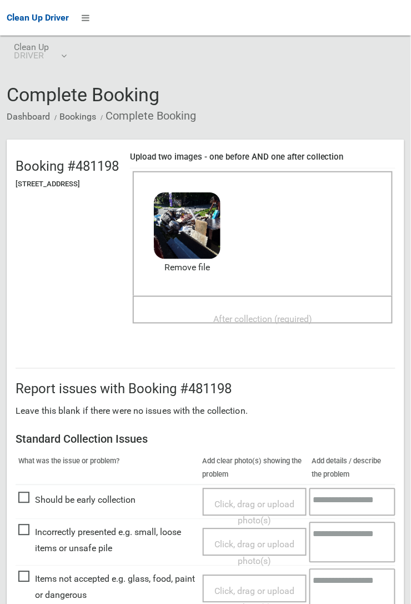
click at [260, 314] on span "After collection (required)" at bounding box center [262, 319] width 99 height 11
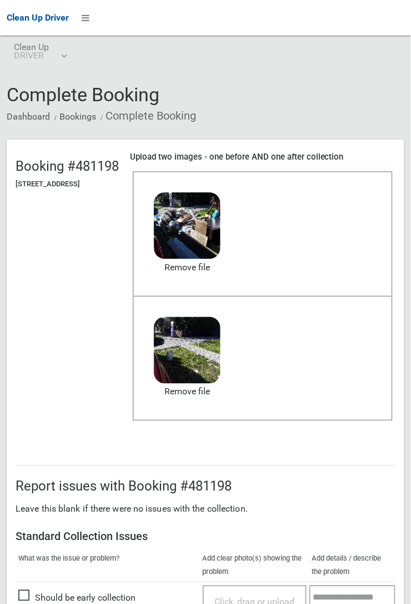
scroll to position [275, 0]
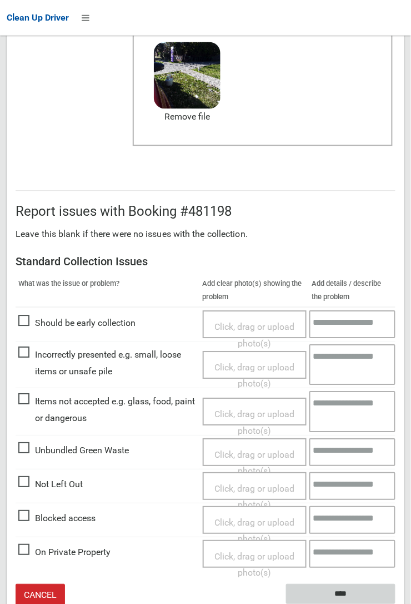
click at [333, 591] on input "****" at bounding box center [341, 594] width 110 height 21
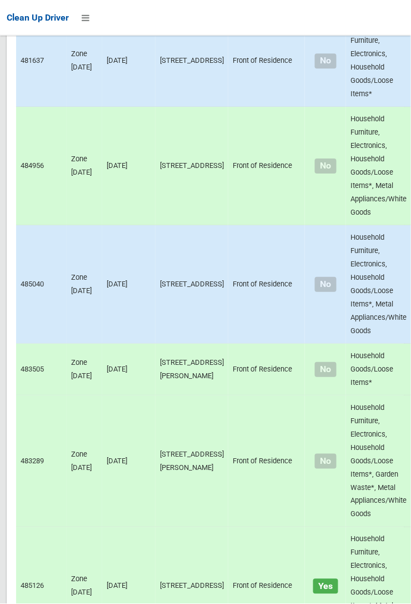
scroll to position [7727, 0]
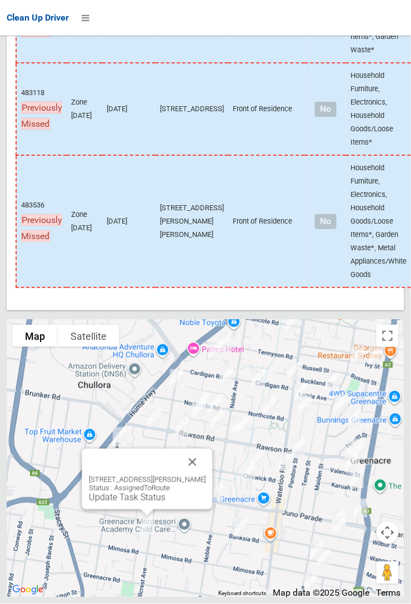
click at [196, 222] on button "Close" at bounding box center [193, 462] width 27 height 27
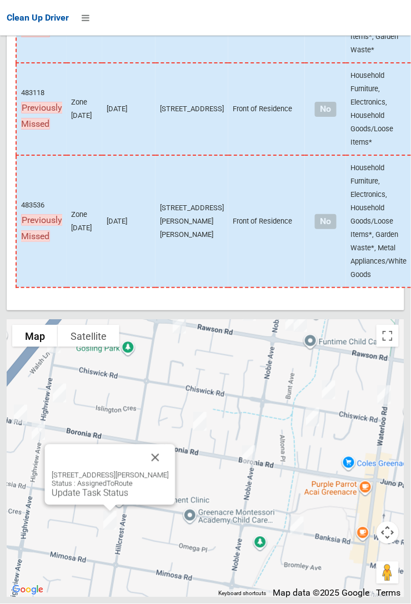
click at [163, 222] on div at bounding box center [205, 302] width 411 height 604
click at [162, 222] on button "Close" at bounding box center [155, 457] width 27 height 27
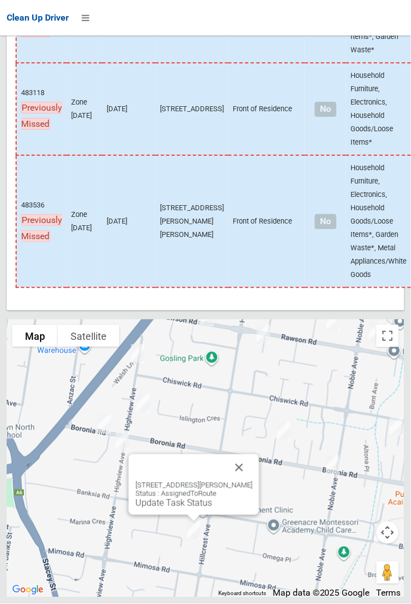
click at [184, 222] on link "Update Task Status" at bounding box center [174, 503] width 77 height 11
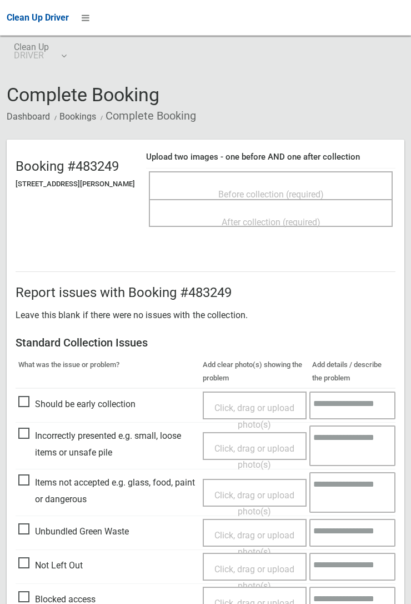
click at [279, 183] on div "Before collection (required)" at bounding box center [271, 193] width 220 height 21
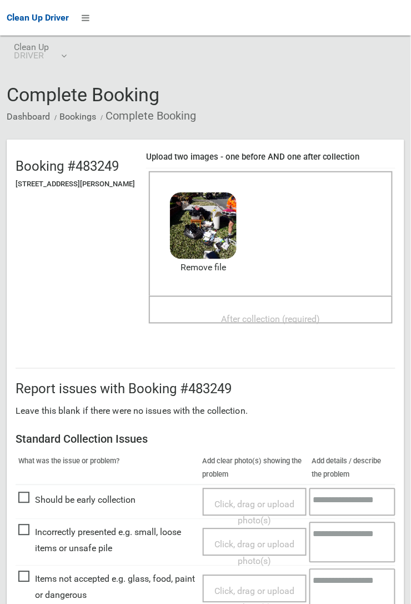
click at [260, 308] on div "After collection (required)" at bounding box center [271, 318] width 220 height 21
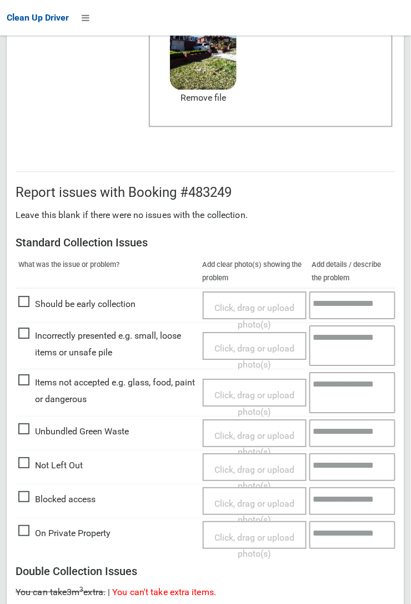
scroll to position [610, 0]
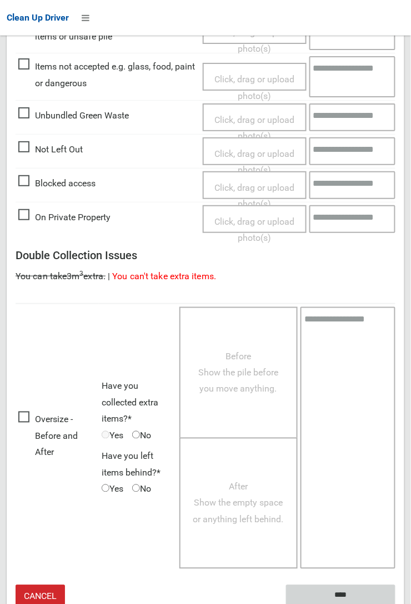
click at [396, 603] on input "****" at bounding box center [341, 595] width 110 height 21
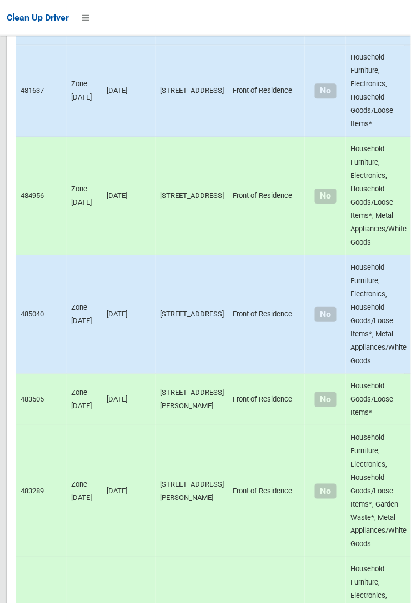
scroll to position [7727, 0]
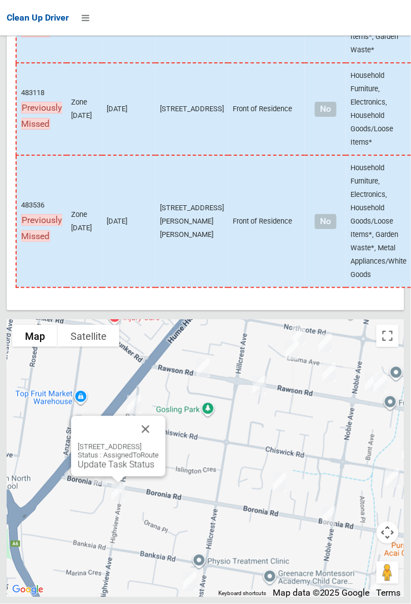
click at [181, 474] on div at bounding box center [205, 302] width 411 height 604
click at [159, 443] on button "Close" at bounding box center [145, 429] width 27 height 27
click at [112, 470] on link "Update Task Status" at bounding box center [116, 464] width 77 height 11
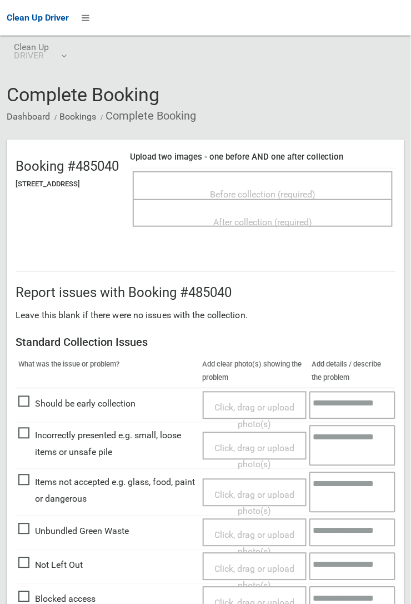
click at [252, 189] on span "Before collection (required)" at bounding box center [263, 194] width 106 height 11
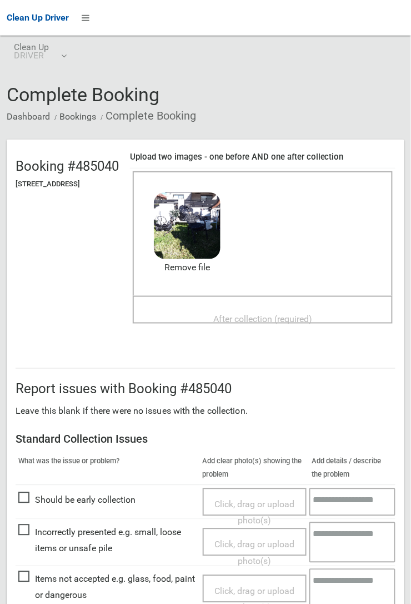
click at [241, 316] on span "After collection (required)" at bounding box center [262, 319] width 99 height 11
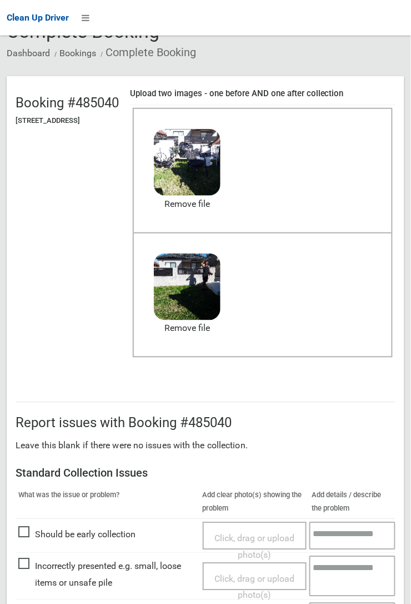
scroll to position [610, 0]
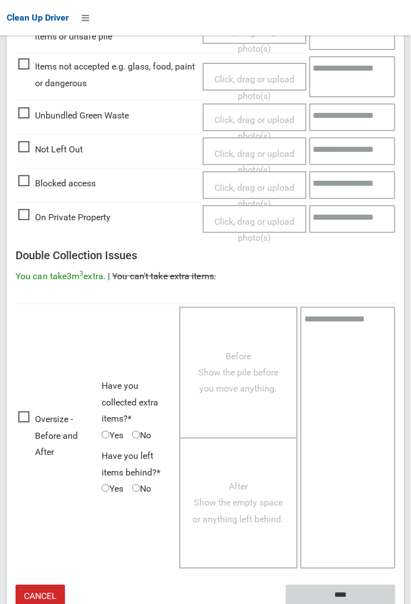
click at [336, 588] on input "****" at bounding box center [341, 595] width 110 height 21
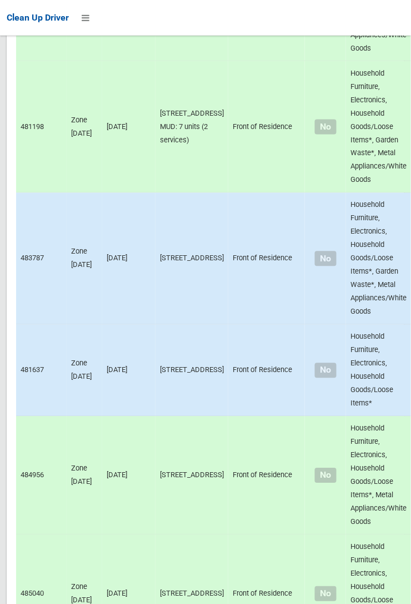
scroll to position [7727, 0]
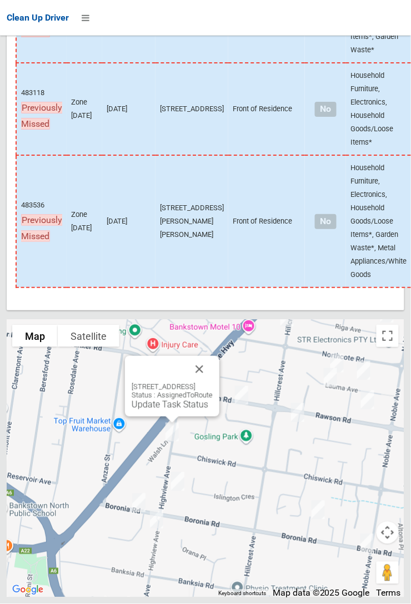
click at [160, 410] on link "Update Task Status" at bounding box center [170, 404] width 77 height 11
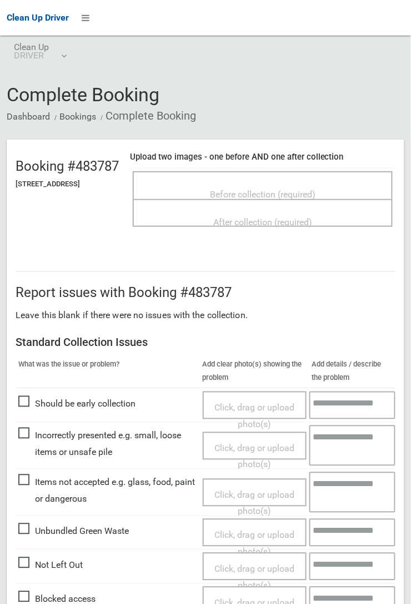
click at [48, 574] on span "Not Left Out" at bounding box center [50, 565] width 64 height 17
click at [259, 564] on span "Click, drag or upload photo(s)" at bounding box center [255, 577] width 80 height 27
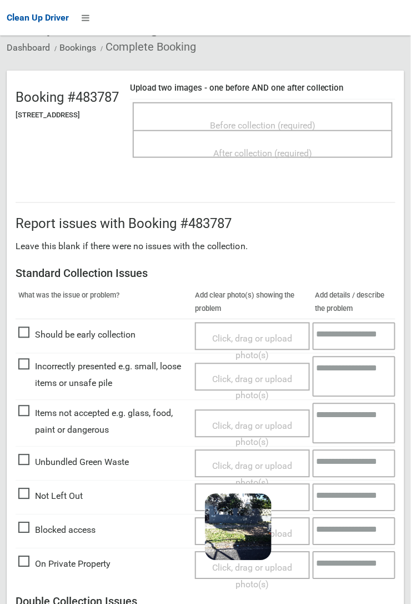
scroll to position [416, 0]
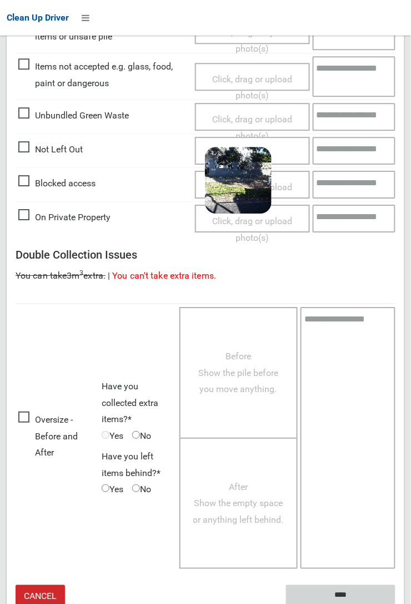
click at [396, 603] on input "****" at bounding box center [341, 595] width 110 height 21
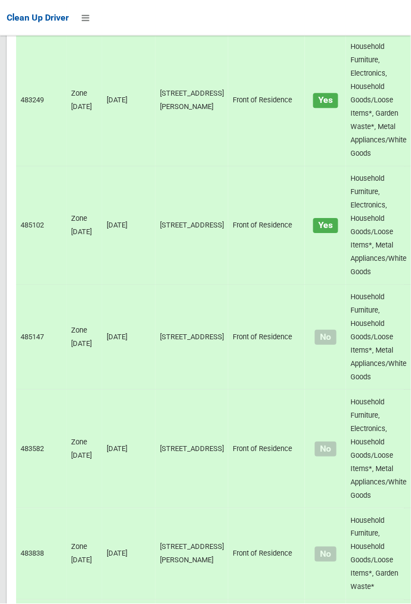
scroll to position [7727, 0]
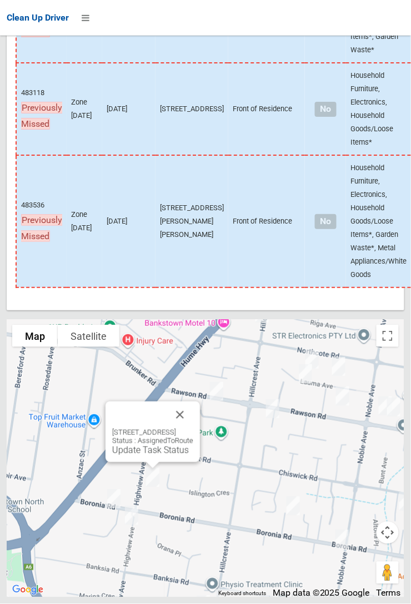
click at [132, 455] on link "Update Task Status" at bounding box center [150, 450] width 77 height 11
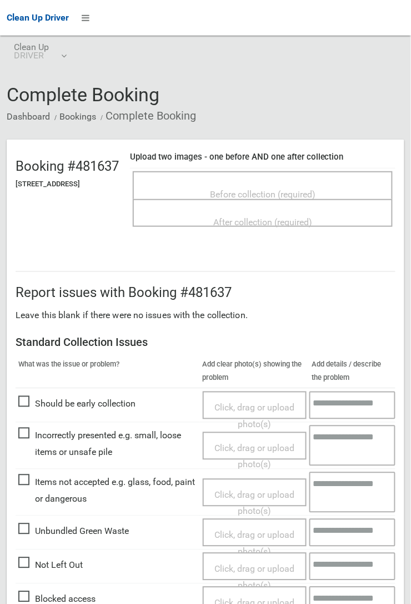
click at [36, 563] on span "Not Left Out" at bounding box center [50, 565] width 64 height 17
click at [229, 564] on span "Click, drag or upload photo(s)" at bounding box center [255, 577] width 80 height 27
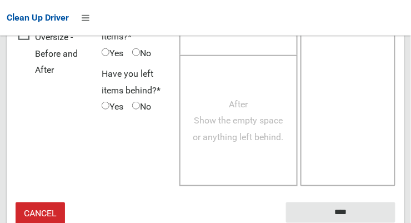
scroll to position [812, 0]
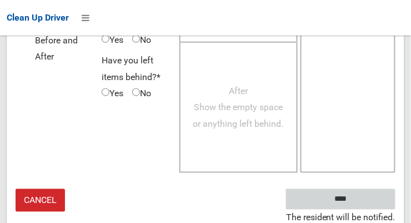
click at [357, 203] on input "****" at bounding box center [341, 199] width 110 height 21
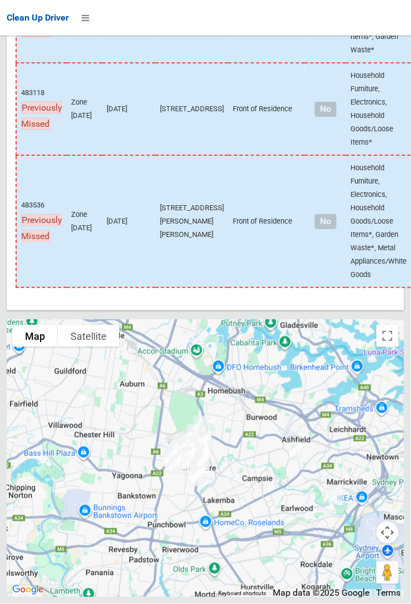
scroll to position [7727, 0]
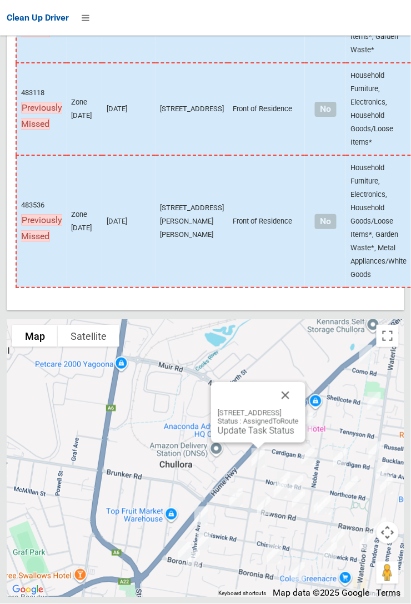
click at [299, 222] on button "Close" at bounding box center [285, 395] width 27 height 27
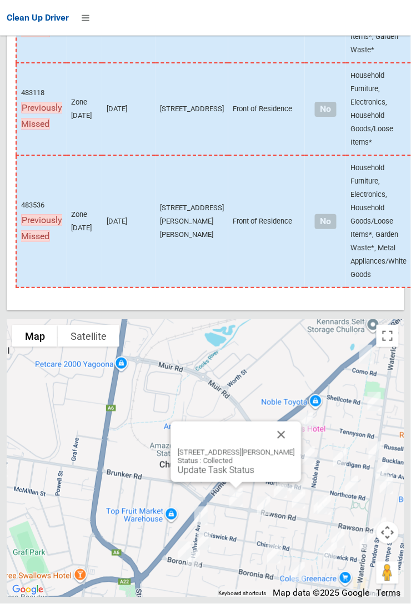
click at [289, 222] on button "Close" at bounding box center [282, 434] width 27 height 27
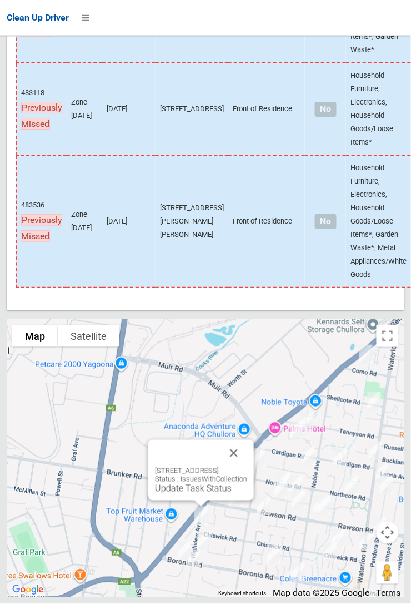
click at [247, 222] on button "Close" at bounding box center [234, 453] width 27 height 27
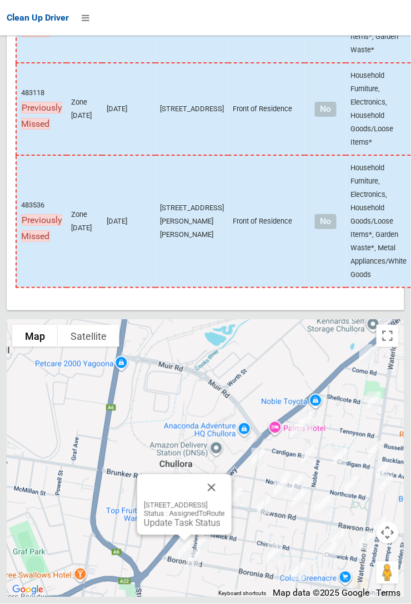
click at [169, 222] on link "Update Task Status" at bounding box center [182, 523] width 77 height 11
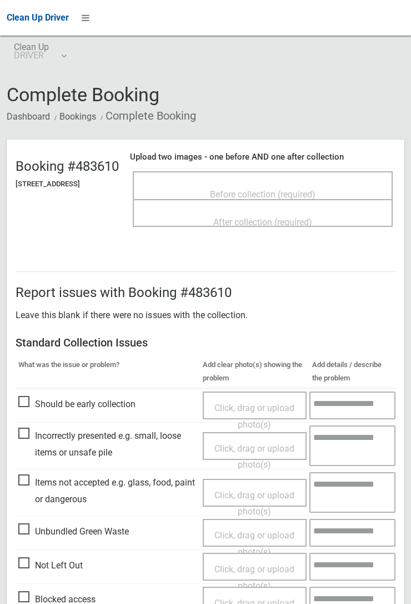
click at [252, 183] on div "Before collection (required)" at bounding box center [263, 193] width 236 height 21
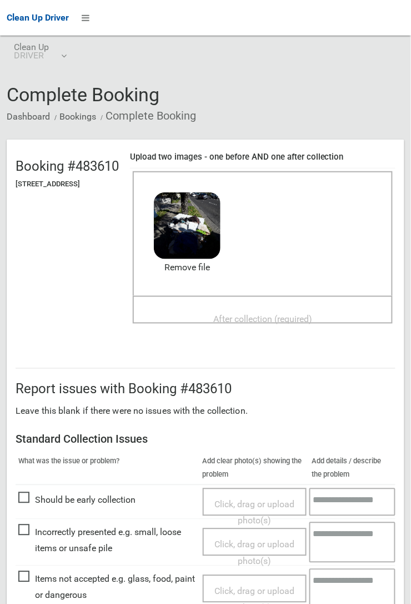
click at [271, 314] on span "After collection (required)" at bounding box center [262, 319] width 99 height 11
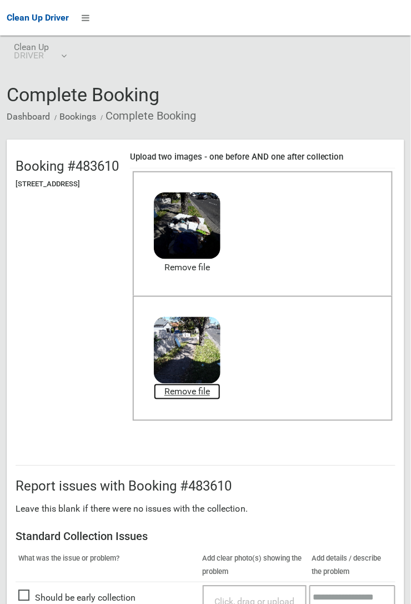
click at [221, 393] on link "Remove file" at bounding box center [187, 392] width 67 height 17
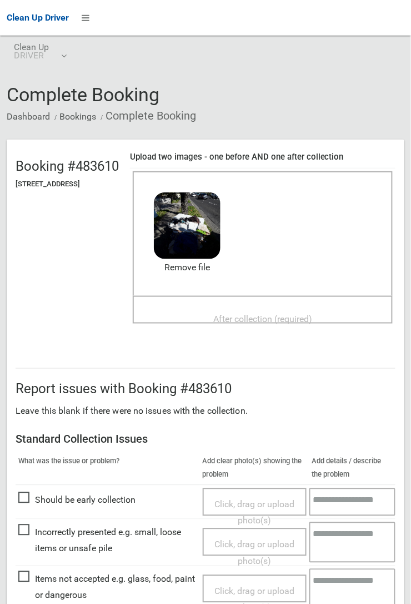
click at [262, 314] on span "After collection (required)" at bounding box center [262, 319] width 99 height 11
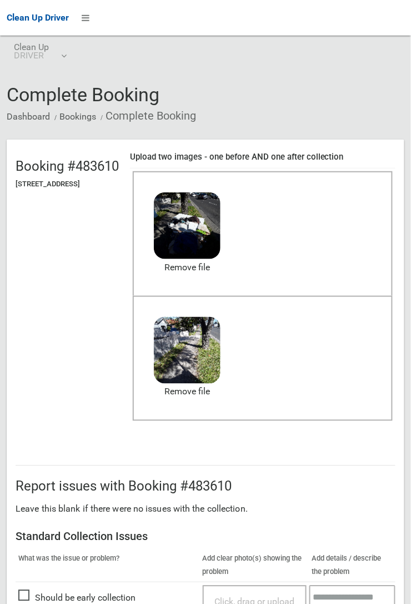
scroll to position [610, 0]
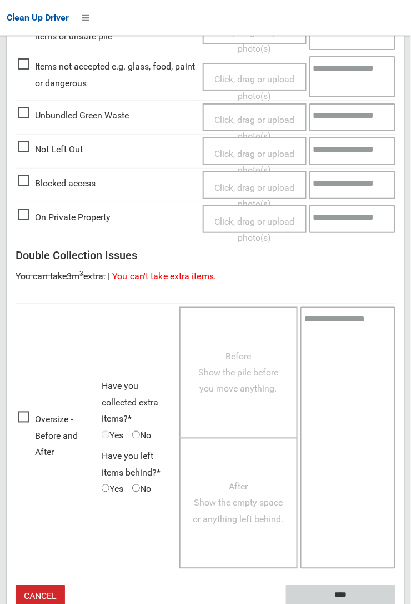
click at [350, 591] on input "****" at bounding box center [341, 595] width 110 height 21
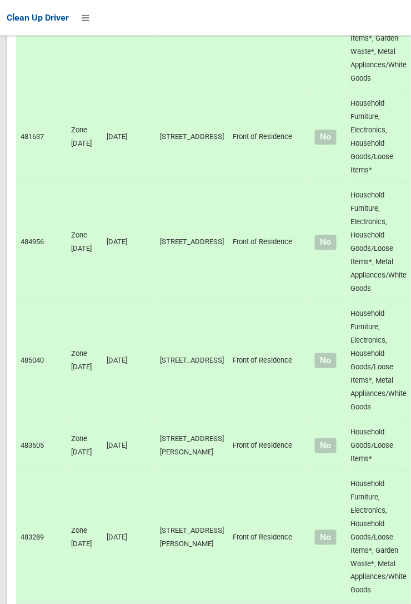
scroll to position [7727, 0]
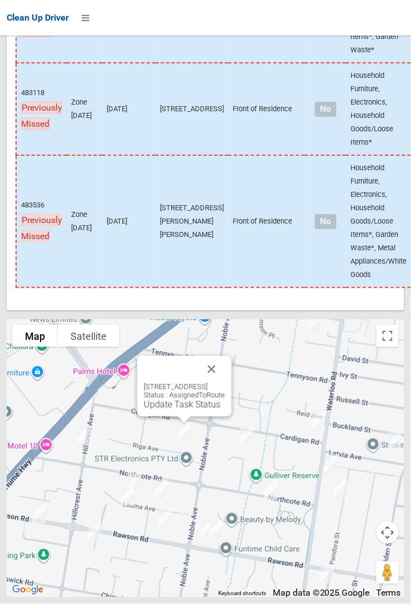
click at [225, 382] on button "Close" at bounding box center [211, 369] width 27 height 27
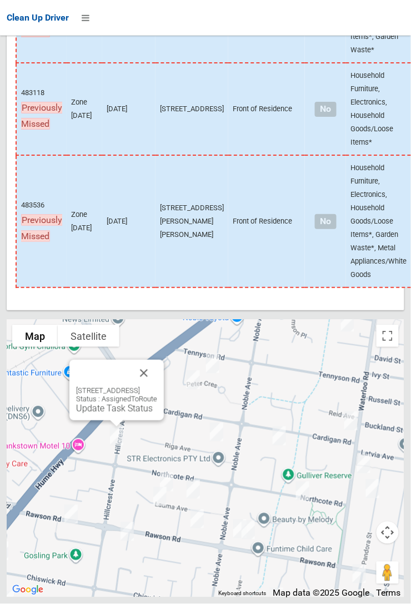
click at [112, 420] on div "14 Hillcrest Avenue, GREENACRE NSW 2190 Status : AssignedToRoute Update Task St…" at bounding box center [116, 390] width 95 height 61
click at [108, 414] on link "Update Task Status" at bounding box center [114, 408] width 77 height 11
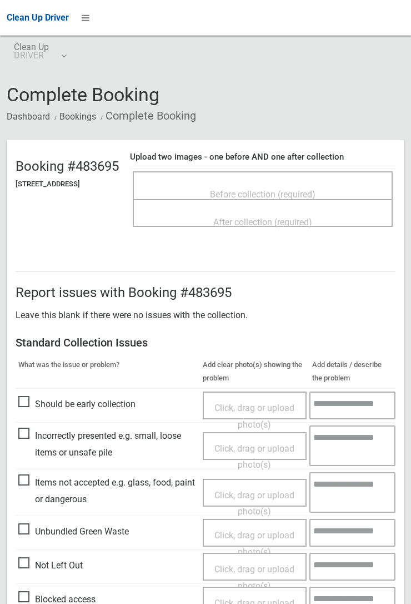
click at [241, 183] on div "Before collection (required)" at bounding box center [263, 193] width 236 height 21
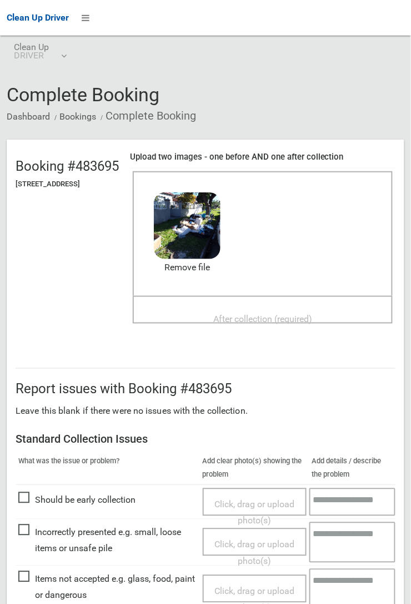
click at [284, 314] on span "After collection (required)" at bounding box center [262, 319] width 99 height 11
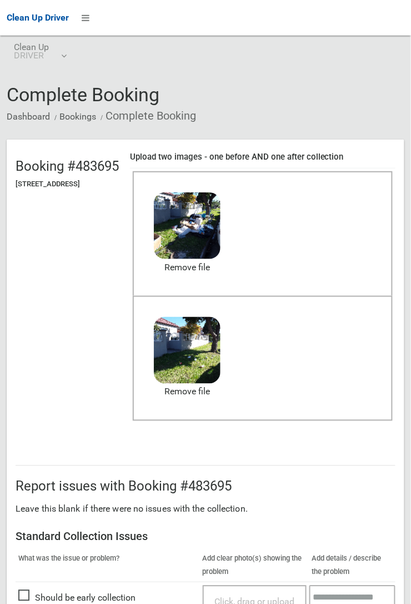
scroll to position [610, 0]
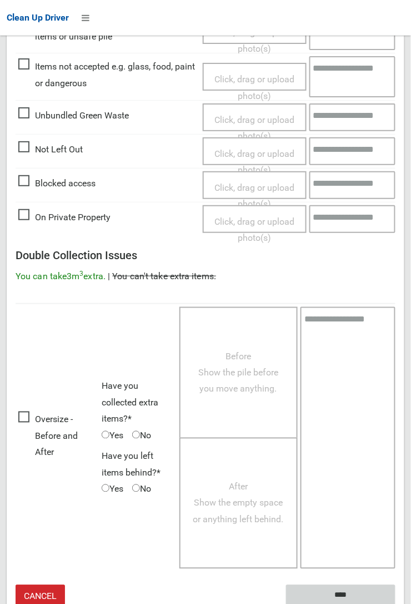
click at [334, 589] on input "****" at bounding box center [341, 595] width 110 height 21
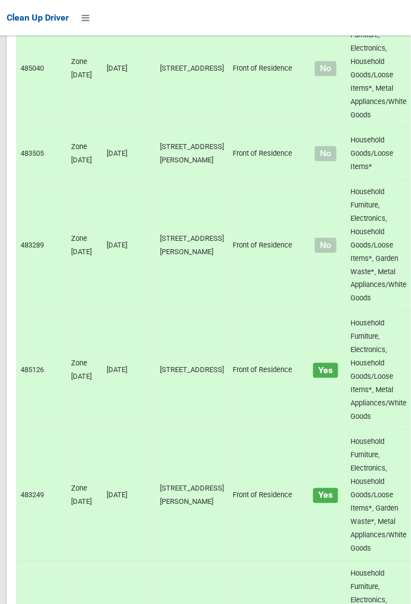
scroll to position [7727, 0]
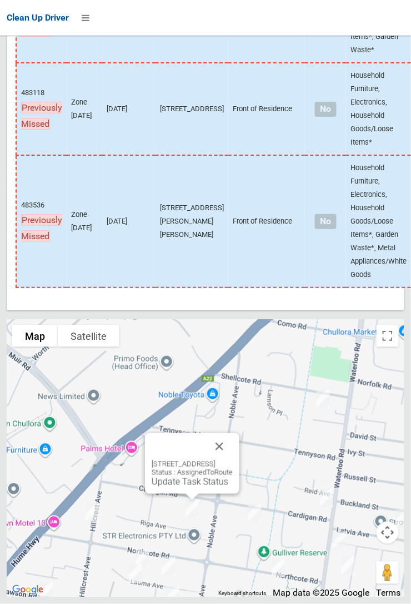
click at [186, 487] on link "Update Task Status" at bounding box center [190, 481] width 77 height 11
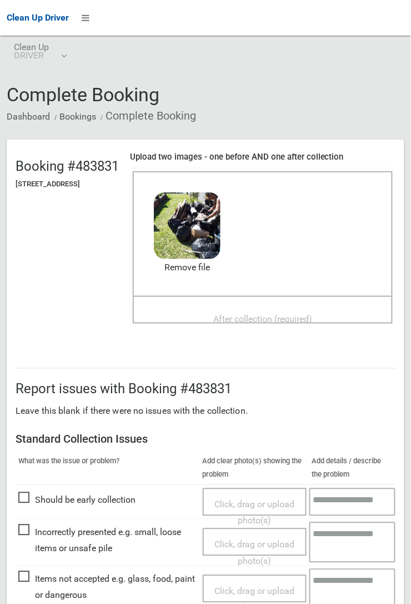
click at [248, 314] on span "After collection (required)" at bounding box center [262, 319] width 99 height 11
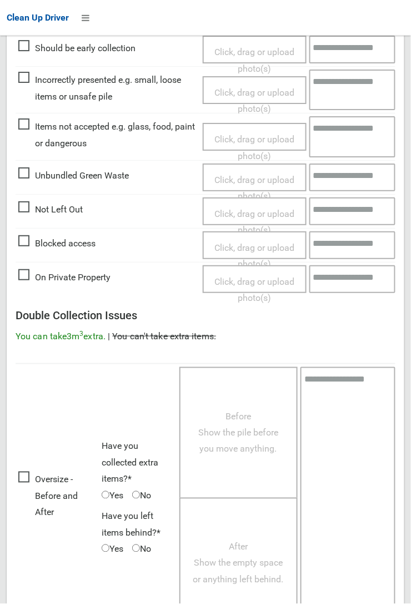
scroll to position [610, 0]
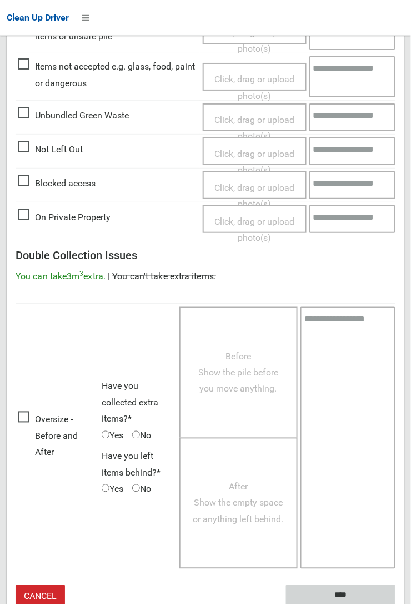
click at [347, 589] on input "****" at bounding box center [341, 595] width 110 height 21
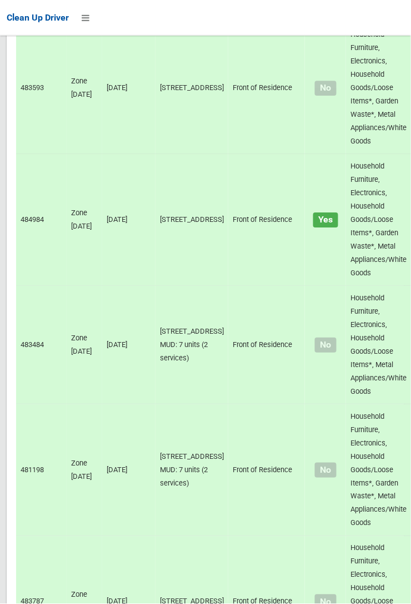
scroll to position [7727, 0]
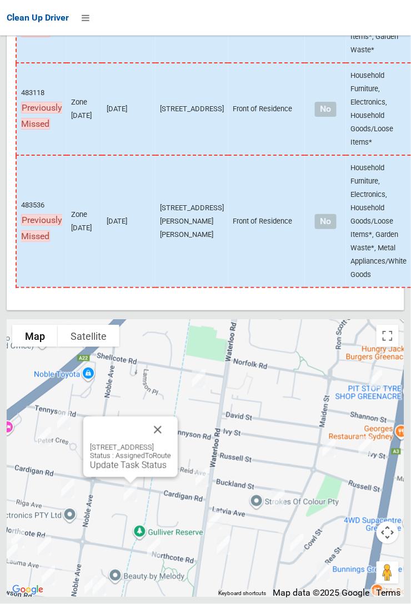
click at [171, 443] on button "Close" at bounding box center [158, 429] width 27 height 27
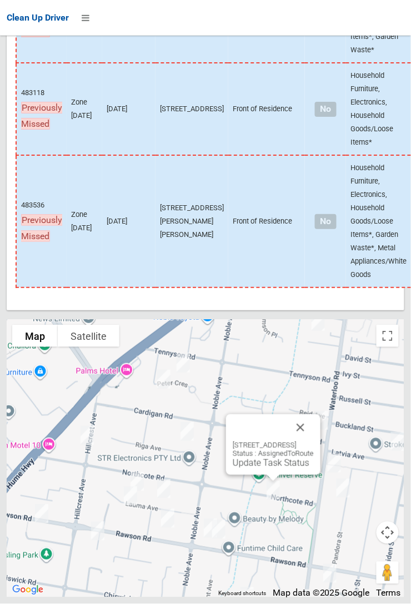
click at [314, 441] on button "Close" at bounding box center [300, 427] width 27 height 27
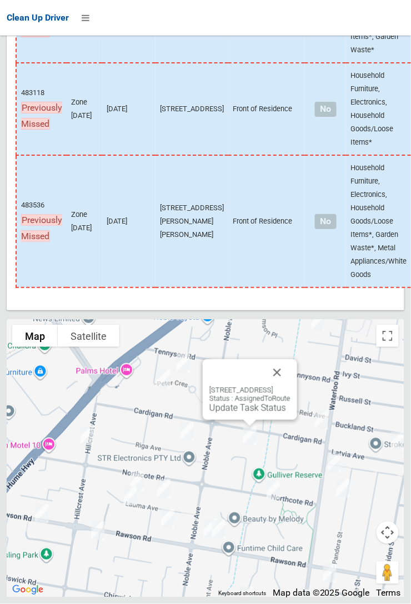
click at [291, 386] on button "Close" at bounding box center [277, 372] width 27 height 27
click at [245, 413] on link "Update Task Status" at bounding box center [248, 407] width 77 height 11
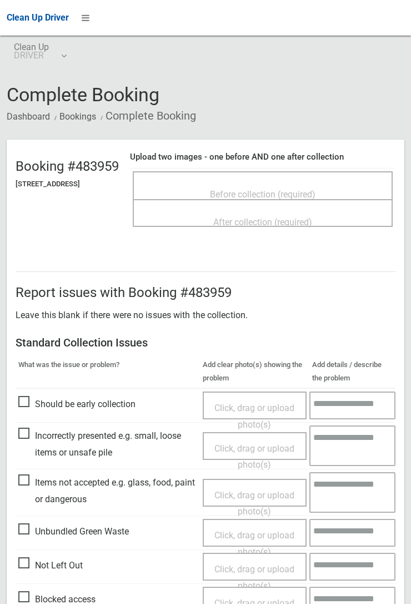
click at [282, 189] on span "Before collection (required)" at bounding box center [263, 194] width 106 height 11
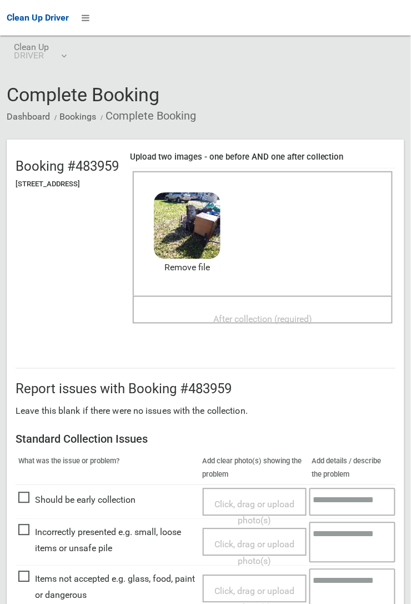
click at [243, 314] on span "After collection (required)" at bounding box center [262, 319] width 99 height 11
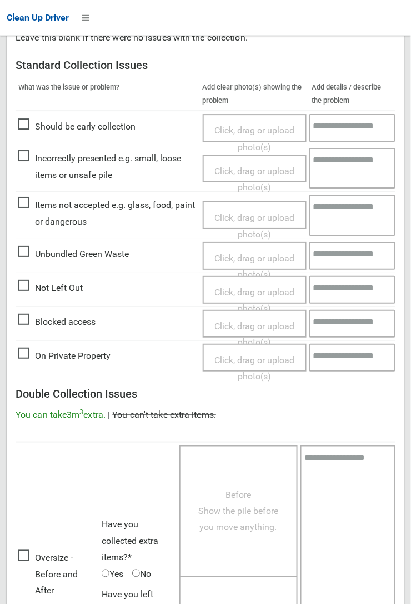
scroll to position [610, 0]
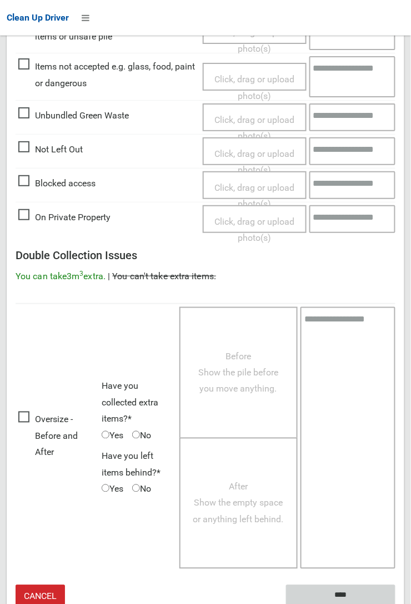
click at [396, 603] on input "****" at bounding box center [341, 595] width 110 height 21
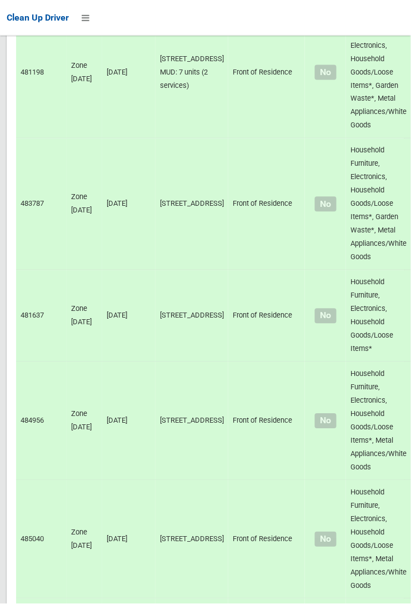
scroll to position [4124, 0]
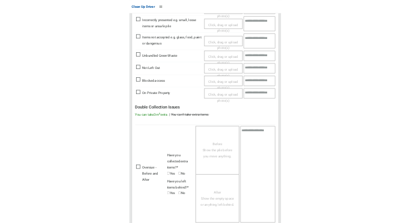
scroll to position [382, 0]
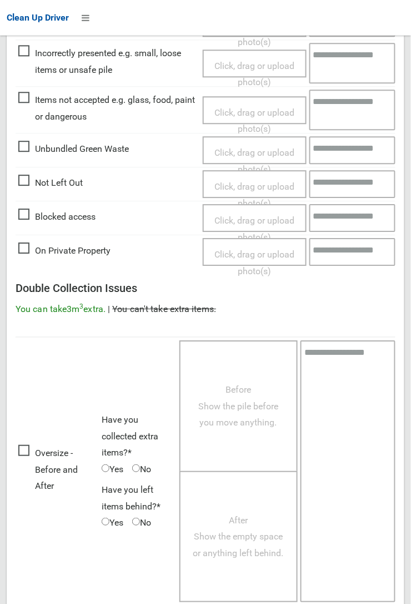
click at [48, 494] on span "Oversize - Before and After" at bounding box center [57, 469] width 78 height 49
click at [234, 425] on span "Before Show the pile before you move anything." at bounding box center [238, 405] width 80 height 43
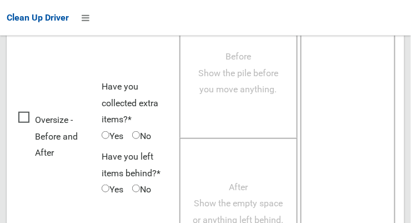
scroll to position [715, 0]
click at [258, 93] on span "Before Show the pile before you move anything." at bounding box center [238, 73] width 80 height 43
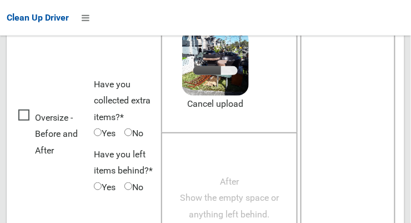
click at [267, 114] on div "Before Show the pile before you move anything. 3.9 MB 2025-09-2209.12.445786805…" at bounding box center [229, 70] width 137 height 125
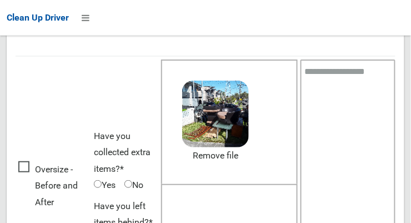
scroll to position [663, 0]
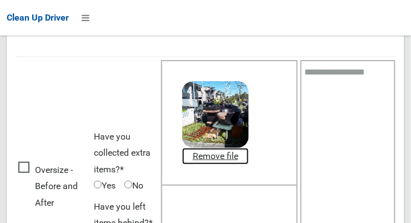
click at [231, 153] on link "Remove file" at bounding box center [215, 156] width 67 height 17
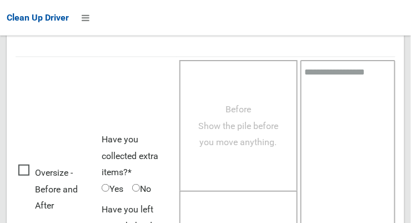
click at [257, 144] on span "Before Show the pile before you move anything." at bounding box center [238, 125] width 80 height 43
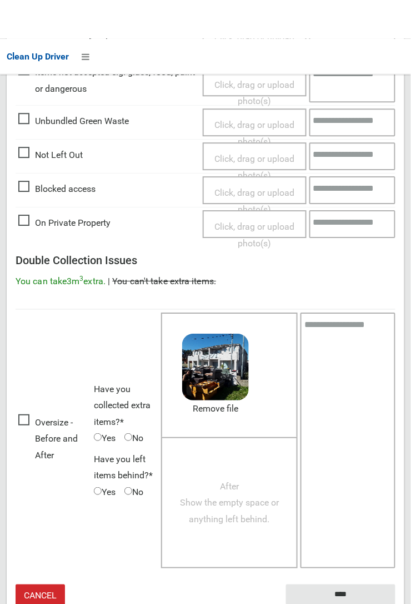
scroll to position [410, 0]
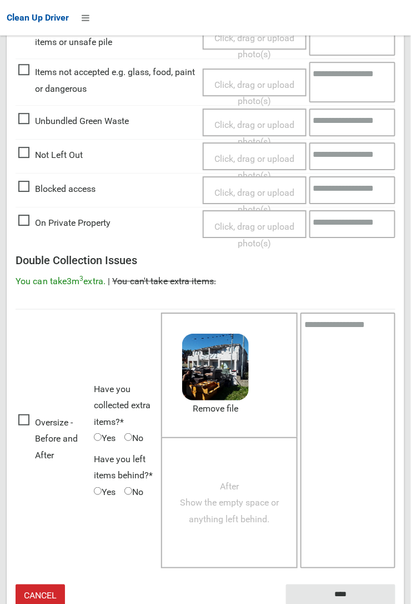
click at [237, 505] on span "After Show the empty space or anything left behind." at bounding box center [229, 502] width 99 height 43
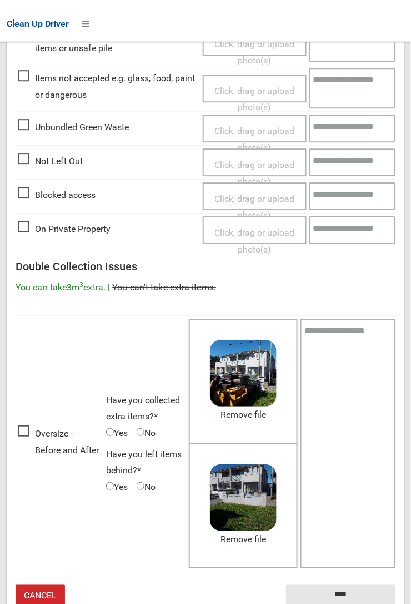
scroll to position [404, 0]
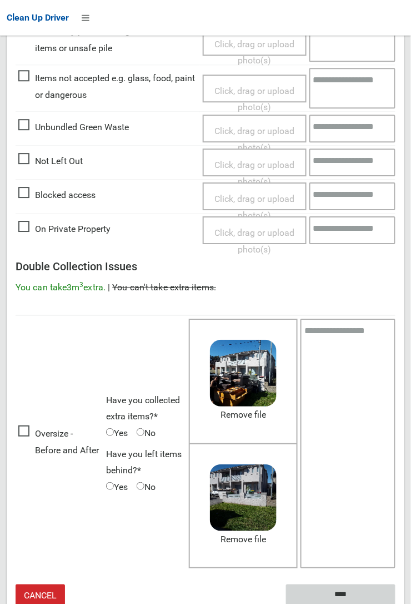
click at [396, 603] on input "****" at bounding box center [341, 594] width 110 height 21
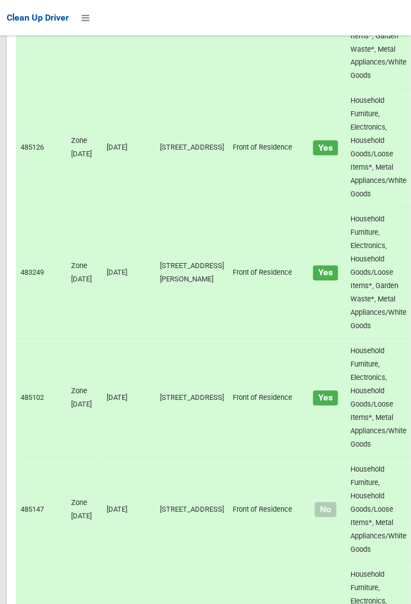
scroll to position [7727, 0]
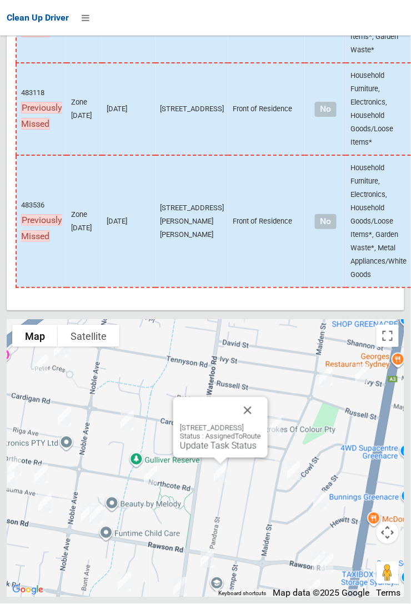
click at [261, 424] on button "Close" at bounding box center [248, 410] width 27 height 27
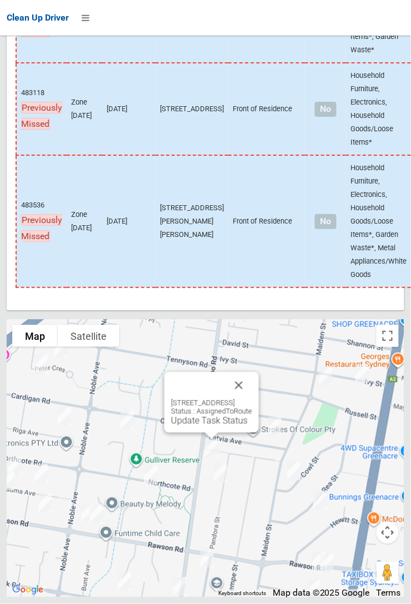
click at [252, 399] on button "Close" at bounding box center [239, 385] width 27 height 27
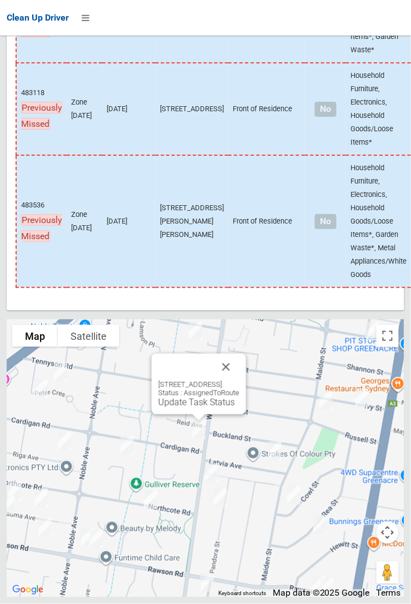
click at [240, 380] on button "Close" at bounding box center [226, 367] width 27 height 27
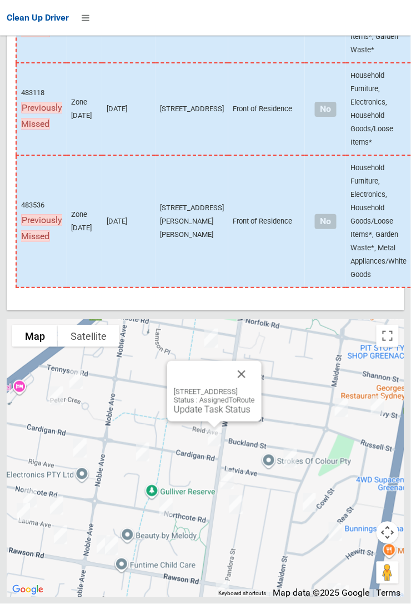
click at [255, 387] on button "Close" at bounding box center [241, 374] width 27 height 27
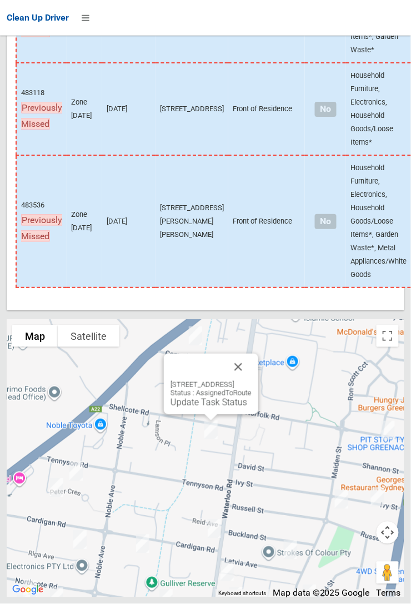
click at [252, 380] on button "Close" at bounding box center [238, 367] width 27 height 27
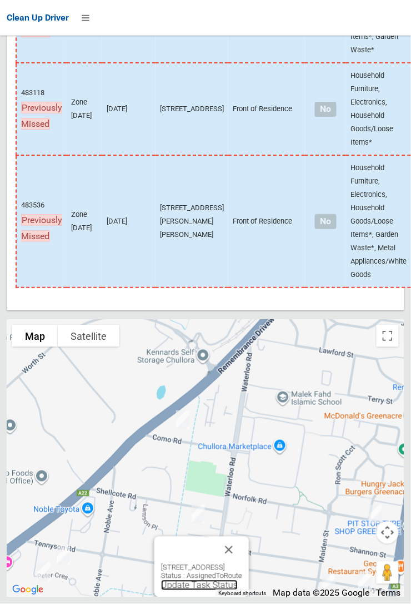
click at [208, 590] on link "Update Task Status" at bounding box center [199, 585] width 77 height 11
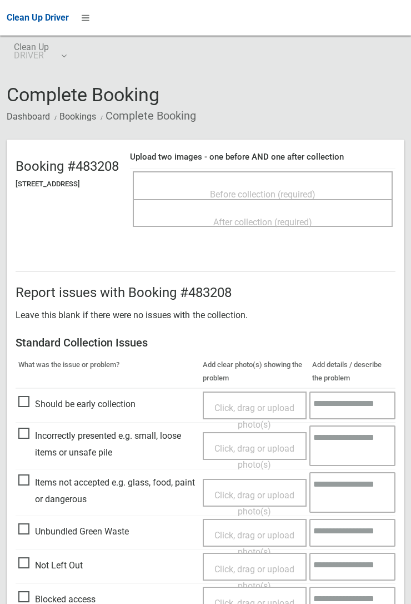
click at [277, 189] on span "Before collection (required)" at bounding box center [263, 194] width 106 height 11
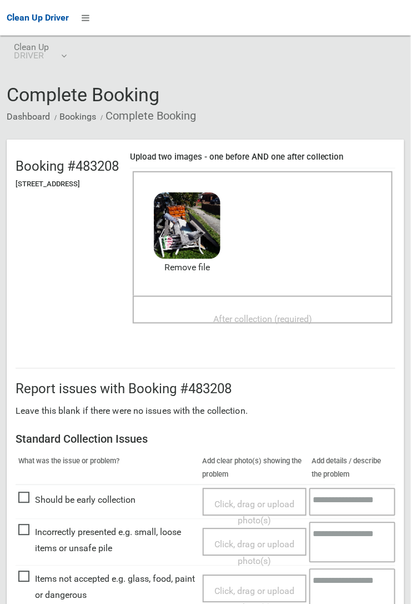
click at [290, 314] on span "After collection (required)" at bounding box center [262, 319] width 99 height 11
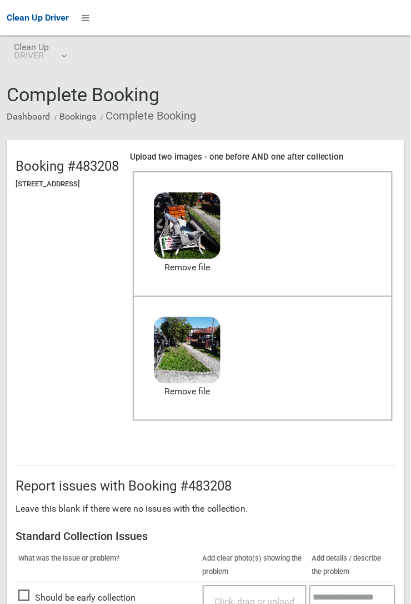
scroll to position [610, 0]
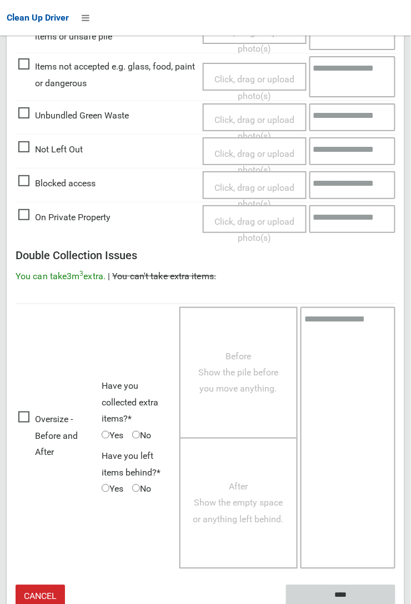
click at [396, 603] on input "****" at bounding box center [341, 595] width 110 height 21
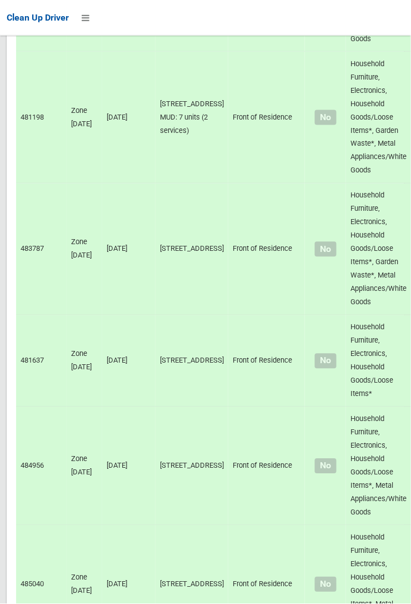
scroll to position [7727, 0]
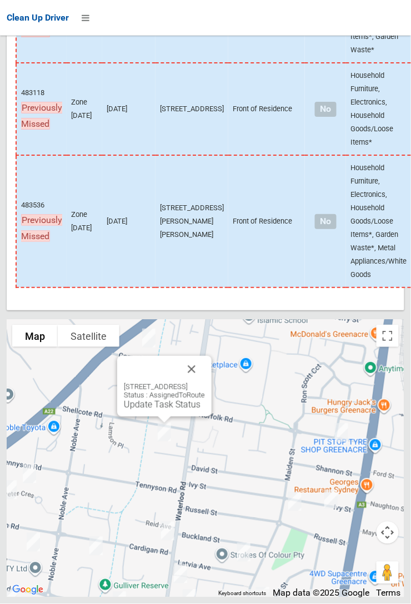
click at [205, 382] on button "Close" at bounding box center [191, 369] width 27 height 27
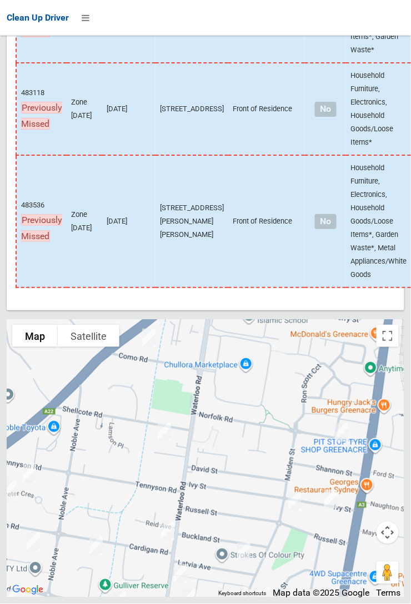
scroll to position [7715, 0]
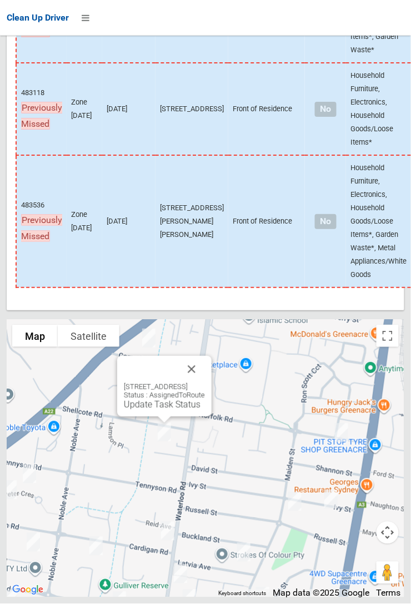
click at [205, 382] on button "Close" at bounding box center [191, 369] width 27 height 27
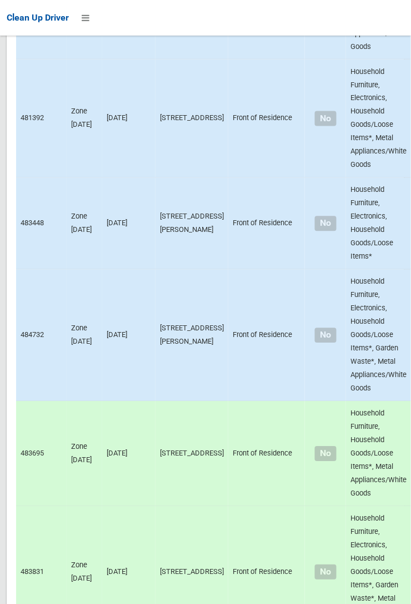
scroll to position [2186, 0]
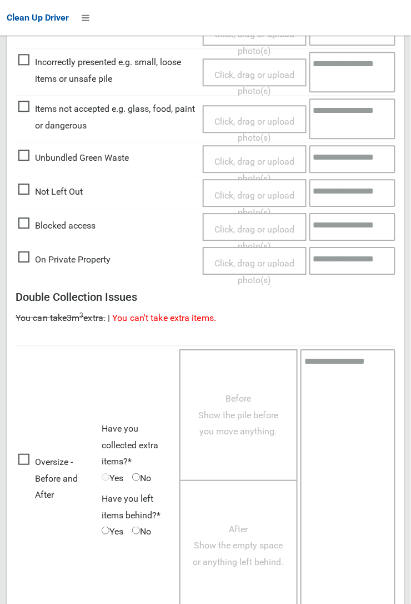
scroll to position [374, 0]
click at [48, 503] on span "Oversize - Before and After" at bounding box center [57, 477] width 78 height 49
click at [143, 475] on span "No" at bounding box center [141, 477] width 19 height 17
click at [148, 474] on span "No" at bounding box center [141, 477] width 19 height 17
click at [145, 470] on span "No" at bounding box center [141, 477] width 19 height 17
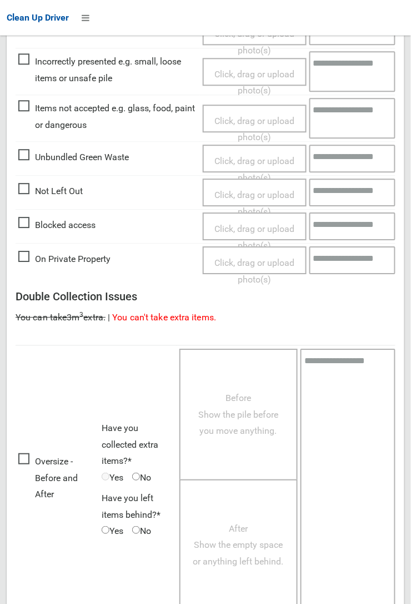
click at [233, 434] on span "Before Show the pile before you move anything." at bounding box center [238, 413] width 80 height 43
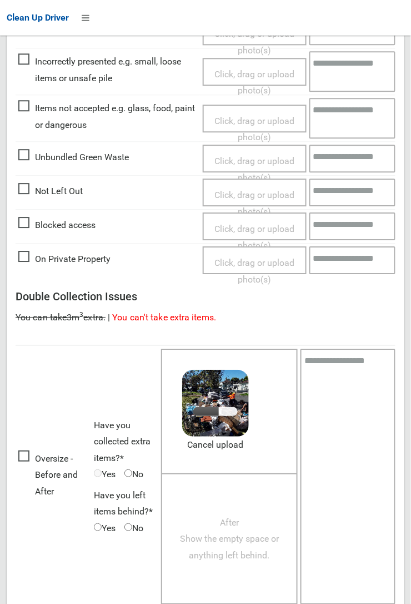
click at [321, 374] on textarea at bounding box center [348, 477] width 95 height 256
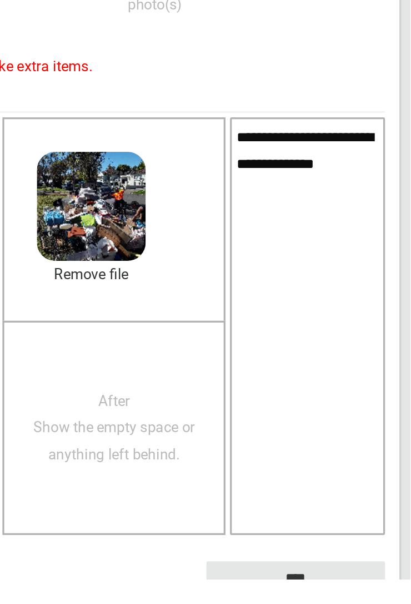
scroll to position [449, 0]
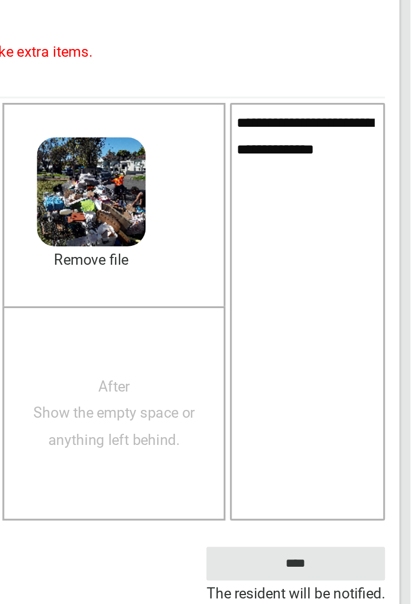
type textarea "**********"
click at [252, 426] on div "After Show the empty space or anything left behind." at bounding box center [229, 464] width 137 height 132
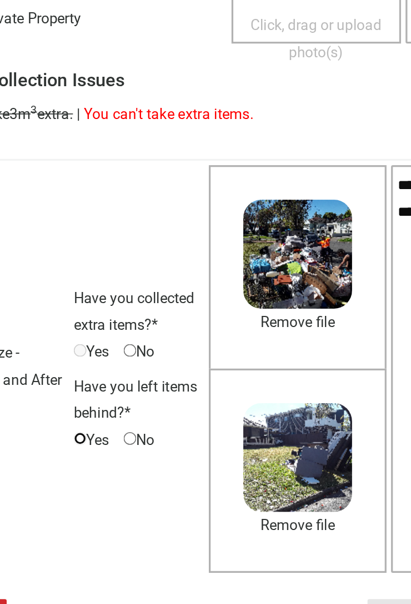
scroll to position [404, 0]
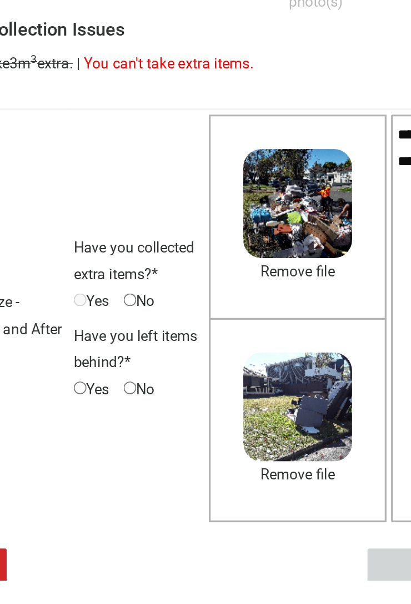
click at [296, 589] on input "****" at bounding box center [341, 594] width 110 height 21
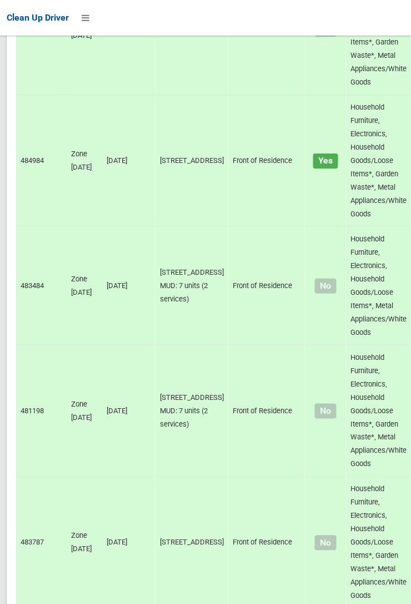
scroll to position [7727, 0]
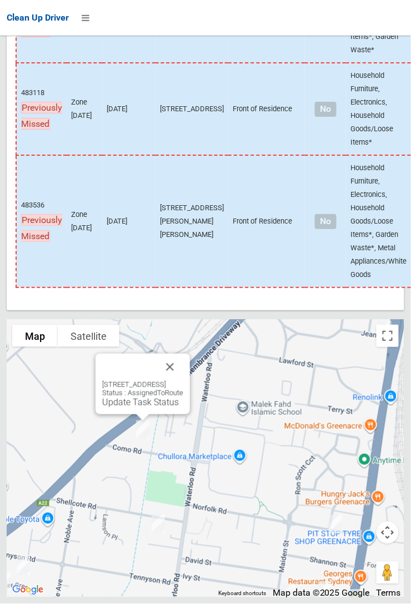
click at [119, 407] on link "Update Task Status" at bounding box center [140, 402] width 77 height 11
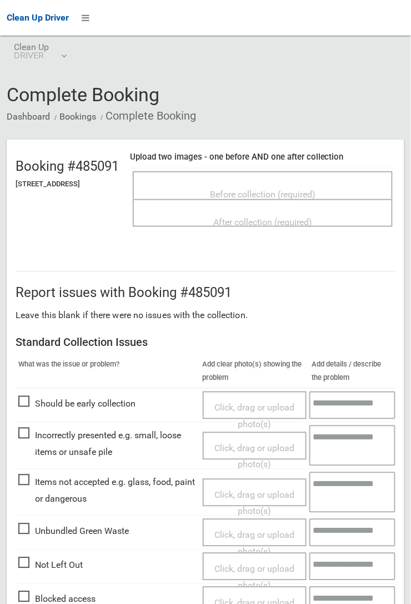
click at [261, 189] on span "Before collection (required)" at bounding box center [263, 194] width 106 height 11
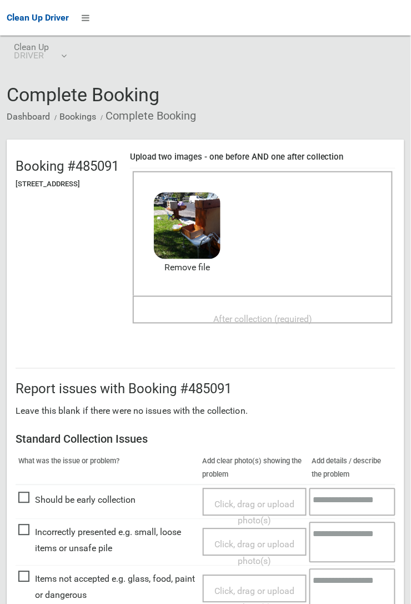
click at [265, 314] on span "After collection (required)" at bounding box center [262, 319] width 99 height 11
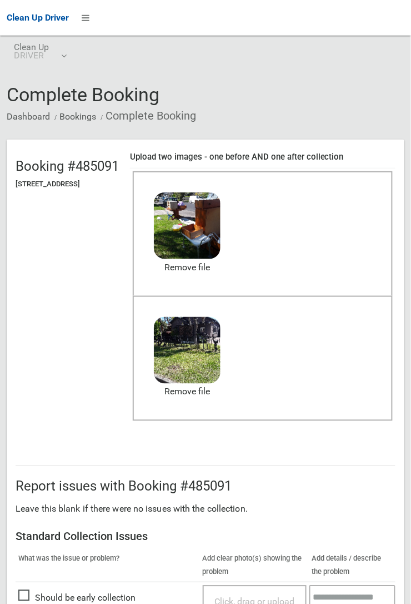
scroll to position [610, 0]
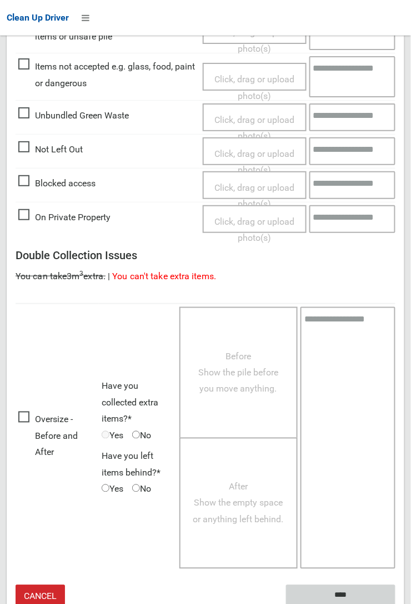
click at [337, 587] on input "****" at bounding box center [341, 595] width 110 height 21
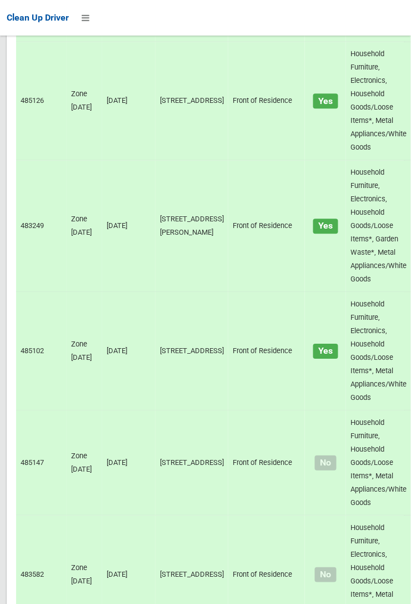
scroll to position [7727, 0]
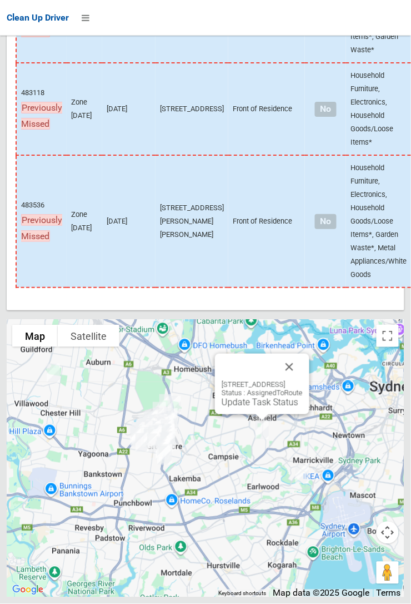
click at [303, 380] on button "Close" at bounding box center [289, 367] width 27 height 27
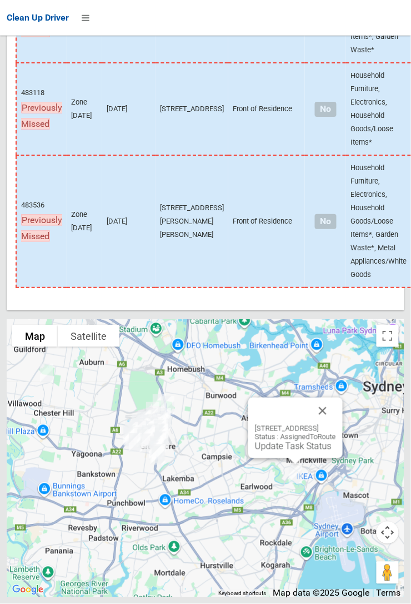
click at [336, 424] on button "Close" at bounding box center [323, 410] width 27 height 27
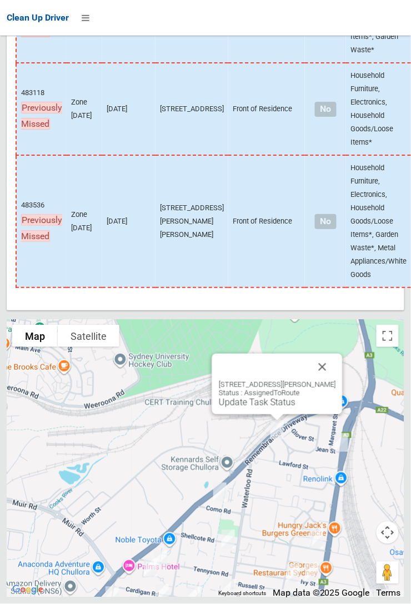
click at [336, 380] on button "Close" at bounding box center [323, 367] width 27 height 27
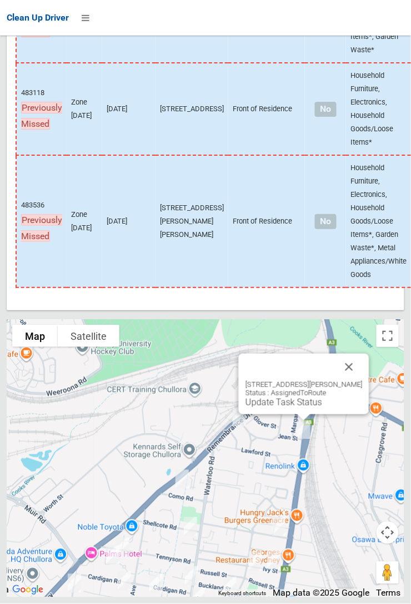
click at [355, 380] on button "Close" at bounding box center [349, 367] width 27 height 27
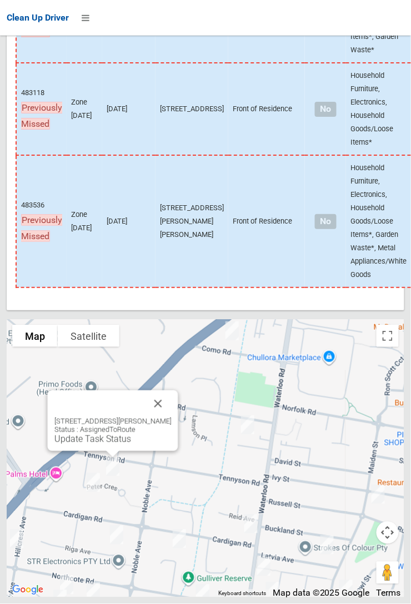
click at [170, 417] on button "Close" at bounding box center [158, 403] width 27 height 27
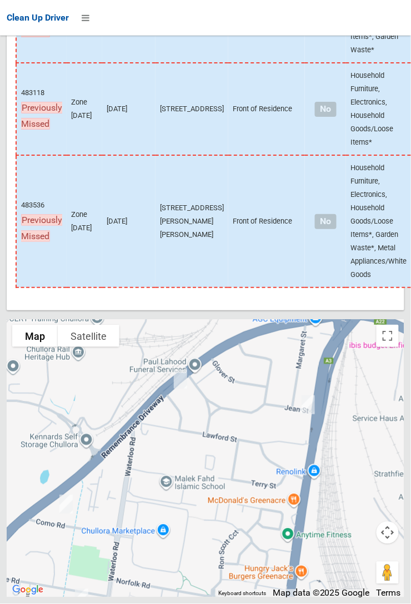
scroll to position [7723, 0]
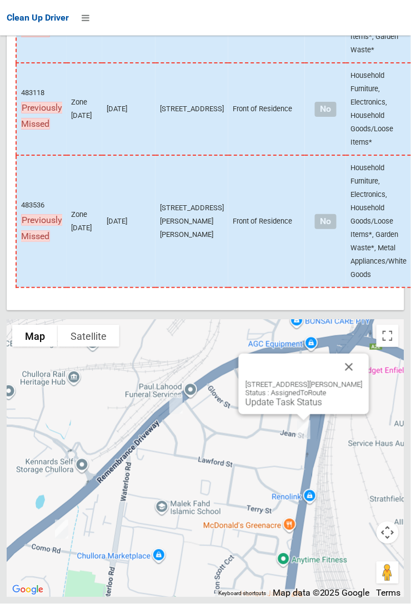
click at [359, 380] on button "Close" at bounding box center [349, 367] width 27 height 27
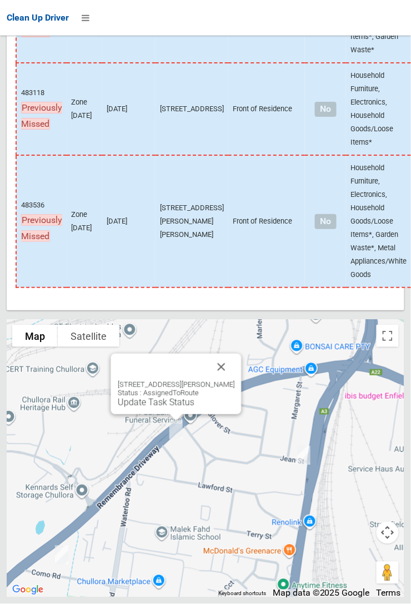
click at [235, 380] on button "Close" at bounding box center [221, 367] width 27 height 27
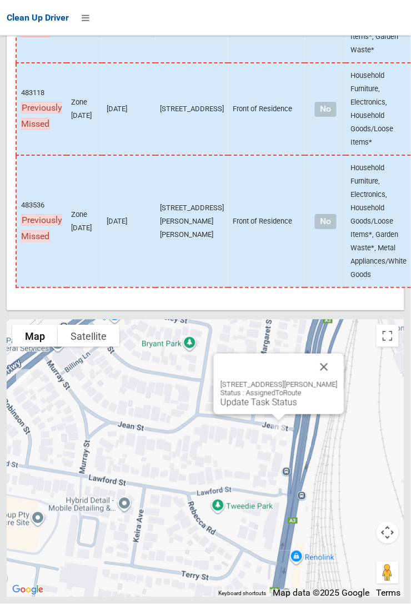
click at [257, 407] on link "Update Task Status" at bounding box center [259, 402] width 77 height 11
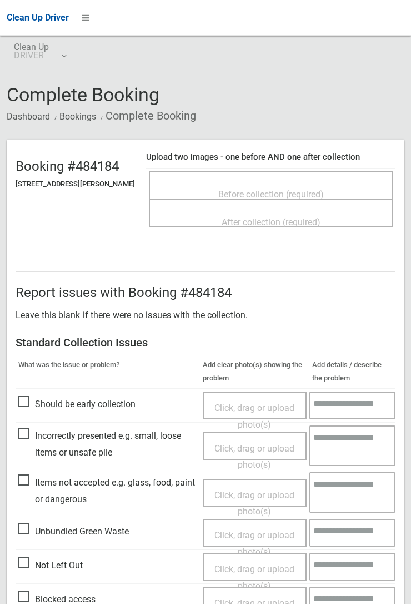
click at [266, 189] on span "Before collection (required)" at bounding box center [271, 194] width 106 height 11
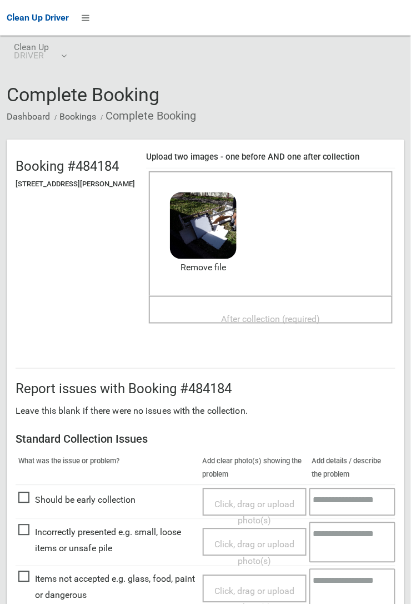
click at [264, 314] on span "After collection (required)" at bounding box center [271, 319] width 99 height 11
click at [221, 308] on div "After collection (required)" at bounding box center [271, 318] width 220 height 21
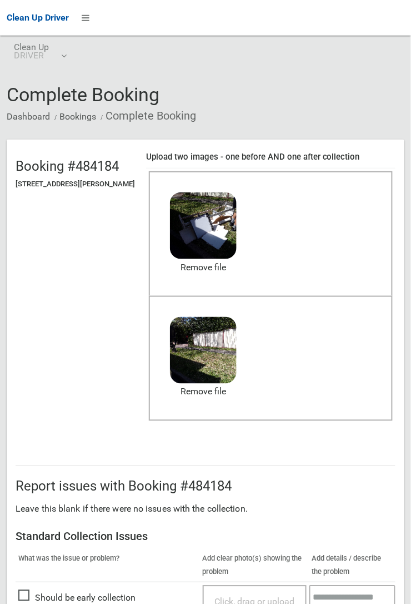
scroll to position [610, 0]
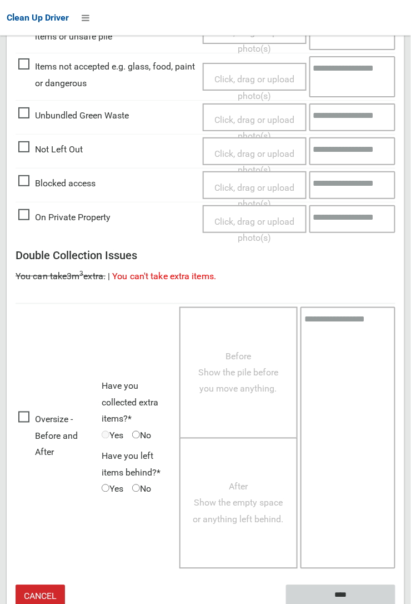
click at [332, 588] on input "****" at bounding box center [341, 595] width 110 height 21
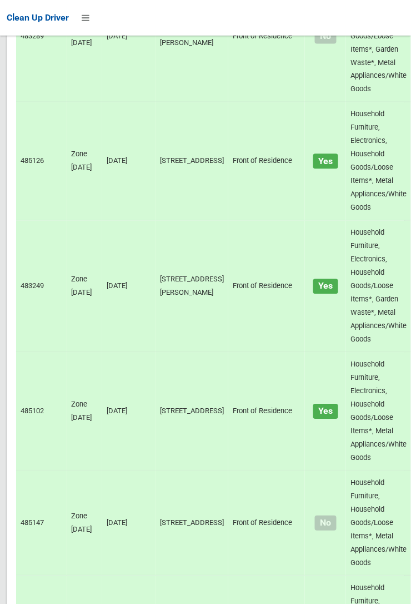
scroll to position [7727, 0]
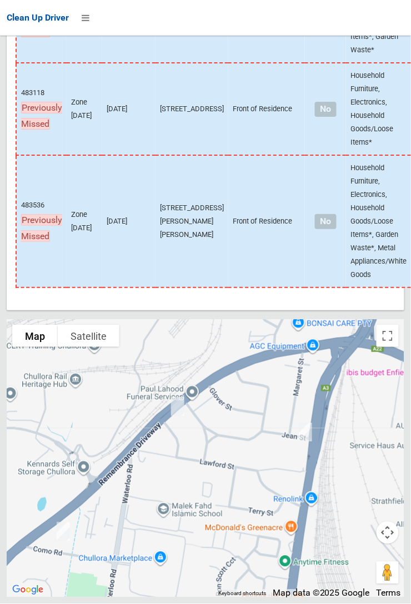
scroll to position [7703, 0]
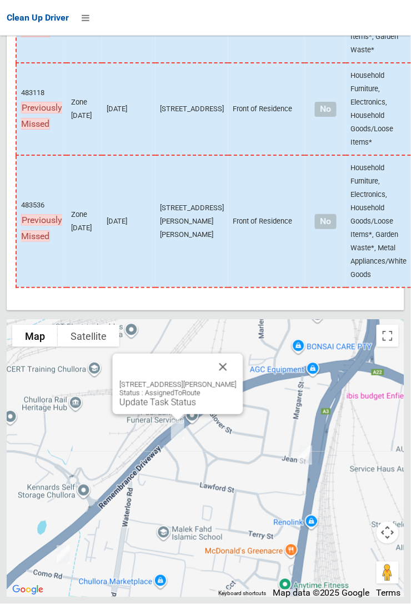
click at [163, 407] on link "Update Task Status" at bounding box center [158, 402] width 77 height 11
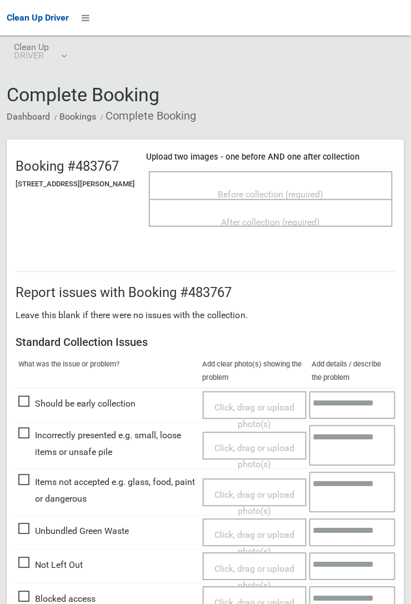
click at [267, 189] on span "Before collection (required)" at bounding box center [271, 194] width 106 height 11
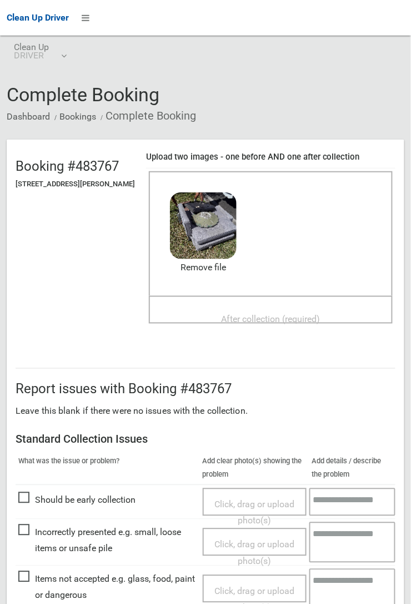
click at [271, 314] on span "After collection (required)" at bounding box center [271, 319] width 99 height 11
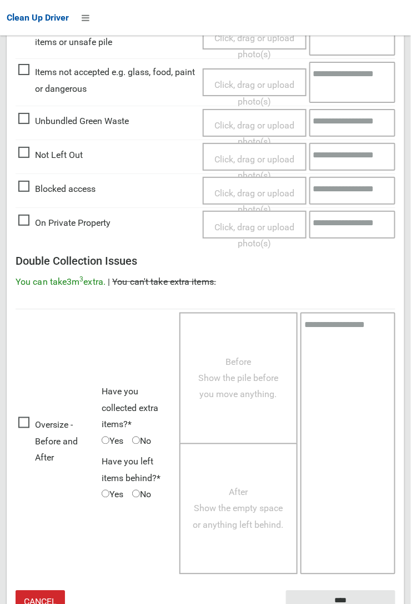
scroll to position [604, 0]
click at [396, 603] on input "****" at bounding box center [341, 600] width 110 height 21
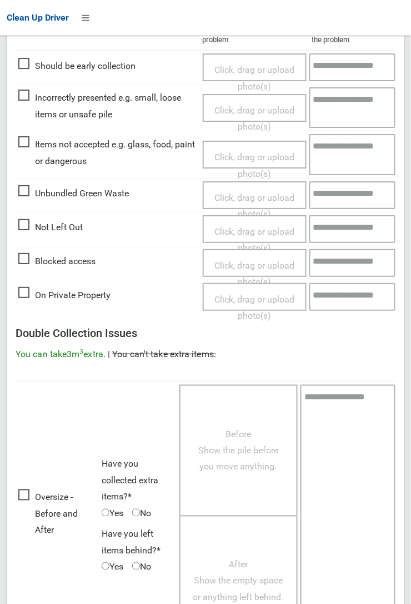
scroll to position [0, 0]
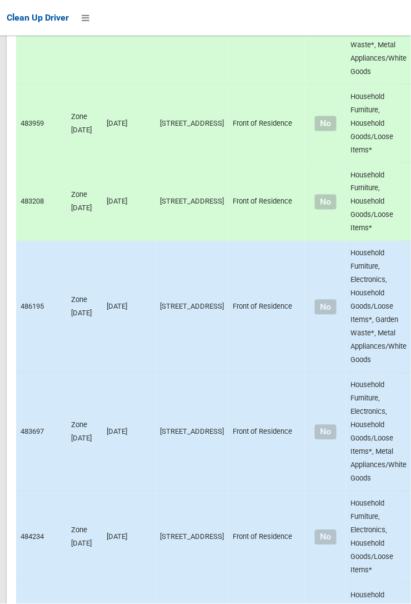
scroll to position [7727, 0]
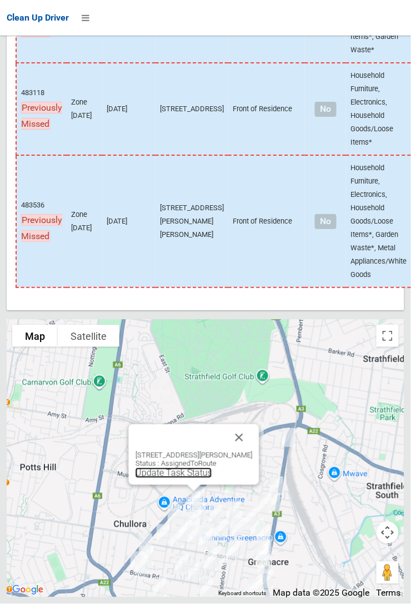
click at [195, 478] on link "Update Task Status" at bounding box center [174, 473] width 77 height 11
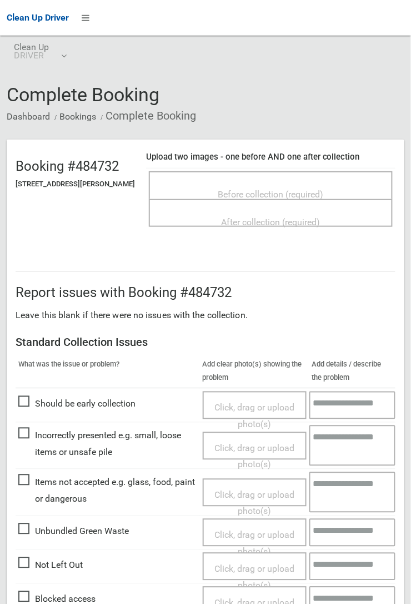
click at [274, 189] on span "Before collection (required)" at bounding box center [271, 194] width 106 height 11
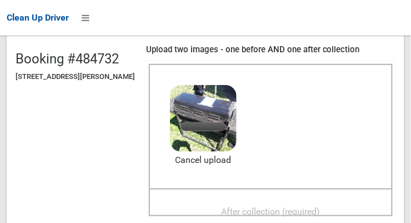
scroll to position [107, 0]
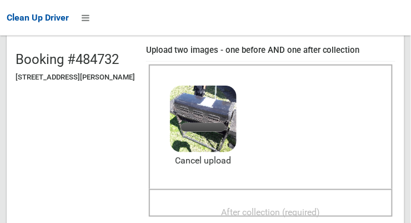
click at [292, 207] on span "After collection (required)" at bounding box center [271, 212] width 99 height 11
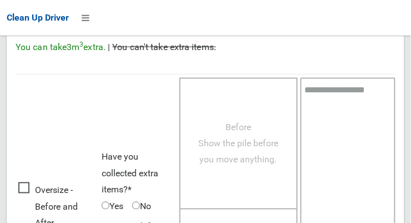
scroll to position [1005, 0]
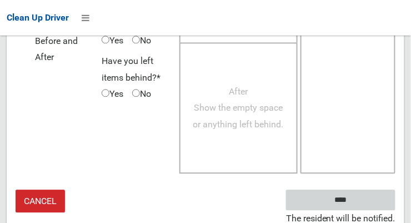
click at [357, 199] on input "****" at bounding box center [341, 200] width 110 height 21
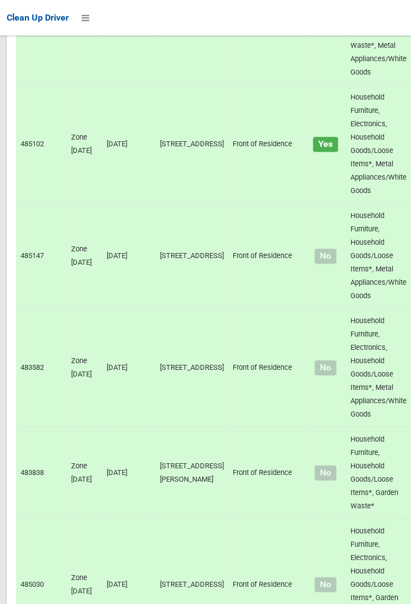
scroll to position [7727, 0]
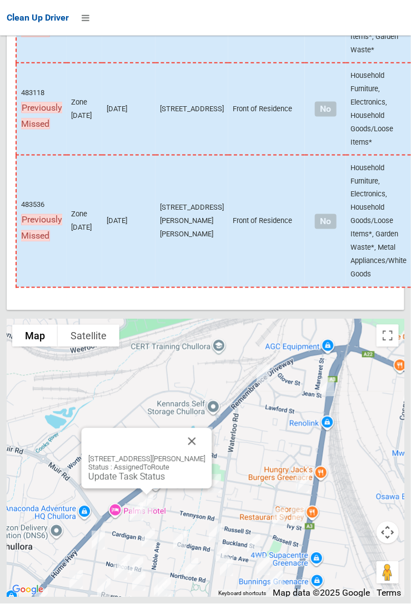
click at [147, 482] on link "Update Task Status" at bounding box center [126, 476] width 77 height 11
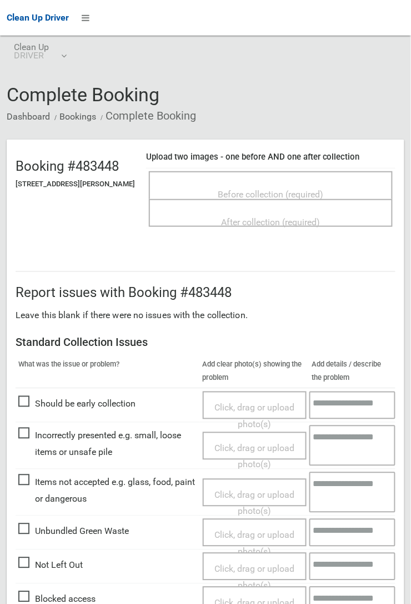
click at [261, 189] on span "Before collection (required)" at bounding box center [271, 194] width 106 height 11
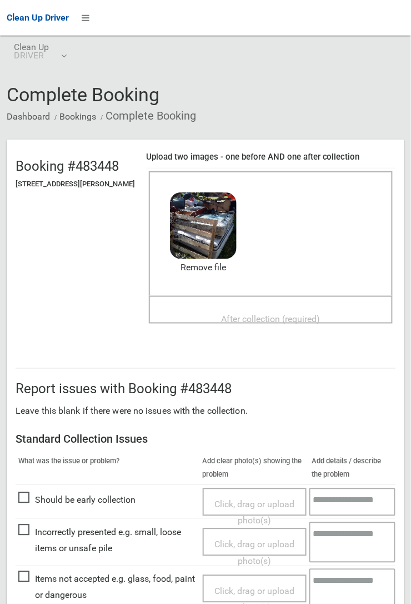
click at [260, 314] on span "After collection (required)" at bounding box center [271, 319] width 99 height 11
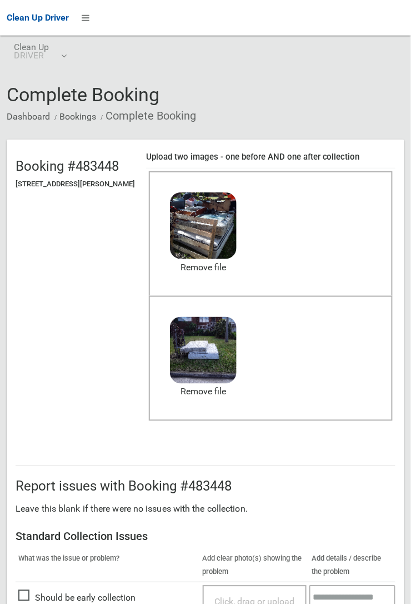
scroll to position [610, 0]
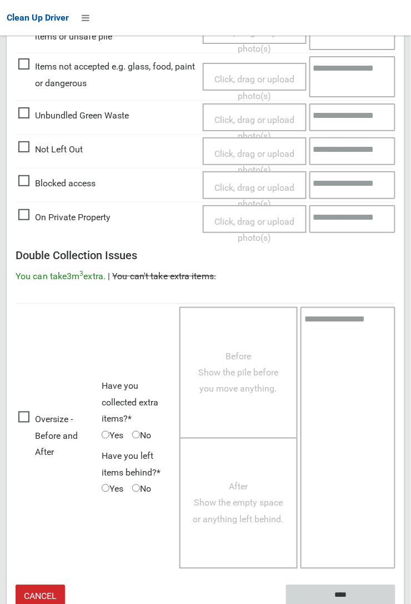
click at [341, 595] on input "****" at bounding box center [341, 595] width 110 height 21
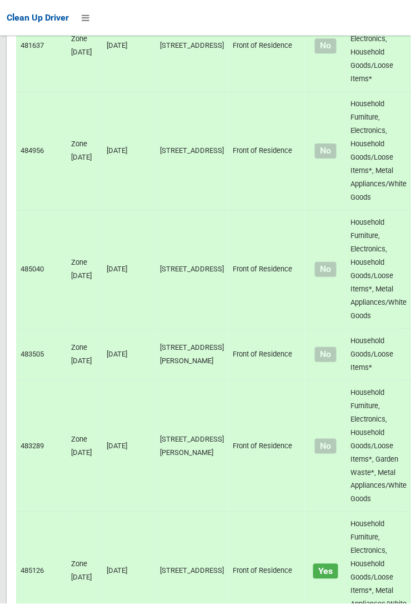
scroll to position [7727, 0]
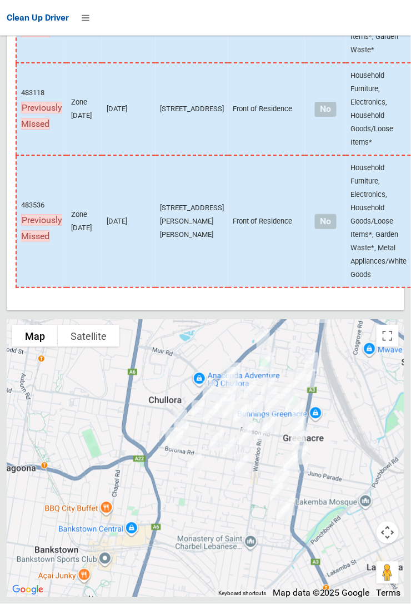
click at [17, 227] on td "483536 Previously Missed" at bounding box center [41, 221] width 51 height 132
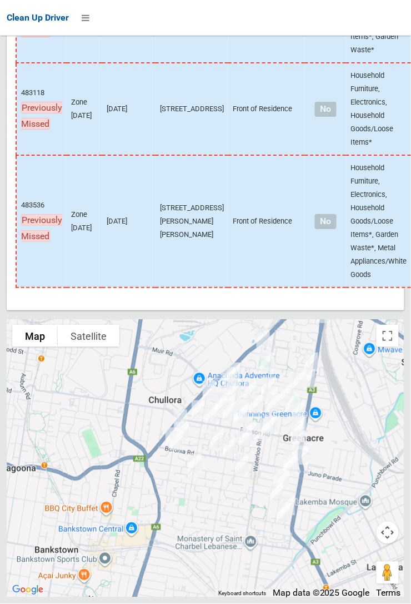
scroll to position [7588, 0]
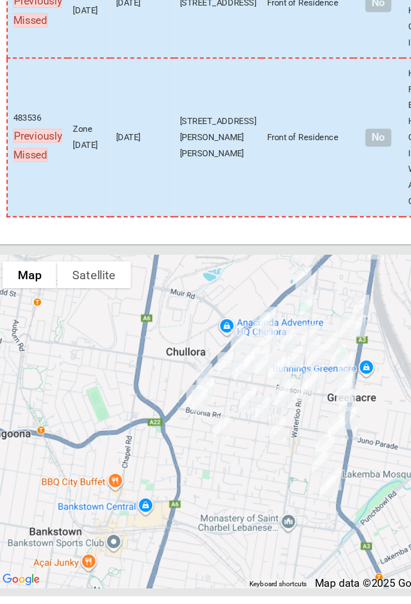
scroll to position [7727, 0]
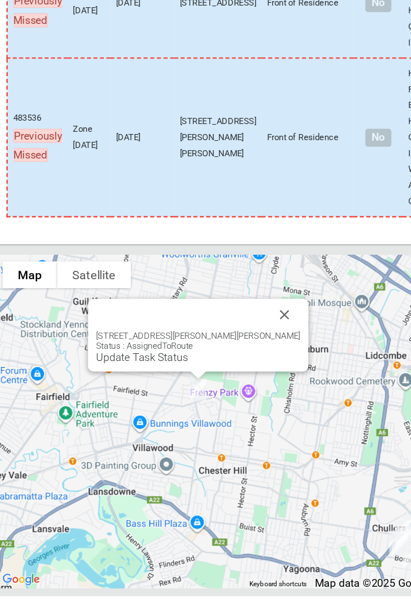
click at [167, 410] on link "Update Task Status" at bounding box center [129, 404] width 77 height 11
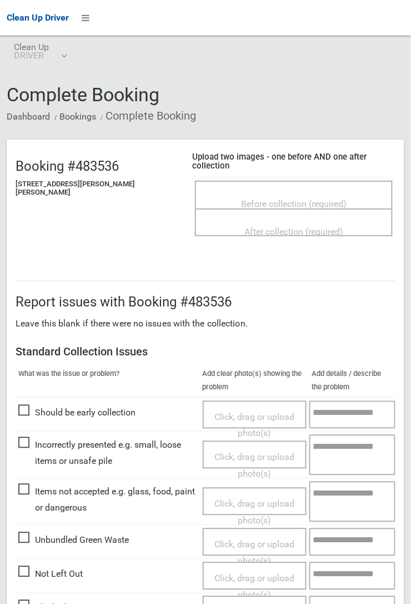
click at [267, 198] on span "Before collection (required)" at bounding box center [294, 203] width 106 height 11
